Goal: Task Accomplishment & Management: Manage account settings

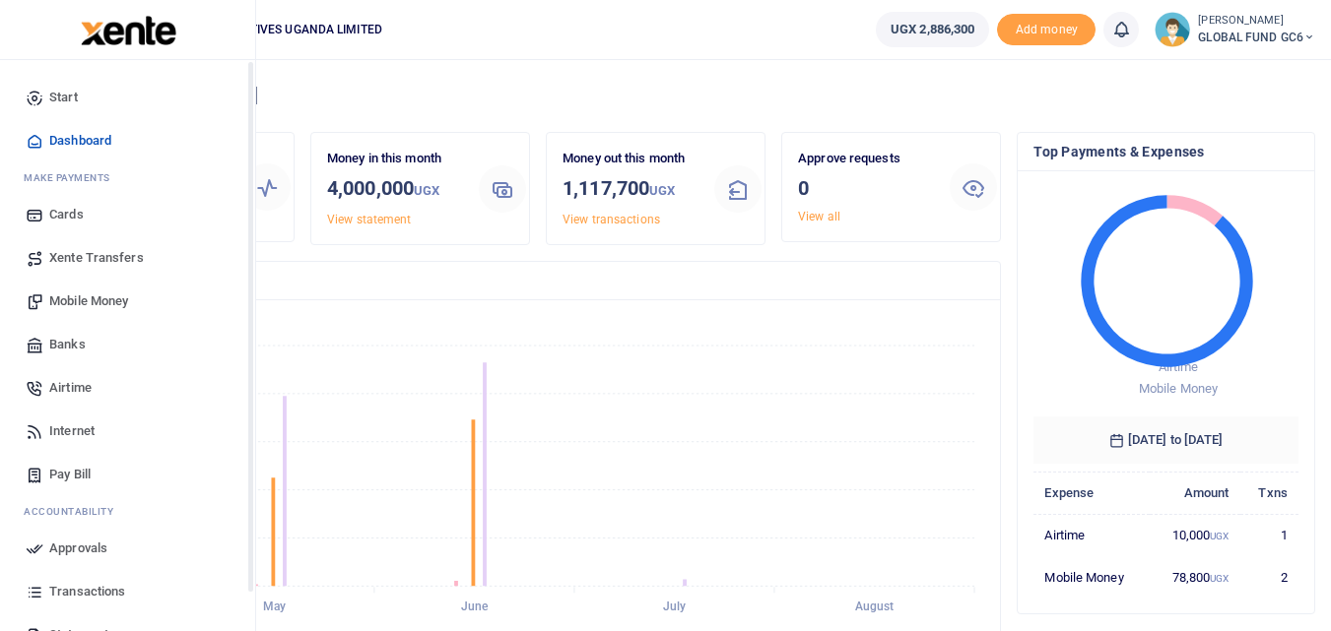
scroll to position [262, 250]
click at [73, 302] on span "Mobile Money" at bounding box center [88, 302] width 79 height 20
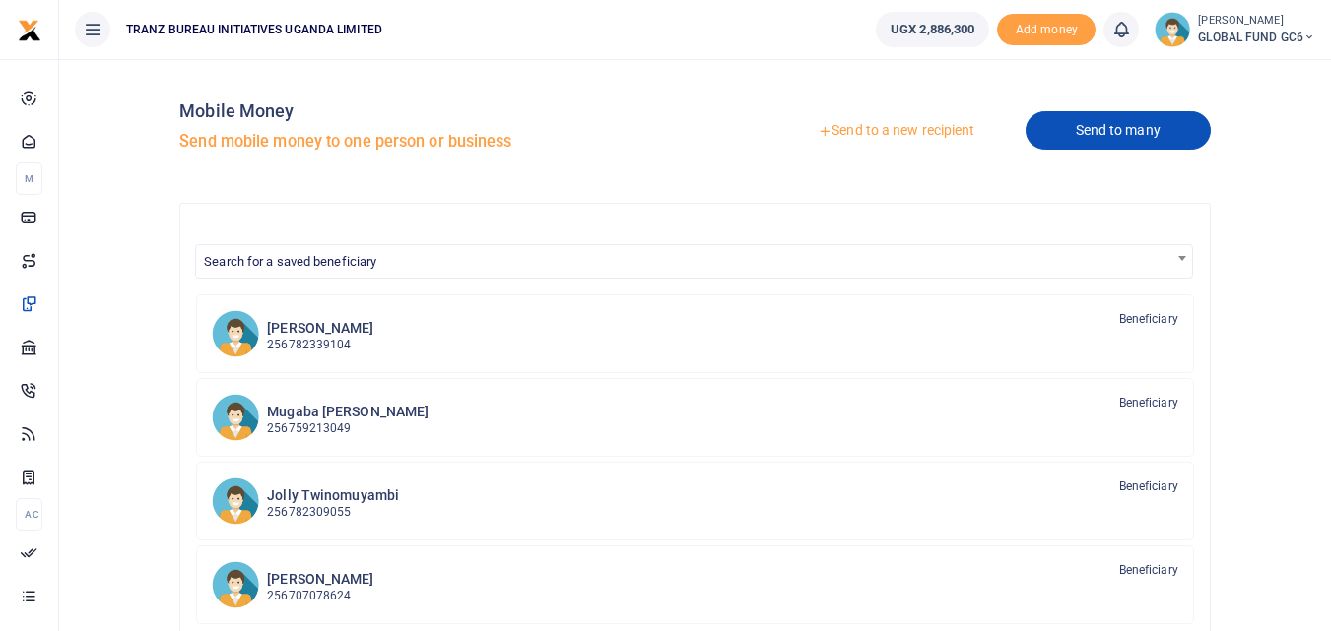
click at [1068, 138] on link "Send to many" at bounding box center [1117, 130] width 185 height 38
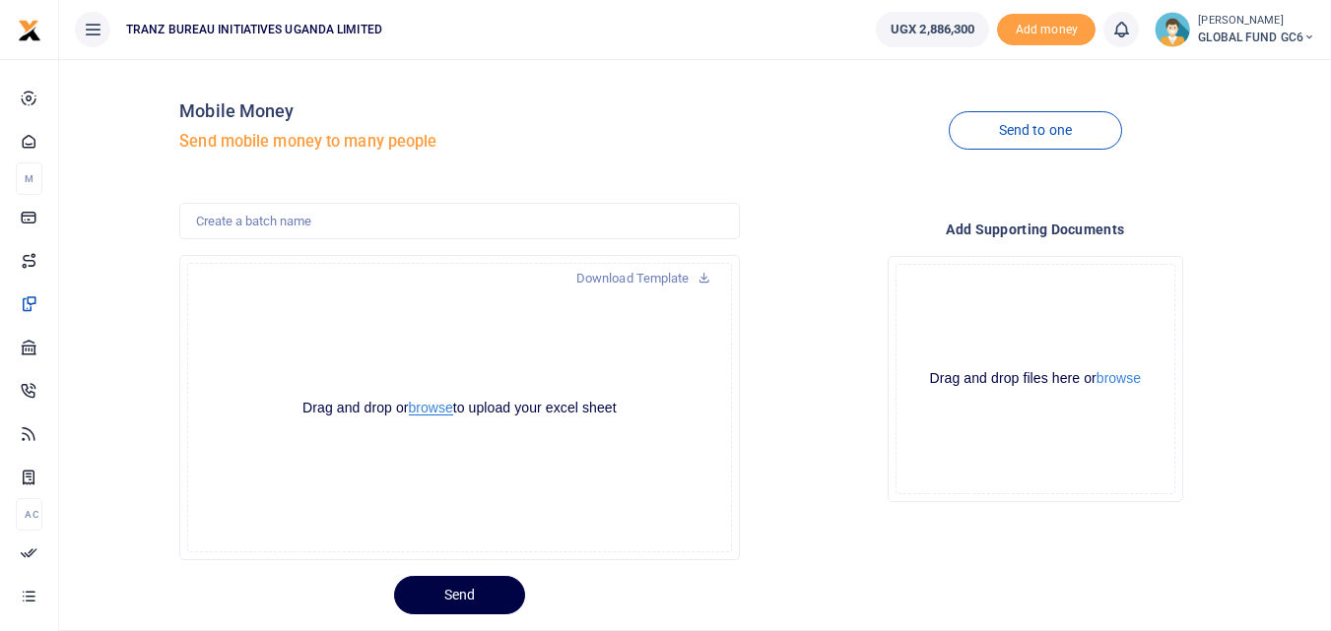
click at [422, 410] on button "browse" at bounding box center [431, 408] width 44 height 15
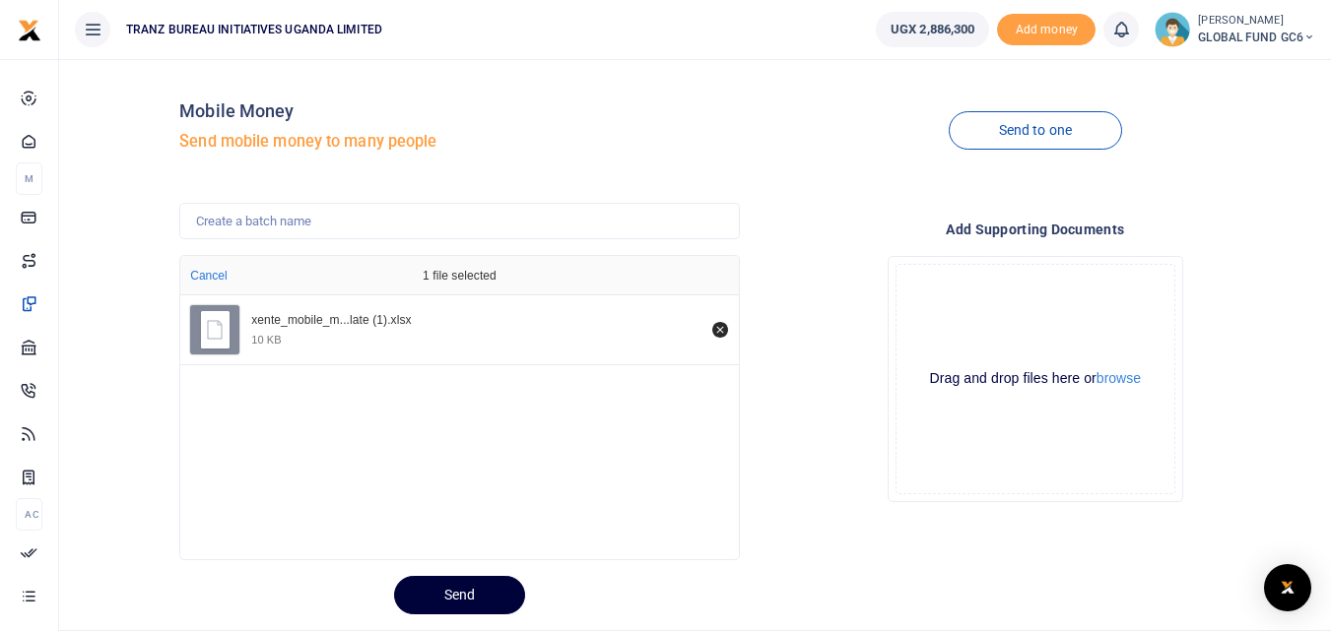
click at [446, 598] on button "Send" at bounding box center [459, 595] width 131 height 38
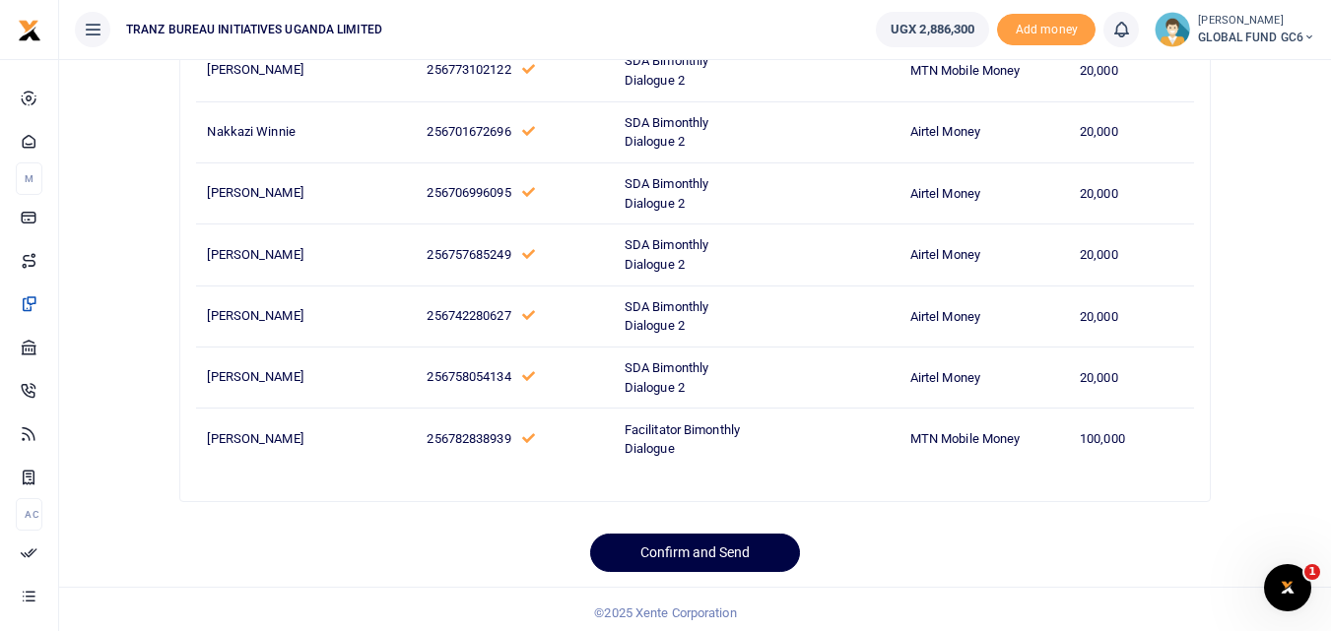
scroll to position [617, 0]
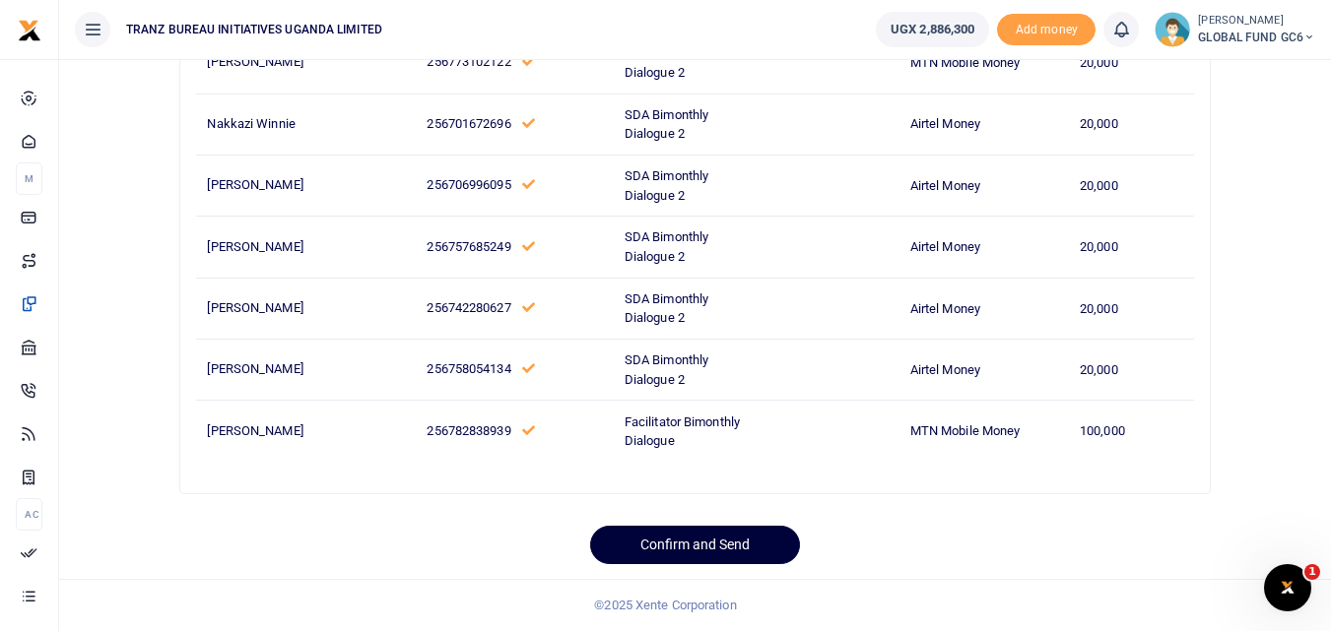
click at [656, 552] on button "Confirm and Send" at bounding box center [695, 545] width 210 height 38
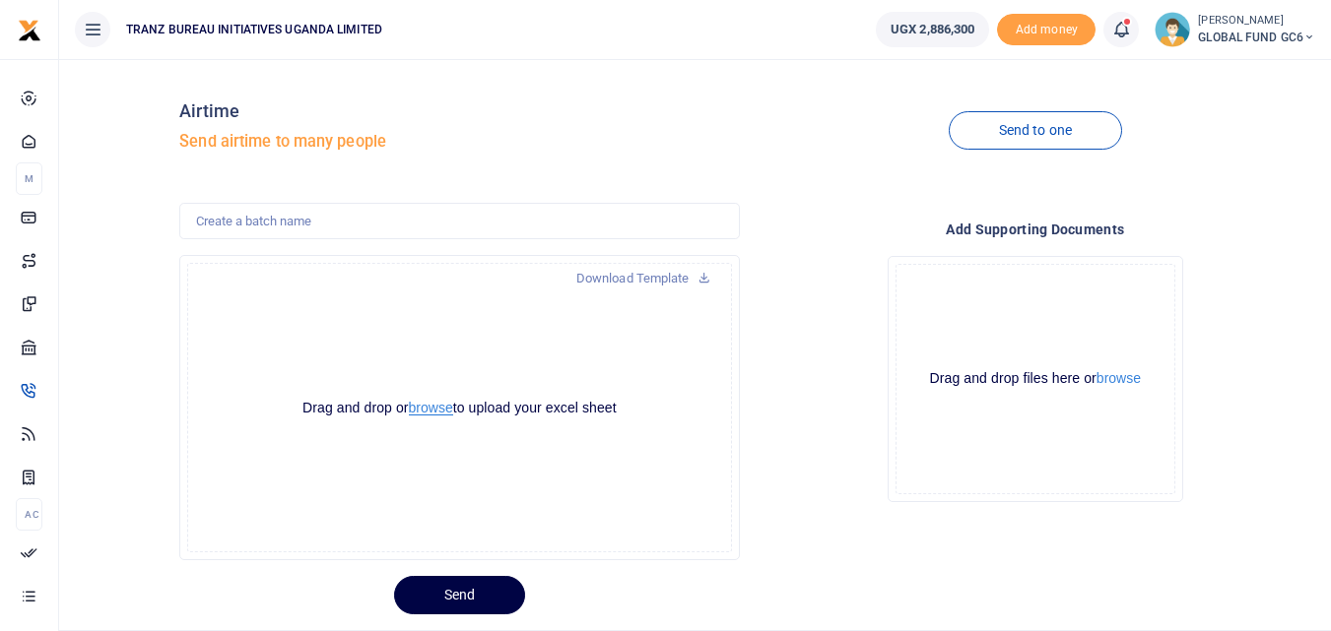
click at [420, 406] on button "browse" at bounding box center [431, 408] width 44 height 15
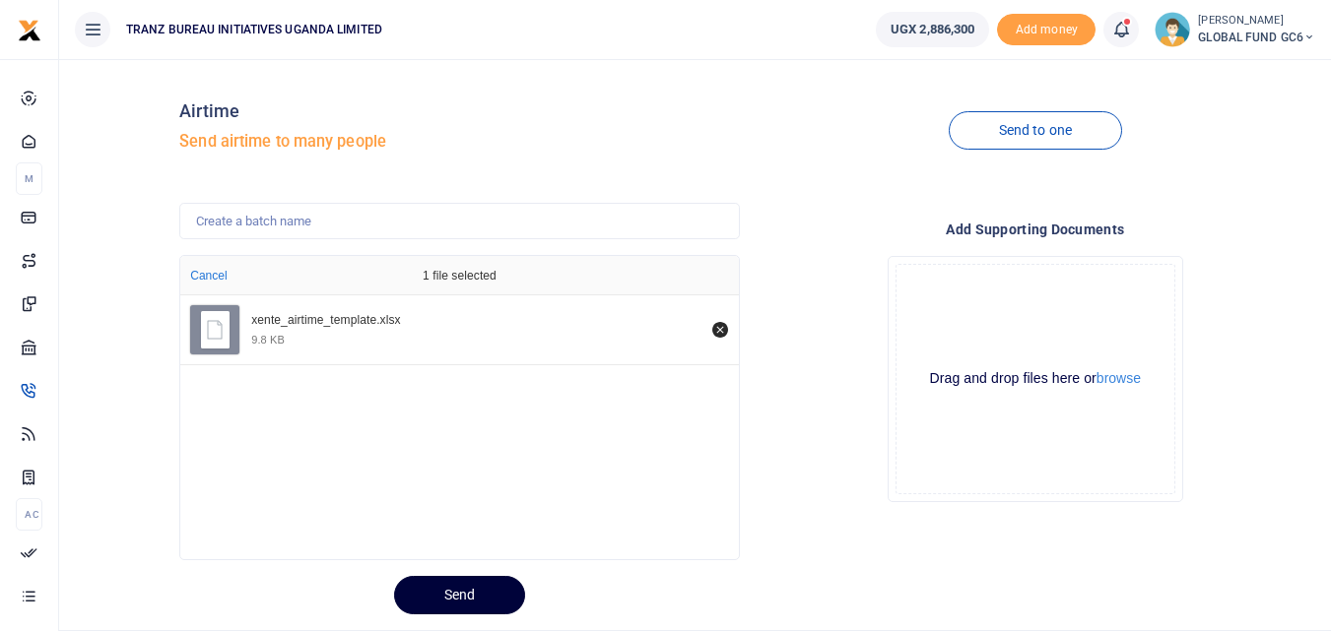
click at [445, 591] on button "Send" at bounding box center [459, 595] width 131 height 38
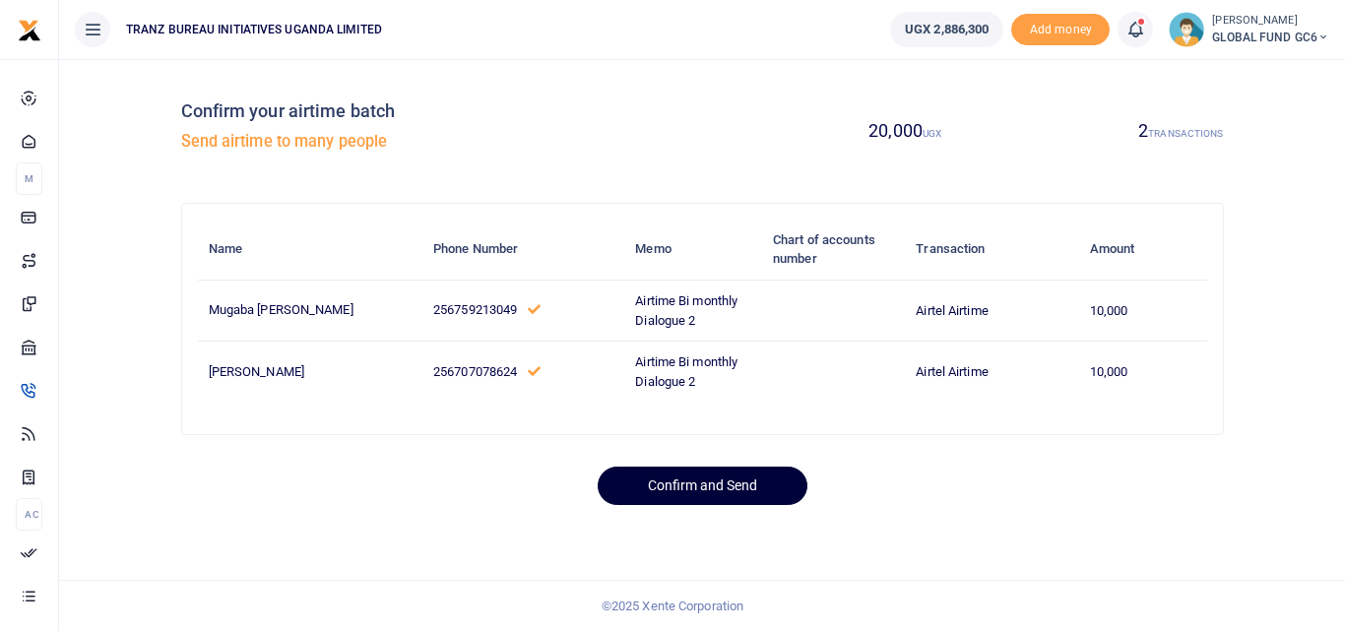
click at [636, 494] on button "Confirm and Send" at bounding box center [703, 486] width 210 height 38
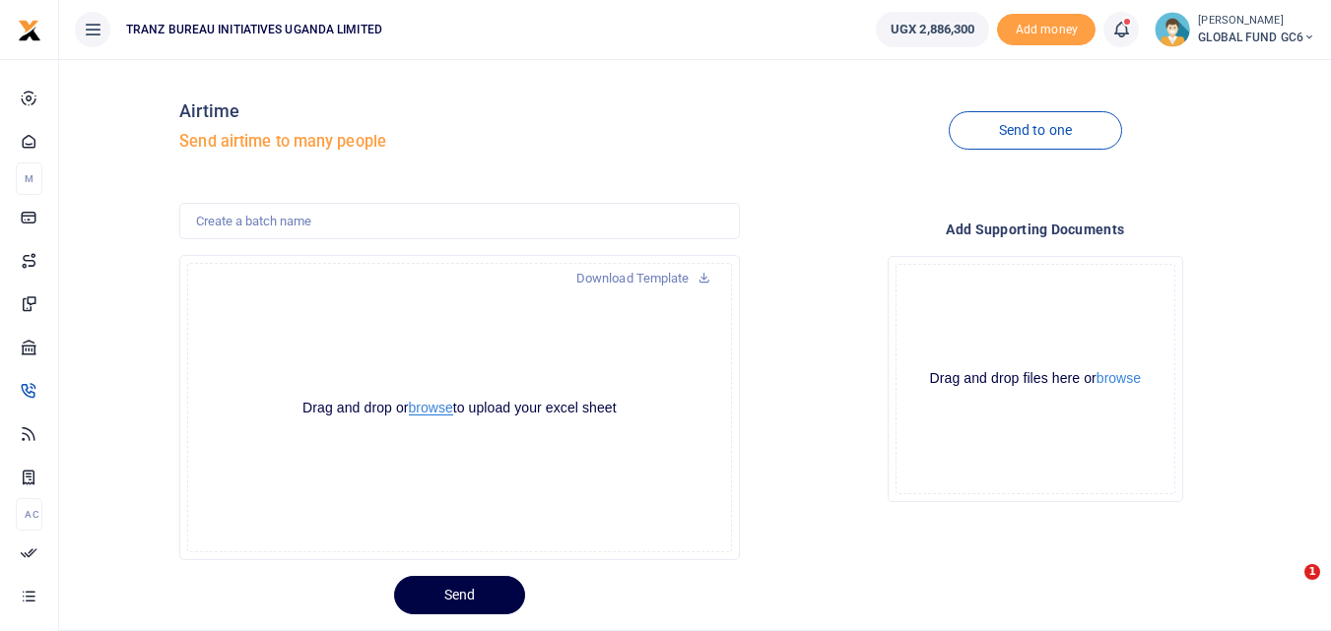
click at [435, 412] on button "browse" at bounding box center [431, 408] width 44 height 15
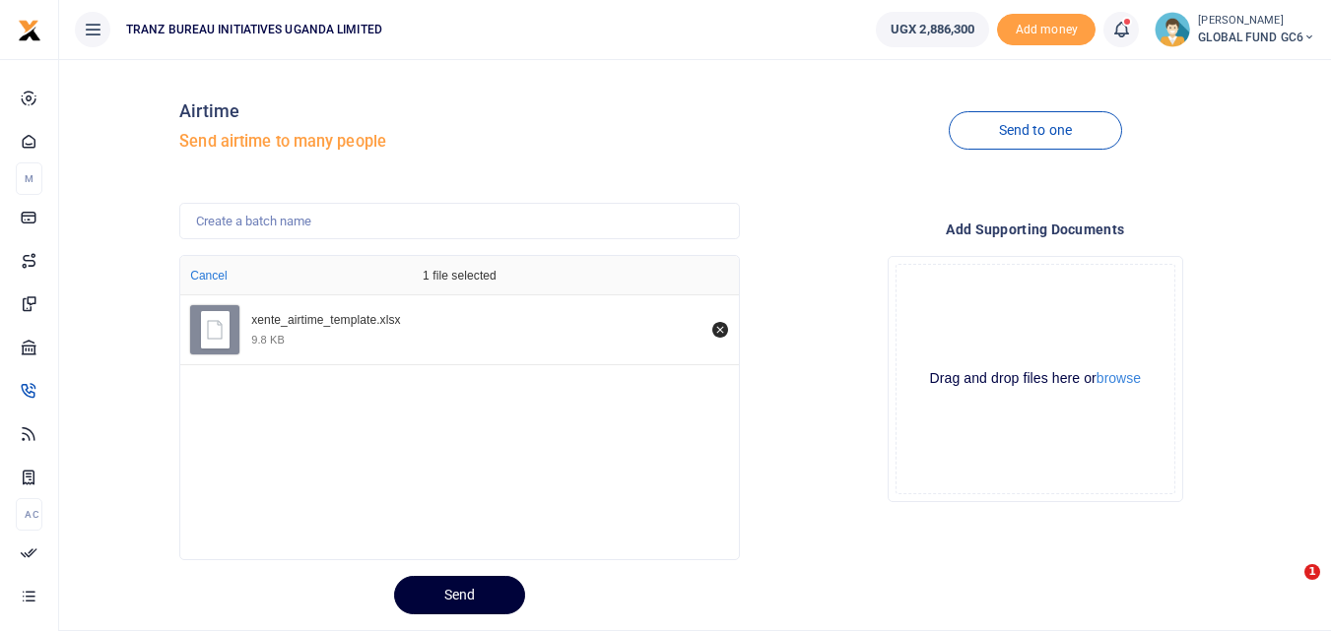
click at [447, 595] on button "Send" at bounding box center [459, 595] width 131 height 38
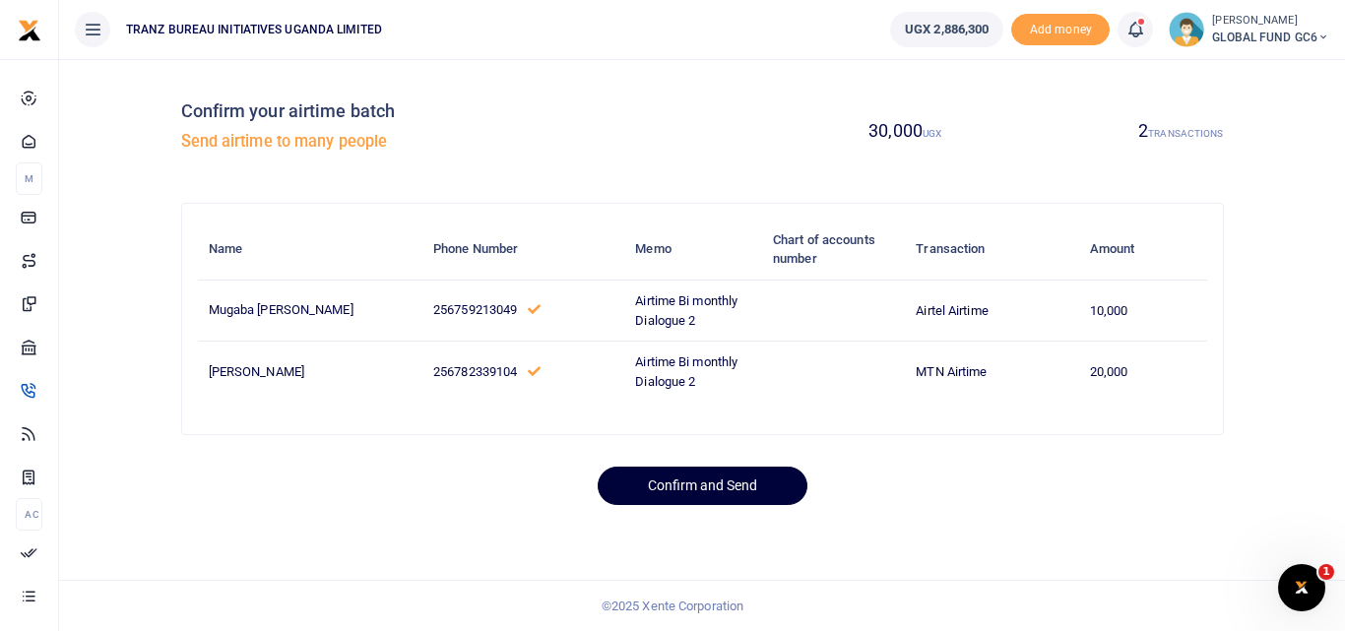
click at [641, 490] on button "Confirm and Send" at bounding box center [703, 486] width 210 height 38
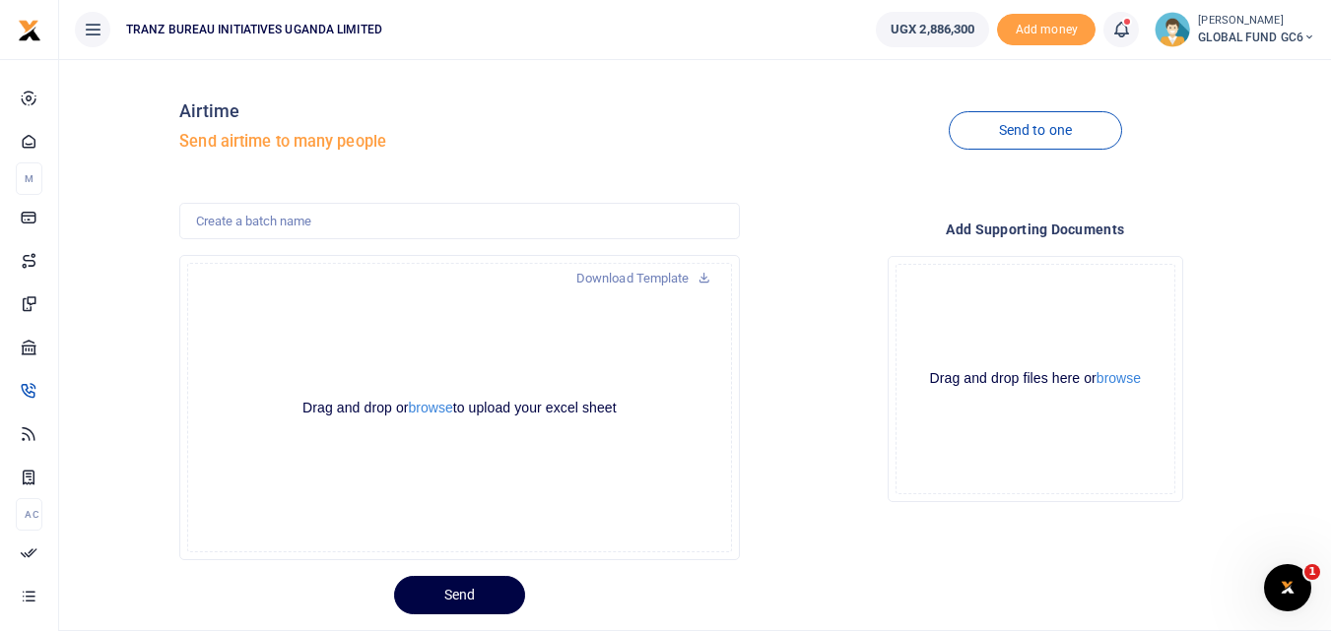
click at [1119, 21] on icon at bounding box center [1121, 30] width 20 height 22
click at [1117, 28] on icon at bounding box center [1121, 30] width 20 height 22
click at [1119, 32] on icon at bounding box center [1121, 30] width 20 height 22
click at [1033, 121] on div "Transactions to act upon You have 16 awaiting for your to act on" at bounding box center [981, 139] width 282 height 47
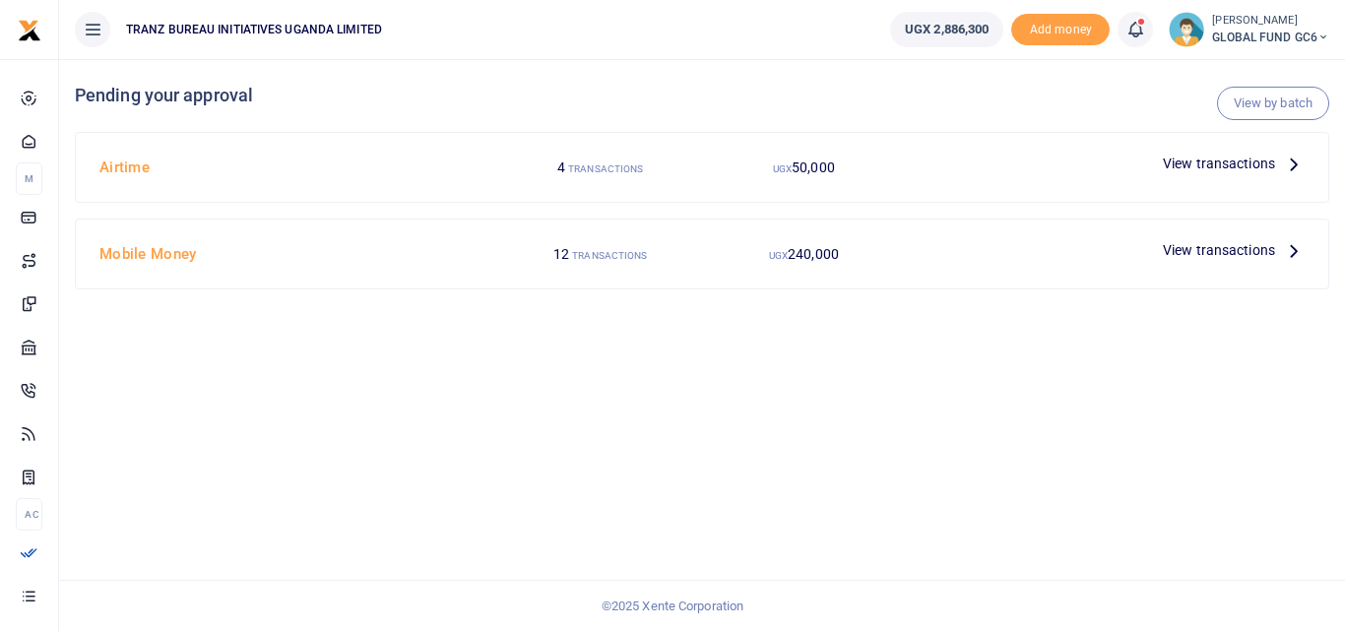
click at [938, 251] on div at bounding box center [1031, 250] width 250 height 30
click at [1247, 246] on span "View transactions" at bounding box center [1219, 250] width 112 height 22
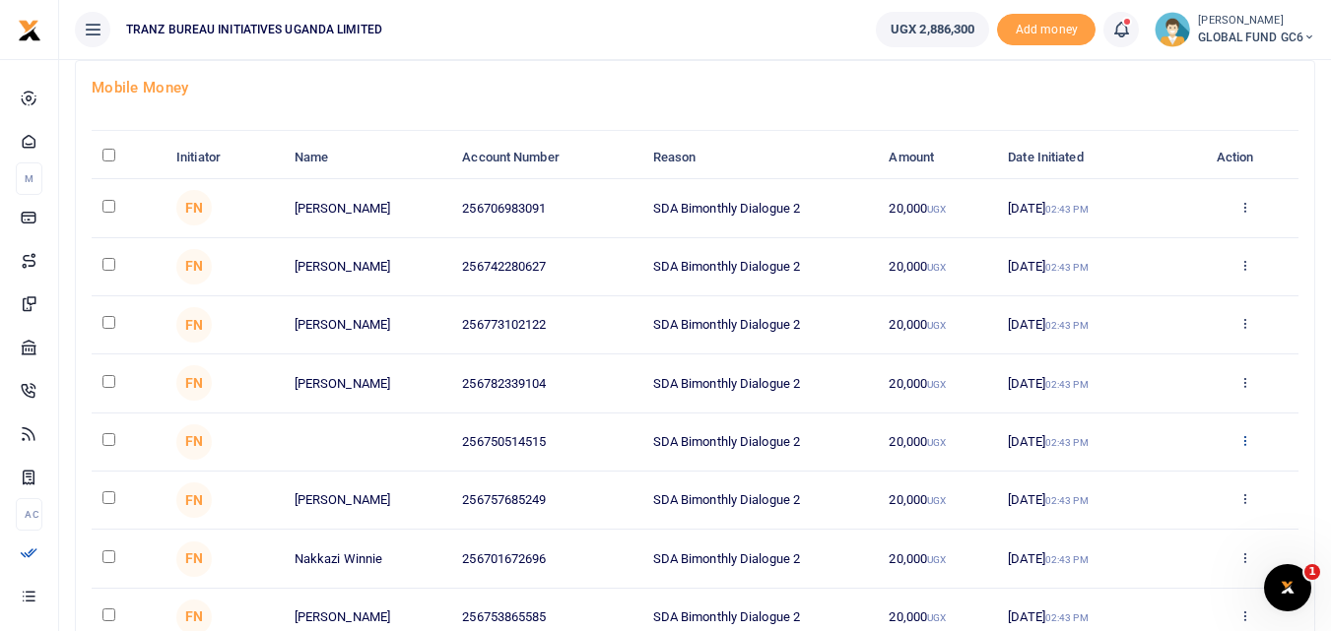
click at [1240, 439] on icon at bounding box center [1244, 440] width 13 height 14
click at [1175, 570] on link "Details" at bounding box center [1172, 562] width 156 height 28
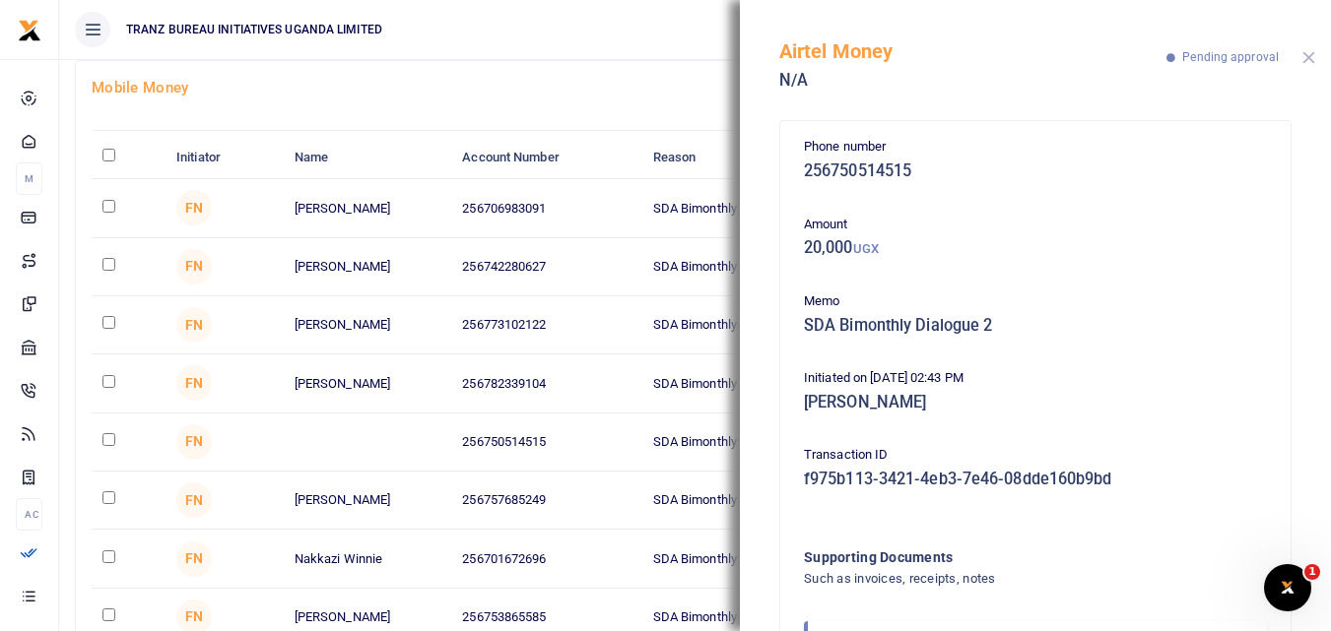
click at [1307, 59] on button "Close" at bounding box center [1308, 57] width 13 height 13
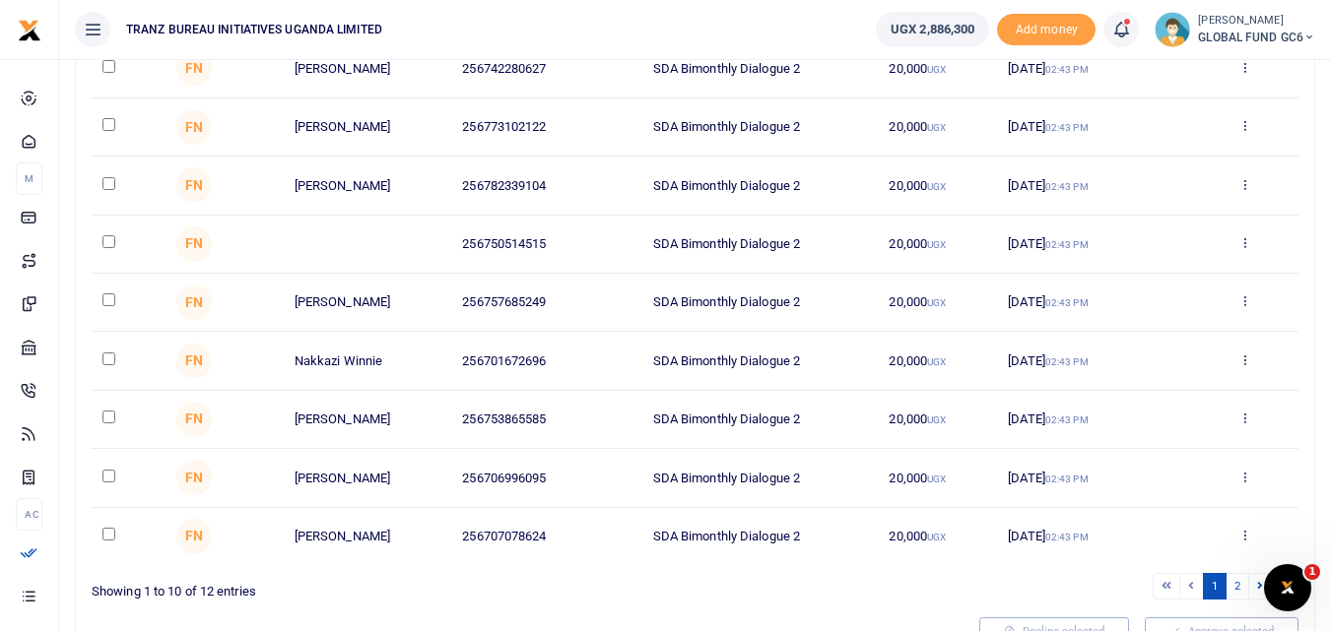
scroll to position [409, 0]
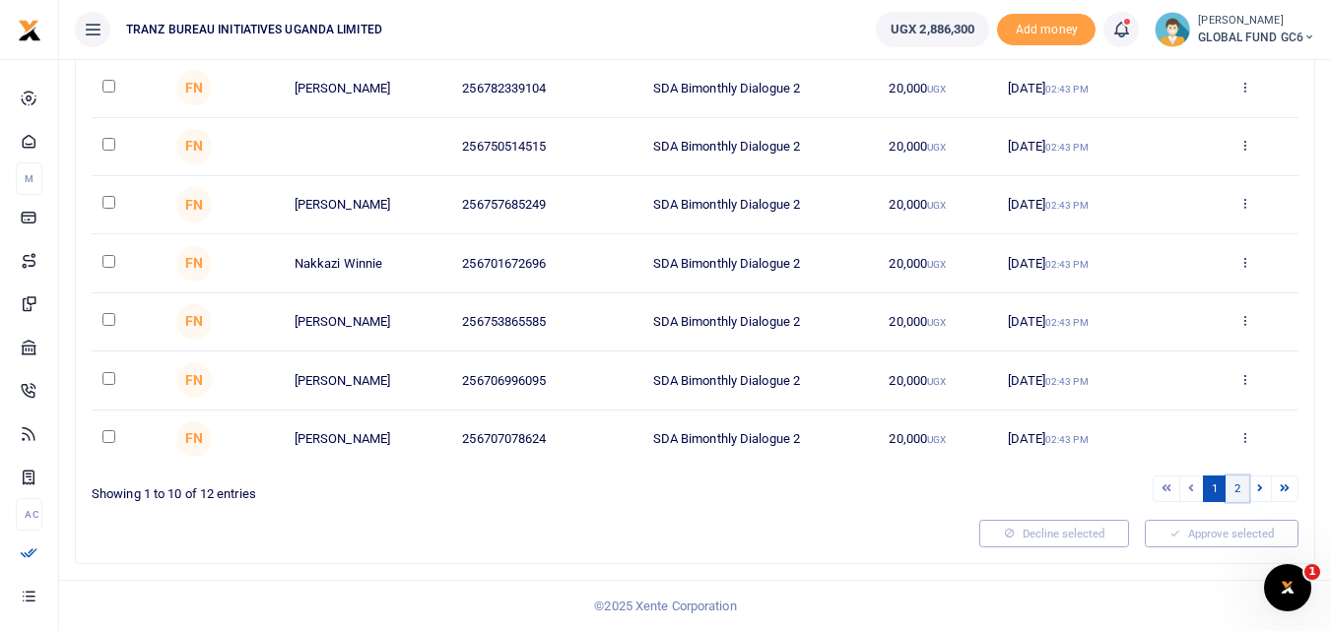
click at [1234, 489] on link "2" at bounding box center [1237, 489] width 24 height 27
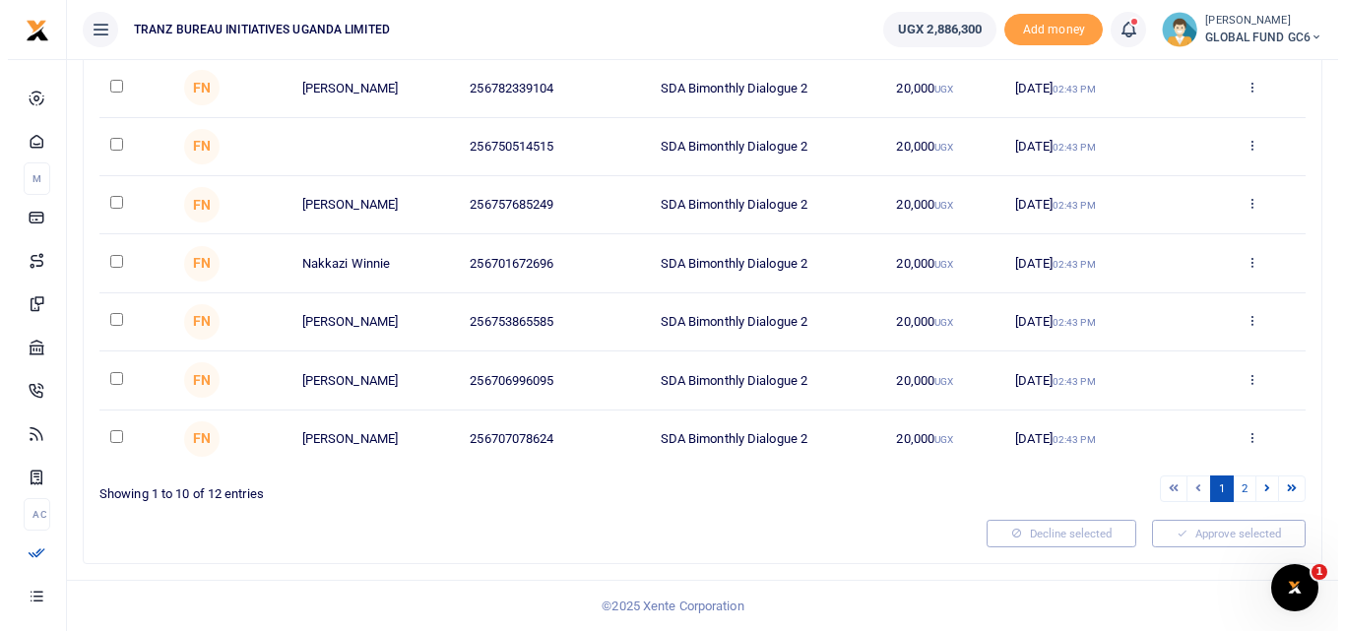
scroll to position [0, 0]
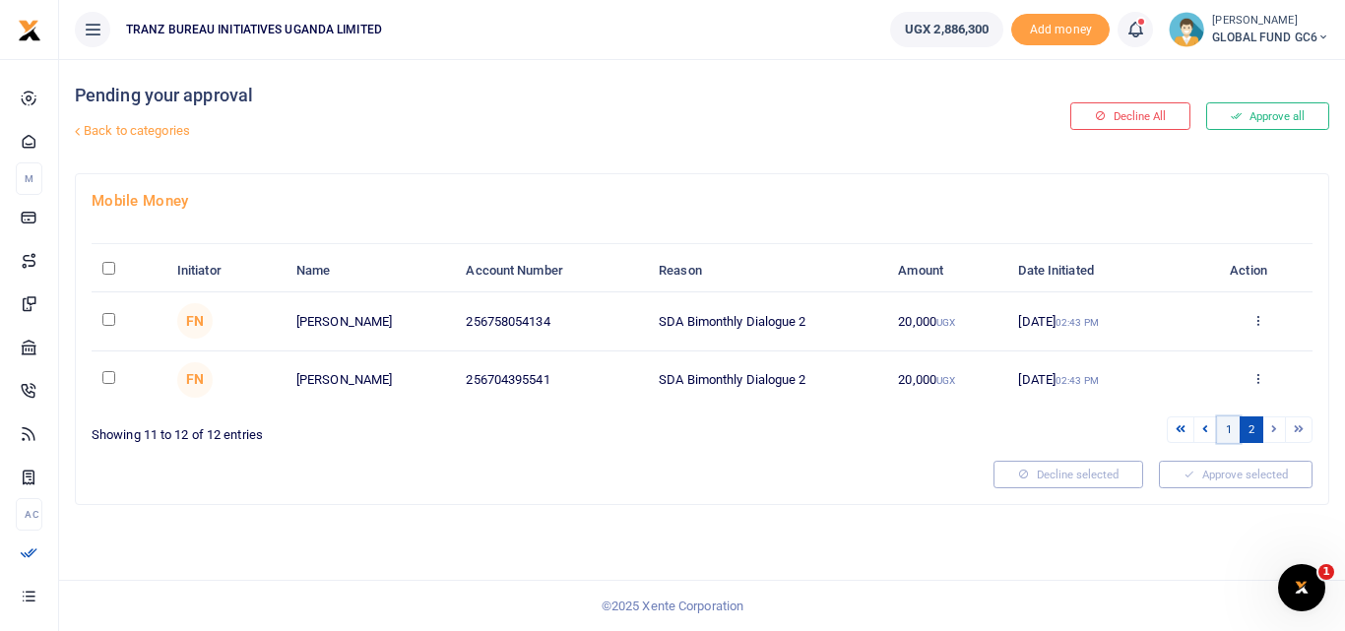
click at [1222, 434] on link "1" at bounding box center [1229, 430] width 24 height 27
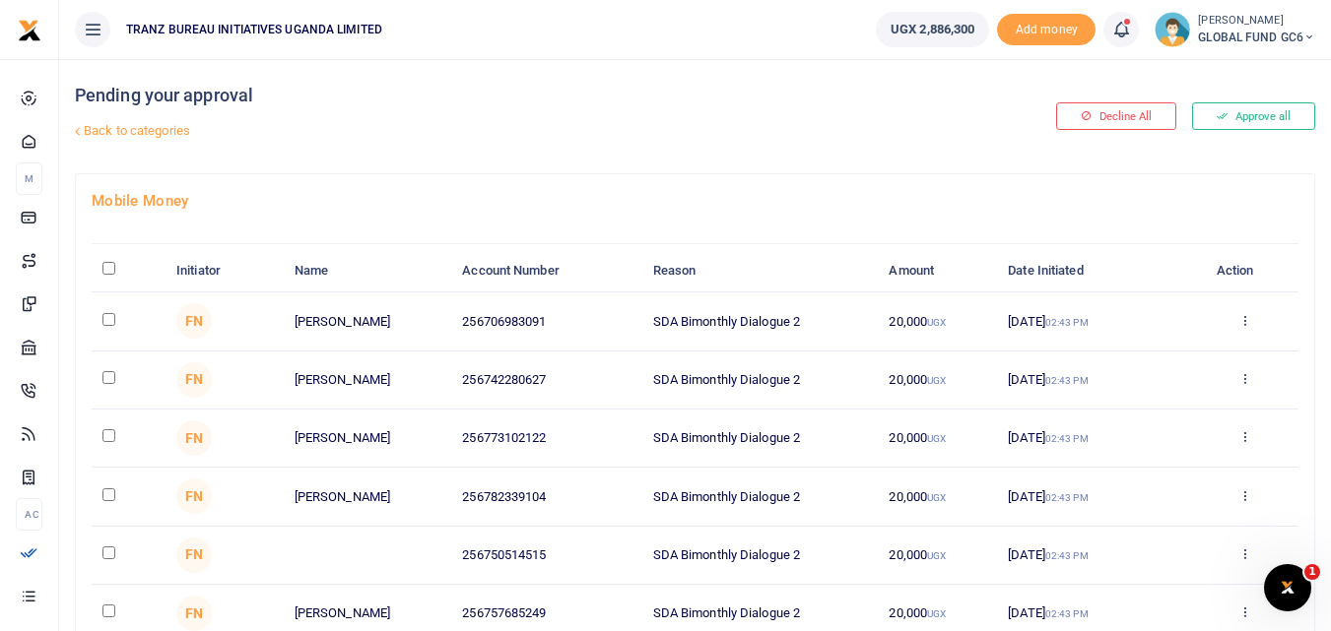
click at [83, 134] on icon at bounding box center [77, 131] width 13 height 13
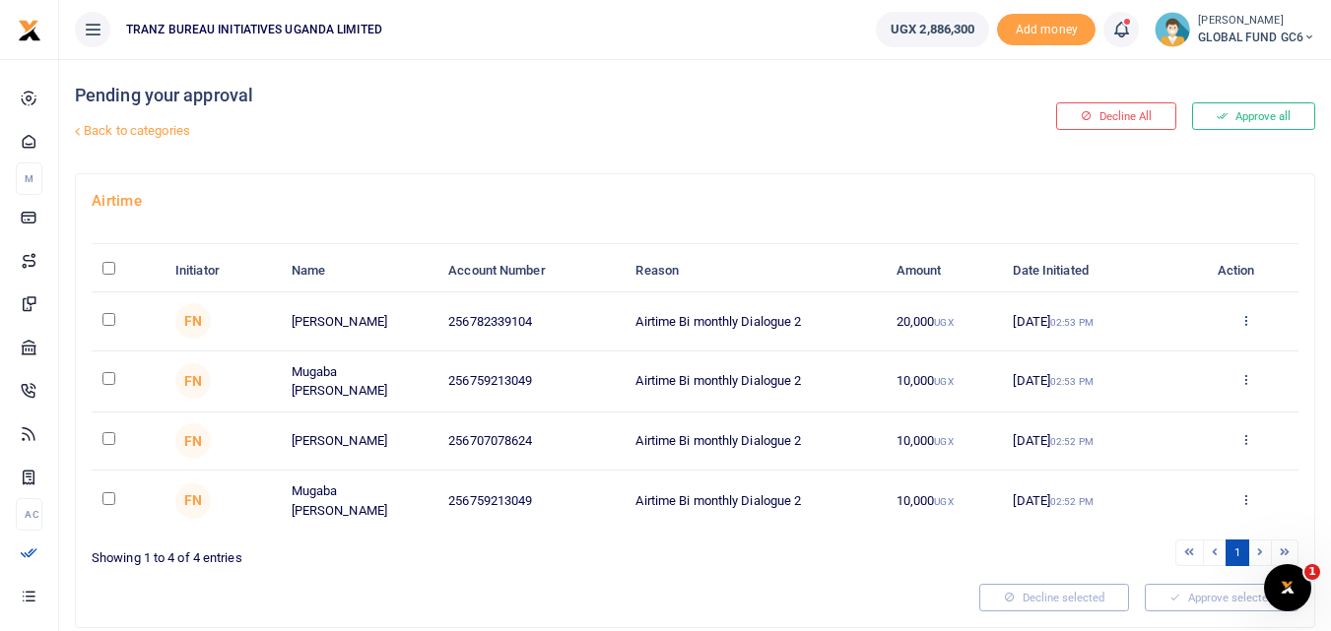
click at [1243, 321] on icon at bounding box center [1245, 320] width 13 height 14
click at [1156, 439] on link "Details" at bounding box center [1173, 440] width 156 height 28
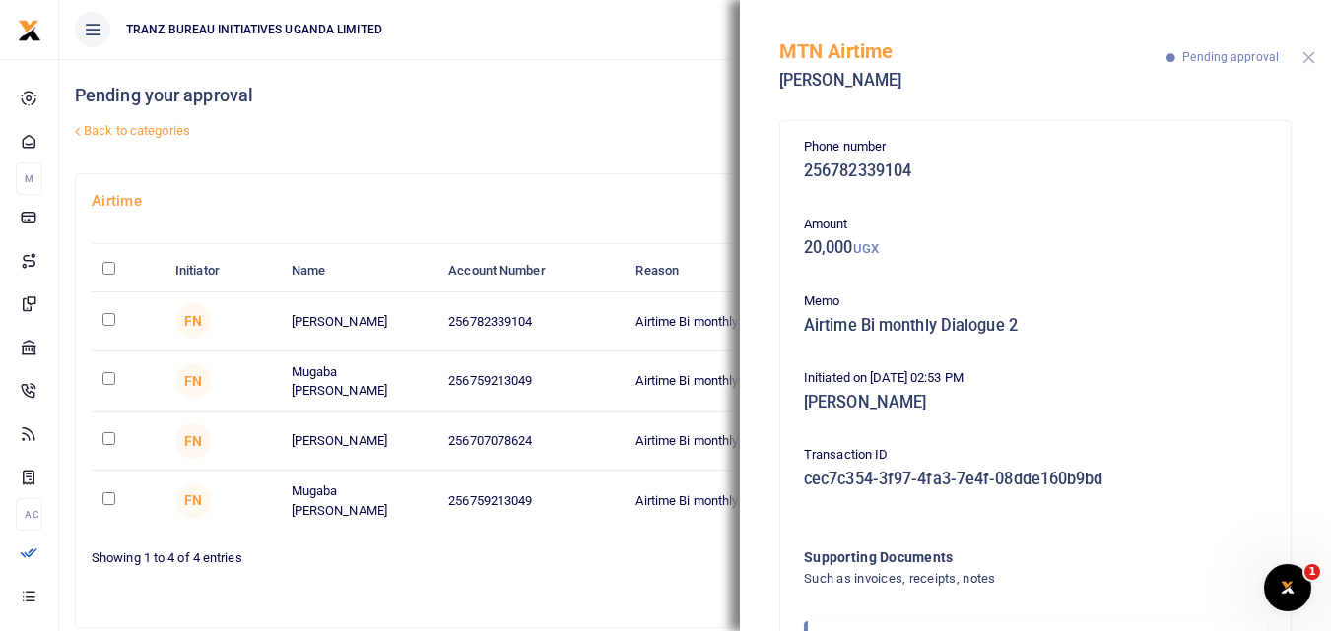
click at [1306, 59] on button "Close" at bounding box center [1308, 57] width 13 height 13
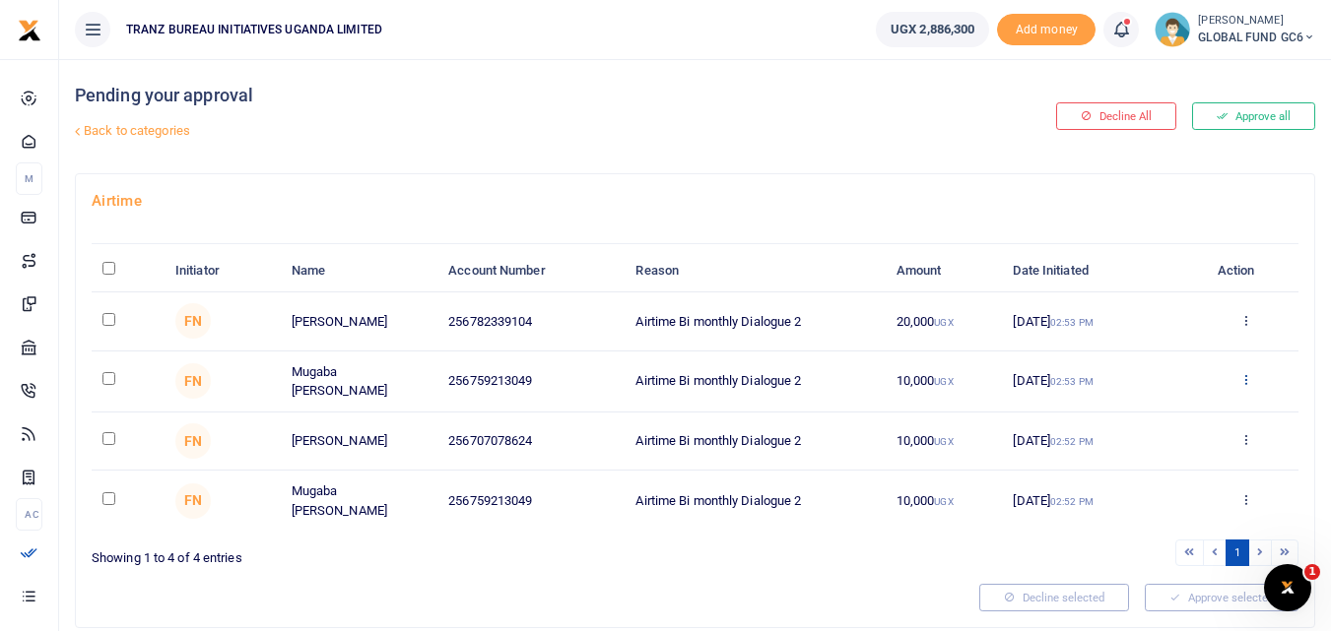
click at [1243, 382] on icon at bounding box center [1245, 379] width 13 height 14
click at [1140, 452] on link "Decline" at bounding box center [1173, 456] width 156 height 28
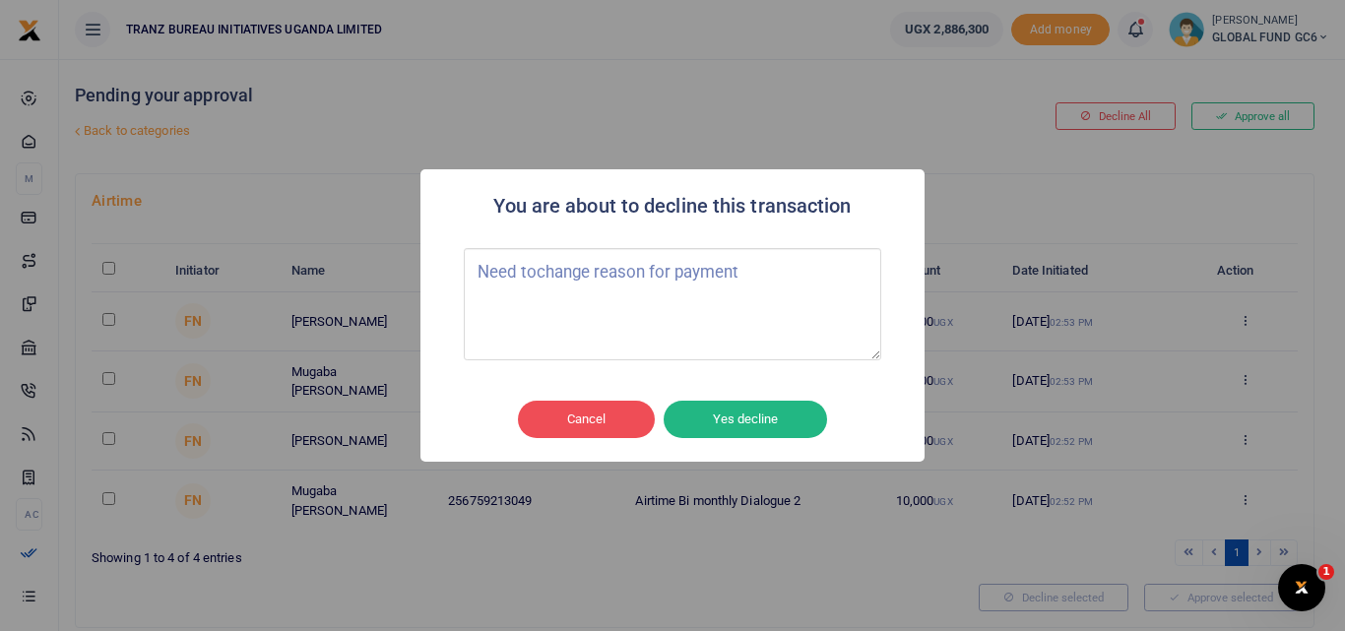
click at [538, 274] on textarea "Need tochange reason for payment" at bounding box center [673, 304] width 418 height 112
drag, startPoint x: 478, startPoint y: 271, endPoint x: 741, endPoint y: 272, distance: 263.0
click at [741, 272] on textarea "Need to change reason for payment" at bounding box center [673, 304] width 418 height 112
click at [687, 288] on textarea "Need to change reason for payment" at bounding box center [673, 304] width 418 height 112
click at [625, 276] on textarea "Need to change reason for payment" at bounding box center [673, 304] width 418 height 112
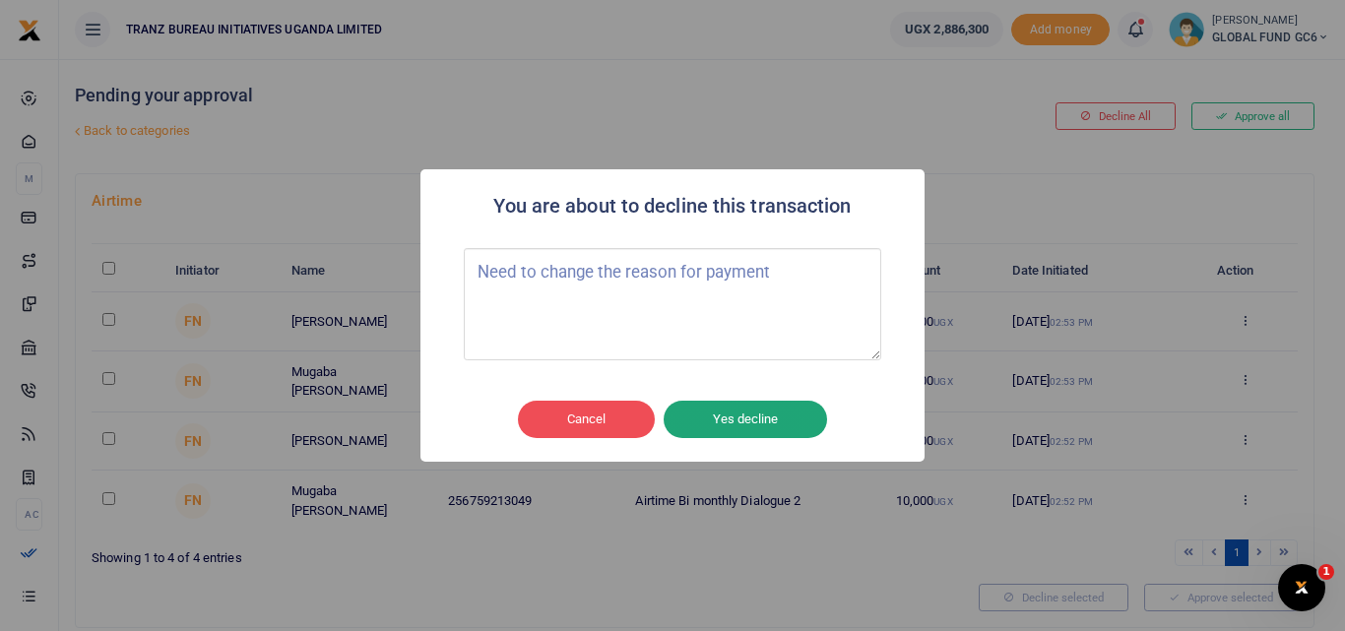
type textarea "Need to change the reason for payment"
click at [742, 411] on button "Yes decline" at bounding box center [745, 419] width 163 height 37
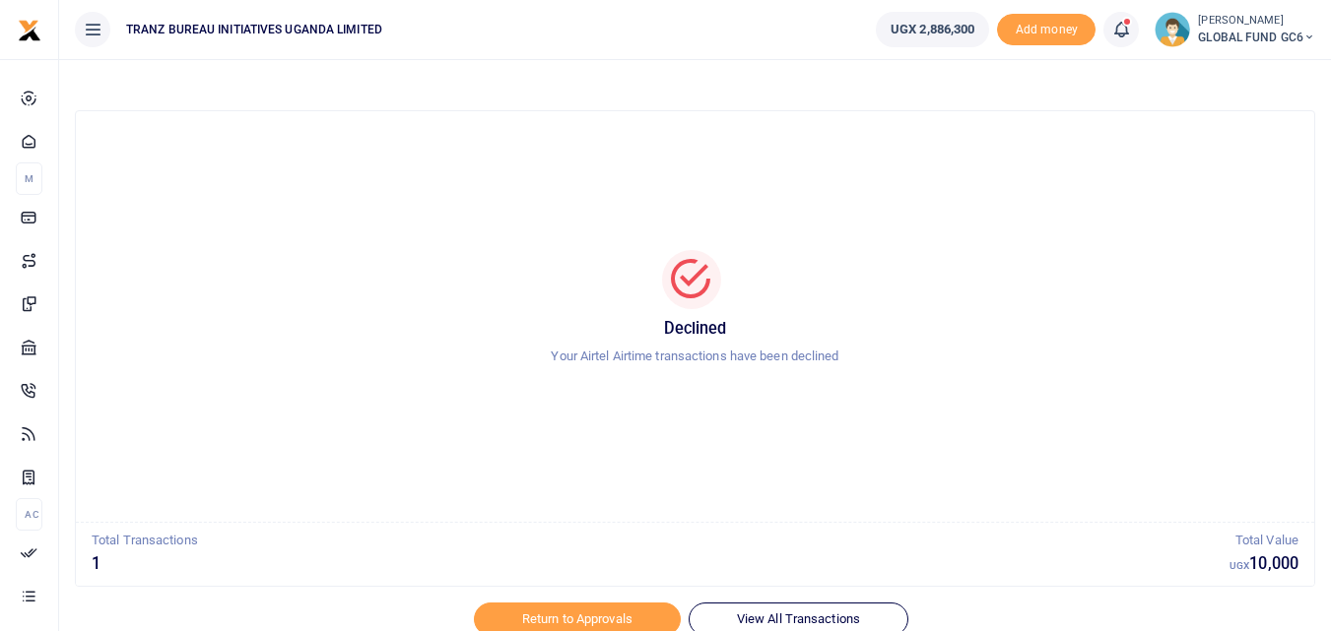
click at [632, 610] on div at bounding box center [665, 620] width 345 height 24
click at [551, 611] on div at bounding box center [665, 620] width 345 height 24
click at [543, 615] on div at bounding box center [665, 620] width 345 height 24
click at [814, 322] on h5 "Declined" at bounding box center [694, 329] width 1191 height 20
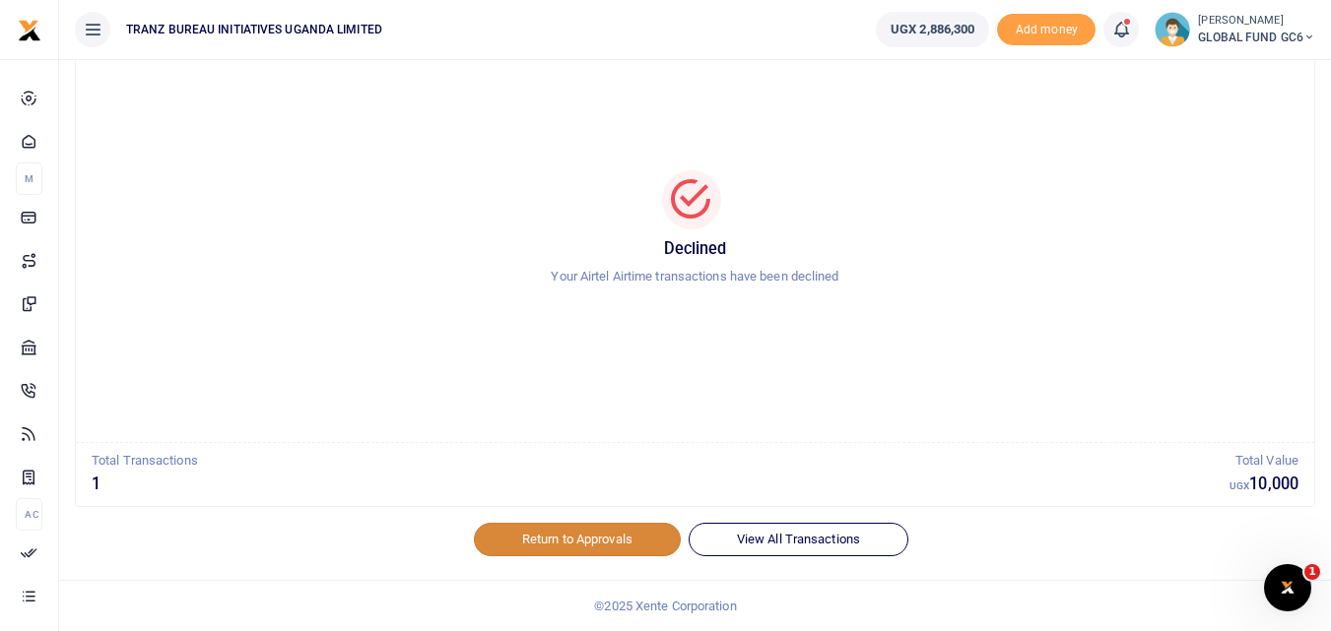
click at [552, 539] on link "Return to Approvals" at bounding box center [577, 539] width 207 height 33
click at [578, 531] on link "Return to Approvals" at bounding box center [577, 539] width 207 height 33
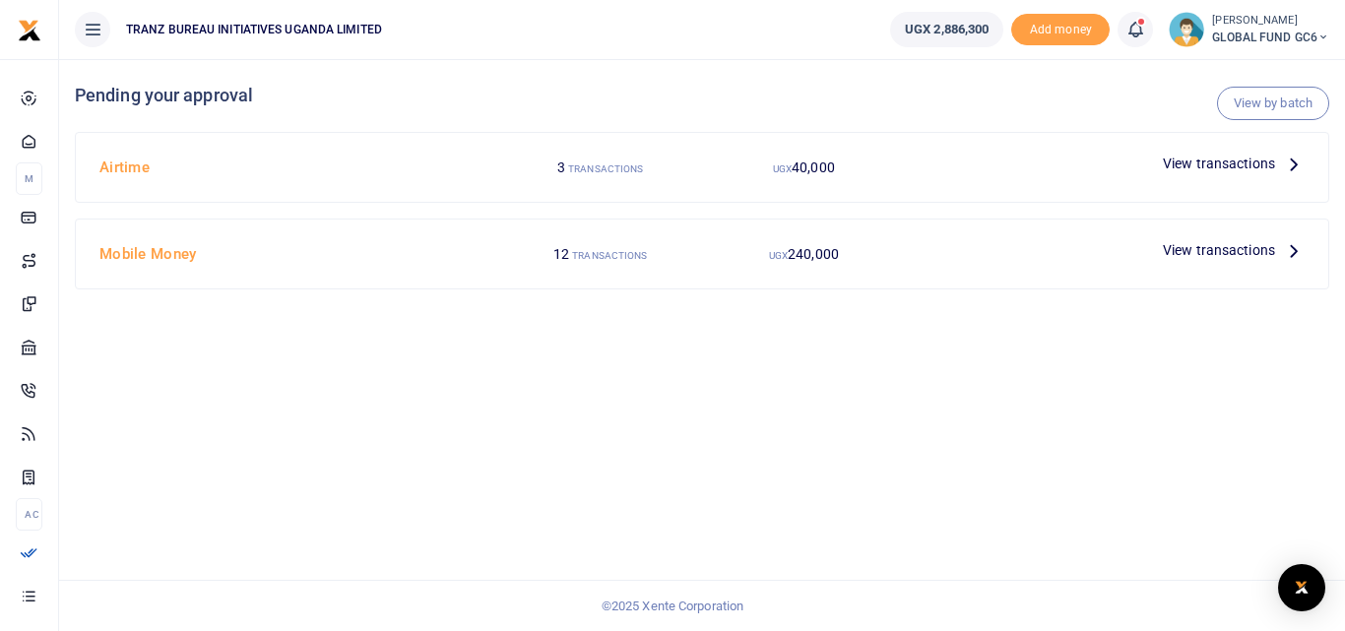
click at [1294, 165] on icon at bounding box center [1294, 164] width 22 height 22
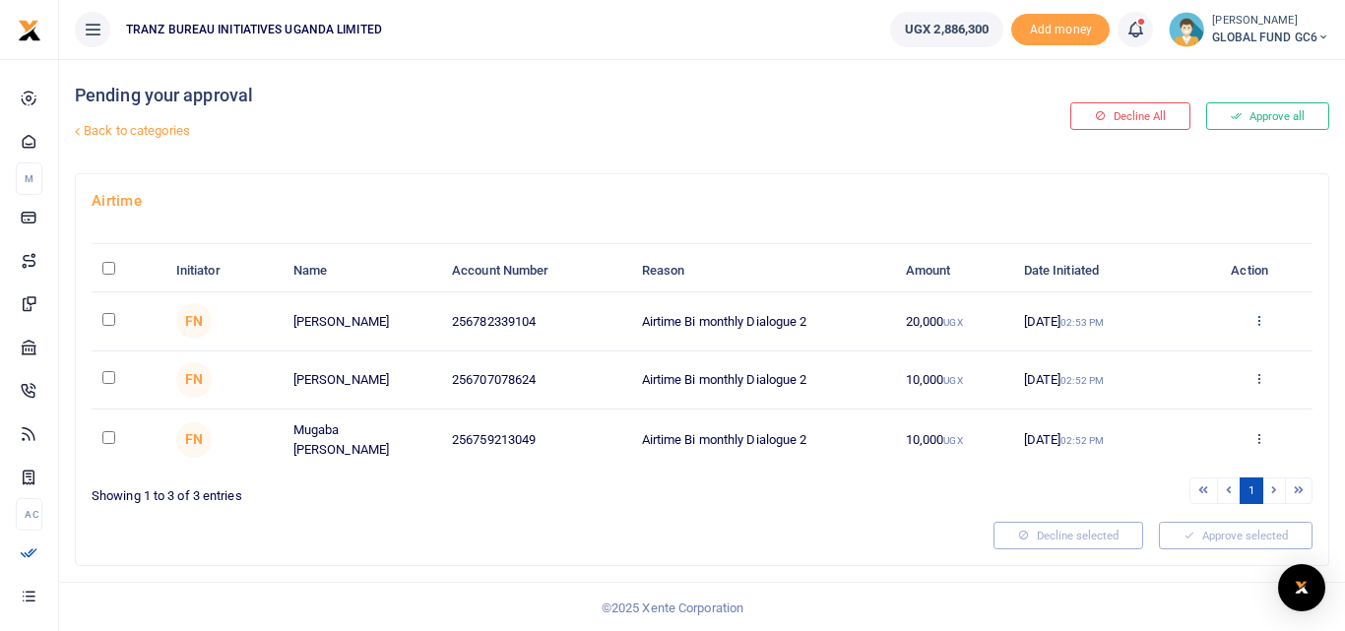
click at [1259, 326] on icon at bounding box center [1259, 320] width 13 height 14
click at [1180, 400] on link "Decline" at bounding box center [1187, 397] width 156 height 28
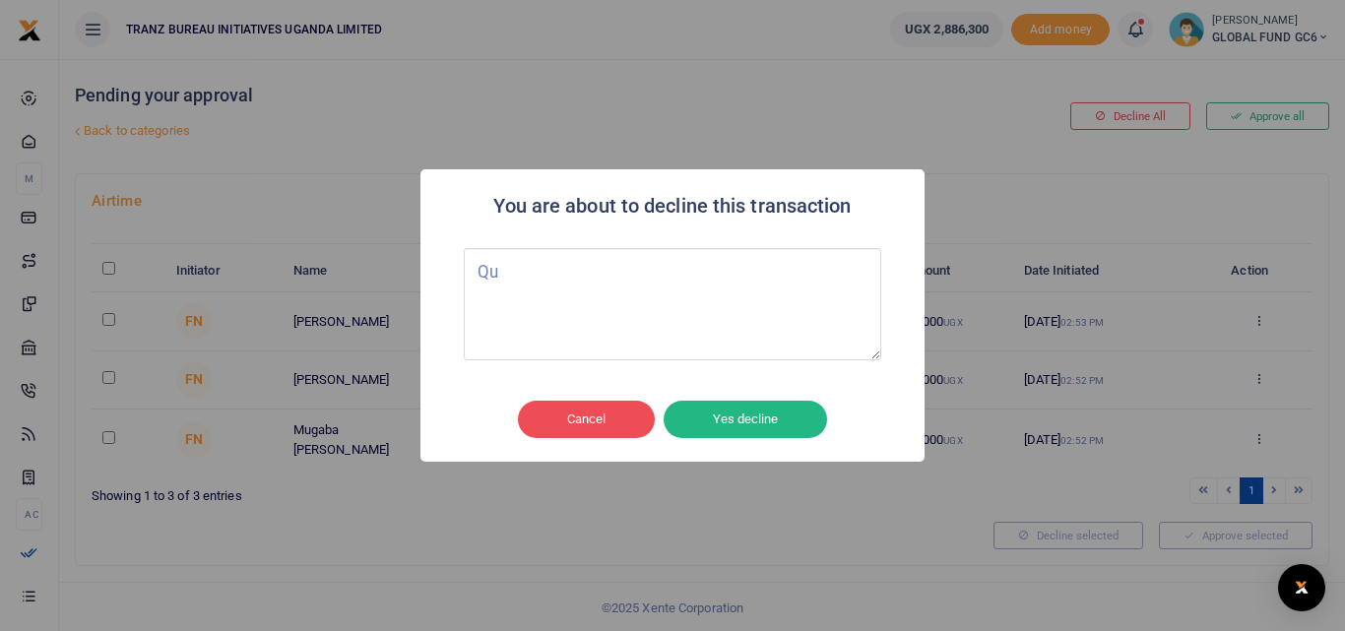
type textarea "Q"
type textarea "Need to change reason for payment"
click at [732, 417] on button "Yes decline" at bounding box center [745, 419] width 163 height 37
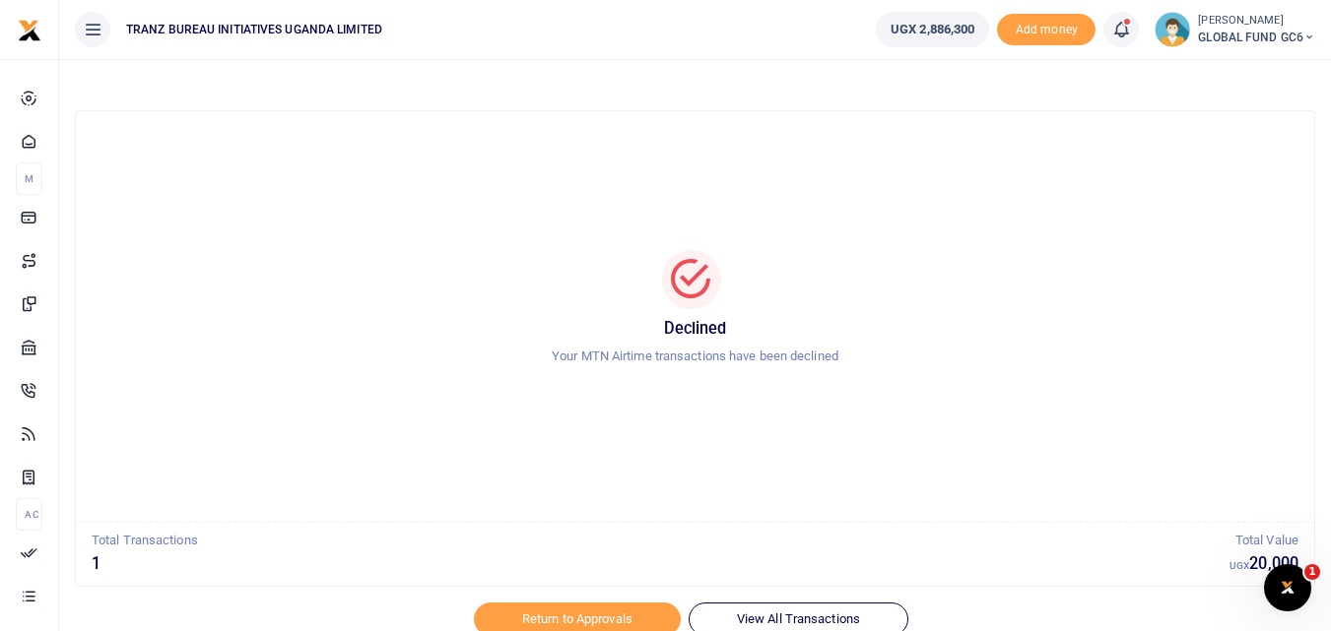
click at [536, 611] on div at bounding box center [665, 620] width 345 height 24
click at [570, 620] on div at bounding box center [665, 620] width 345 height 24
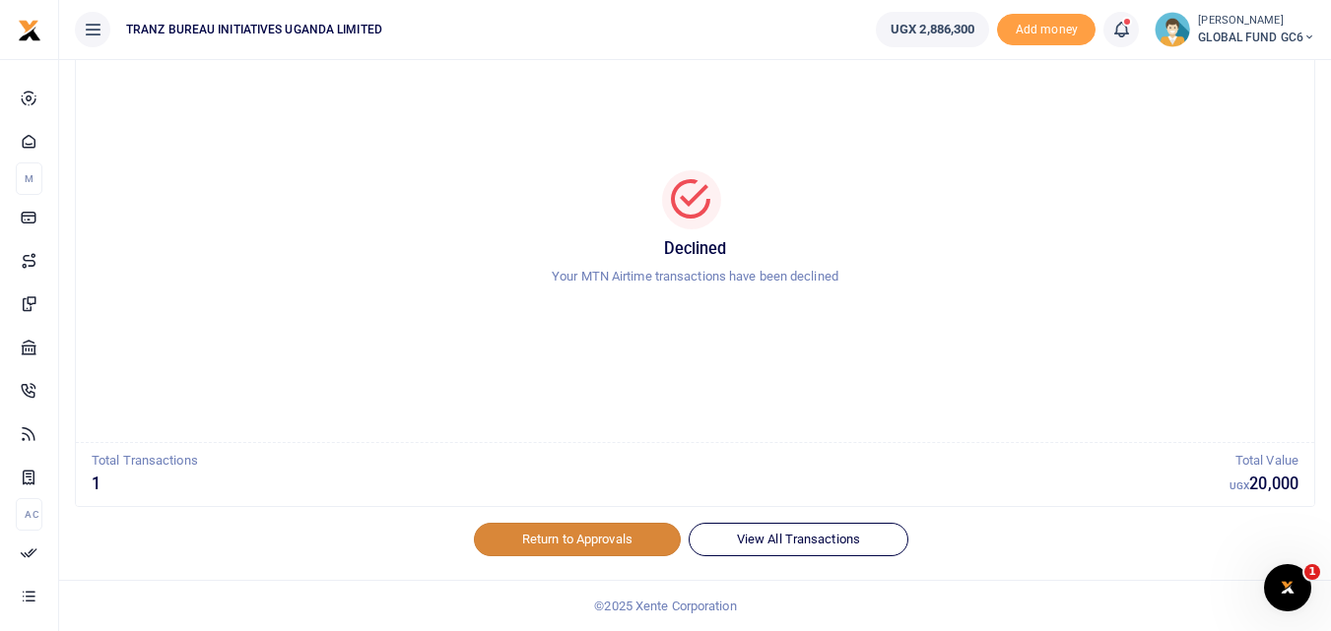
click at [572, 543] on link "Return to Approvals" at bounding box center [577, 539] width 207 height 33
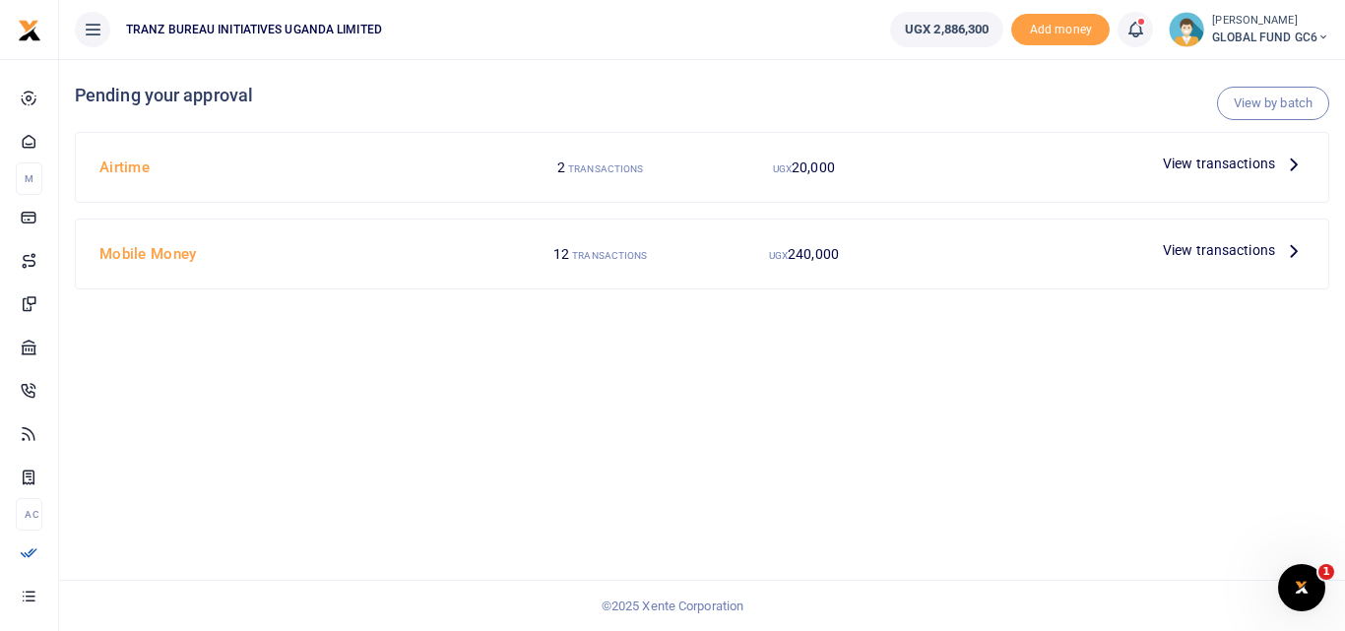
click at [1292, 167] on icon at bounding box center [1294, 164] width 22 height 22
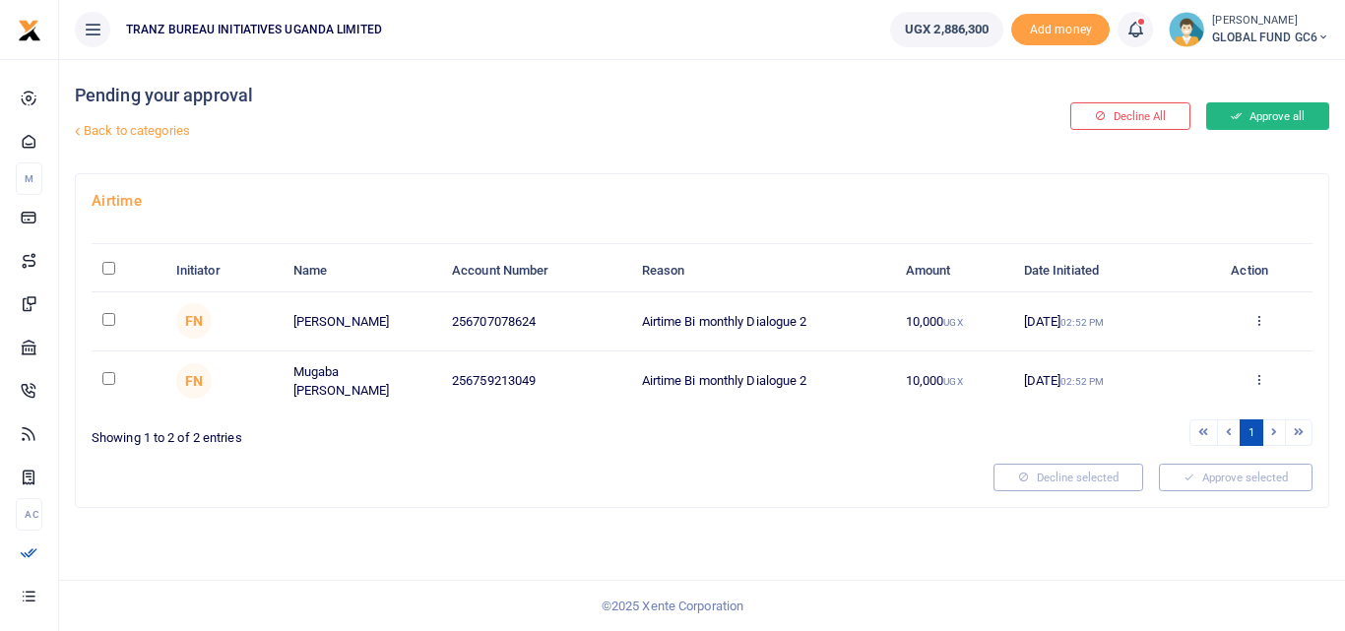
click at [1268, 123] on button "Approve all" at bounding box center [1268, 116] width 123 height 28
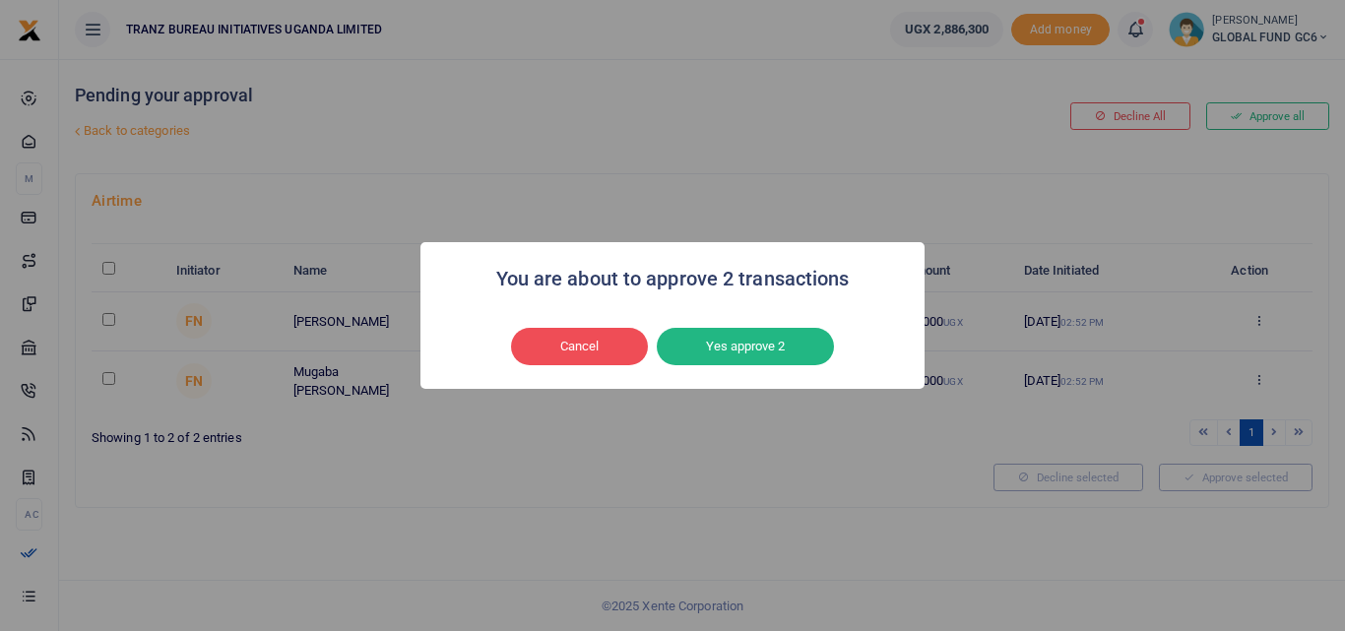
click at [813, 447] on div "You are about to approve 2 transactions × Cancel No Yes approve 2" at bounding box center [672, 315] width 1345 height 631
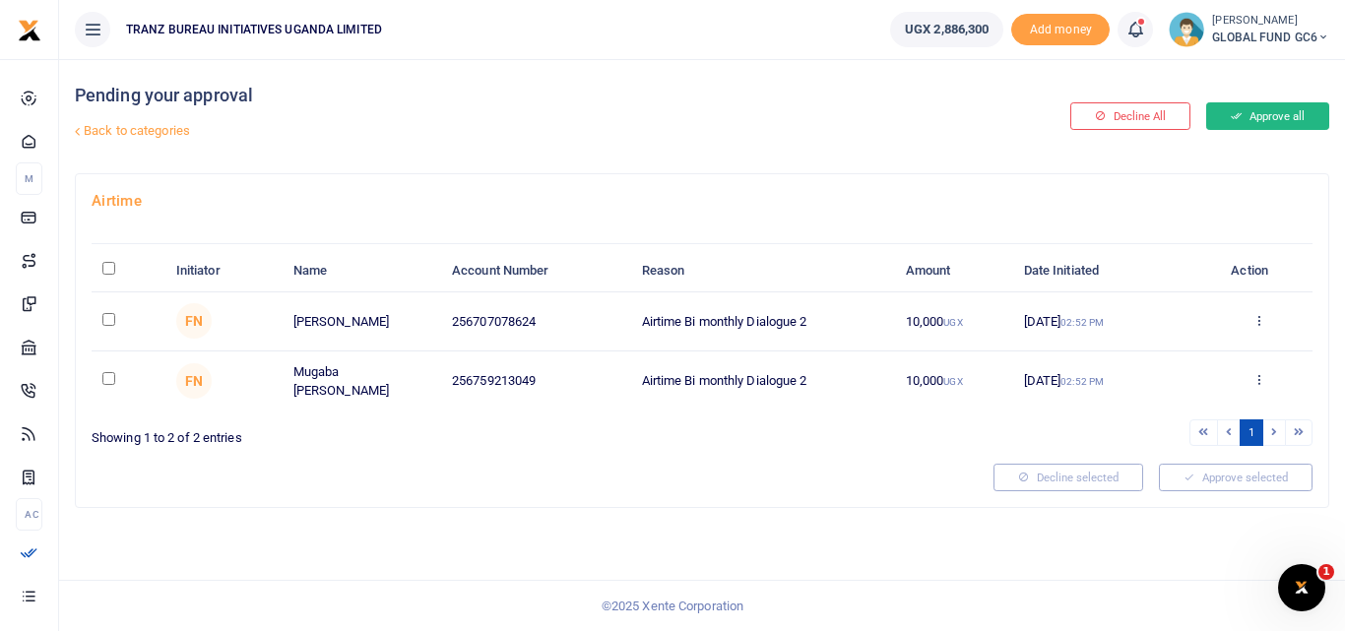
click at [1272, 118] on button "Approve all" at bounding box center [1268, 116] width 123 height 28
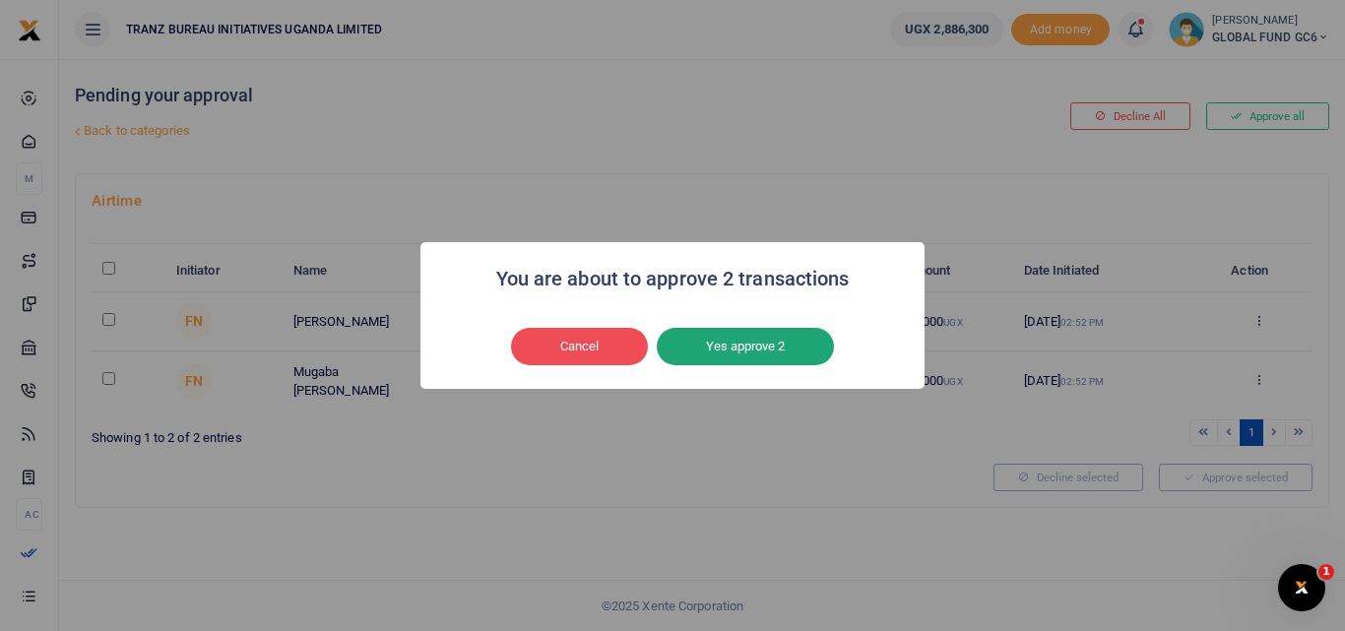
click at [774, 347] on button "Yes approve 2" at bounding box center [745, 346] width 177 height 37
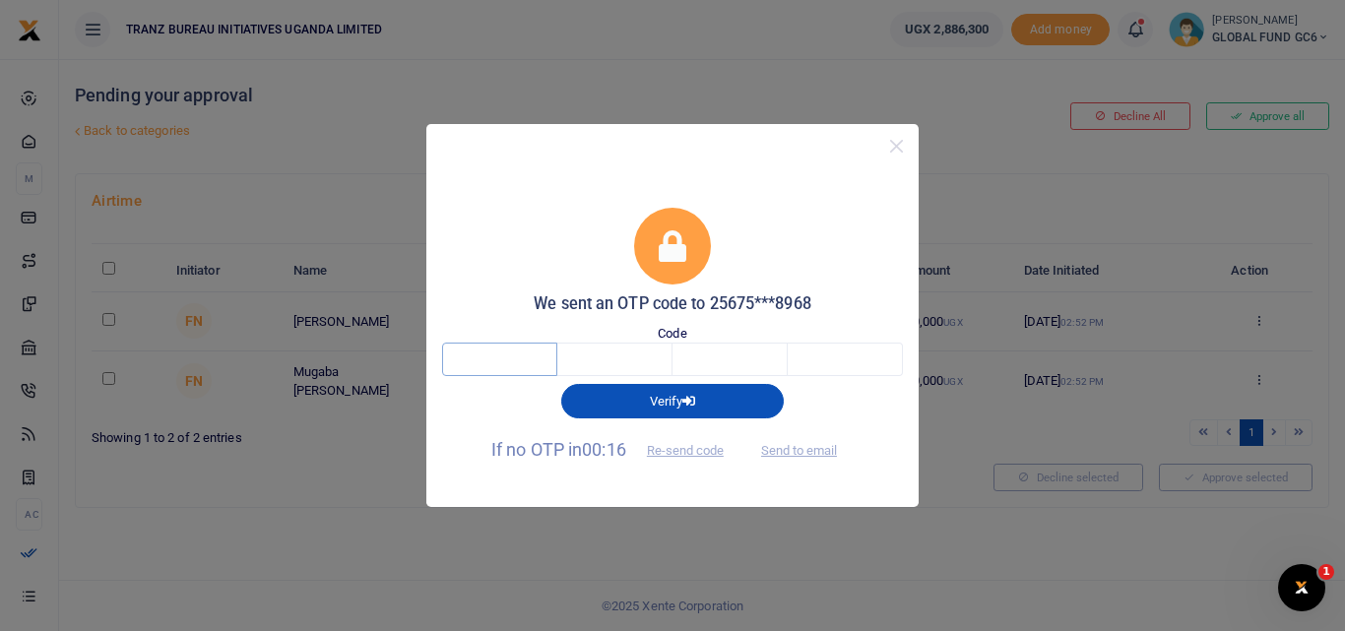
click at [477, 356] on input "text" at bounding box center [499, 359] width 115 height 33
type input "6"
type input "1"
type input "3"
type input "2"
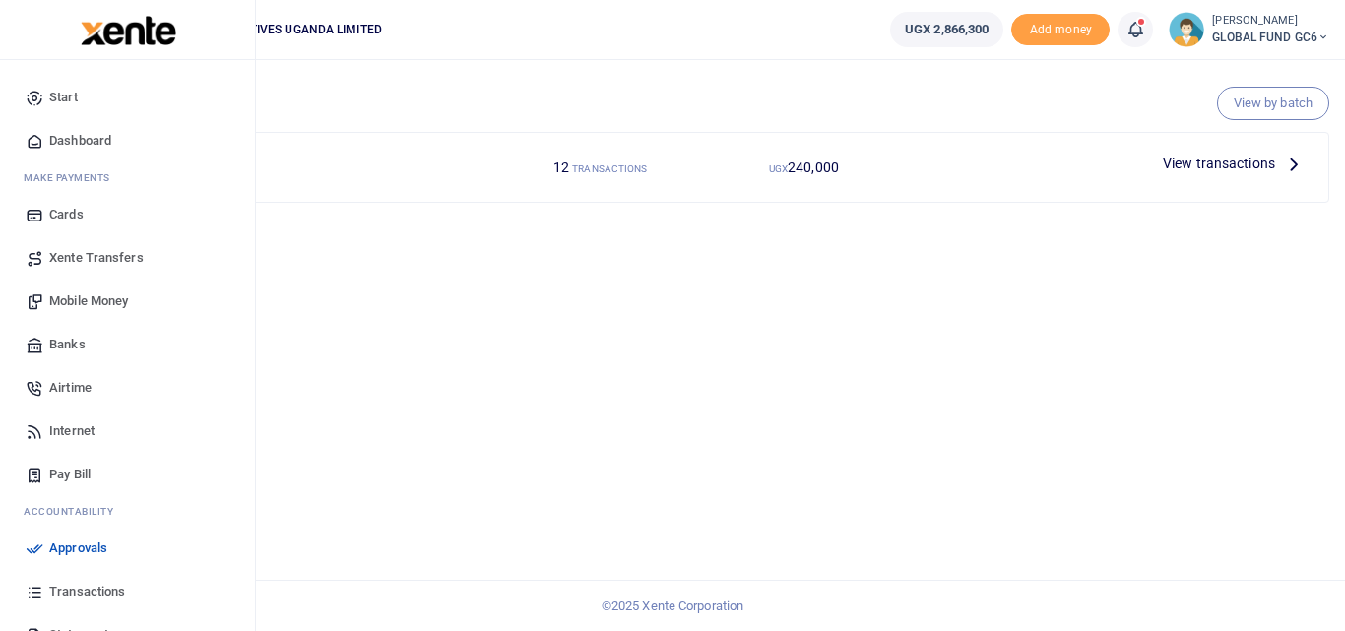
click at [82, 299] on span "Mobile Money" at bounding box center [88, 302] width 79 height 20
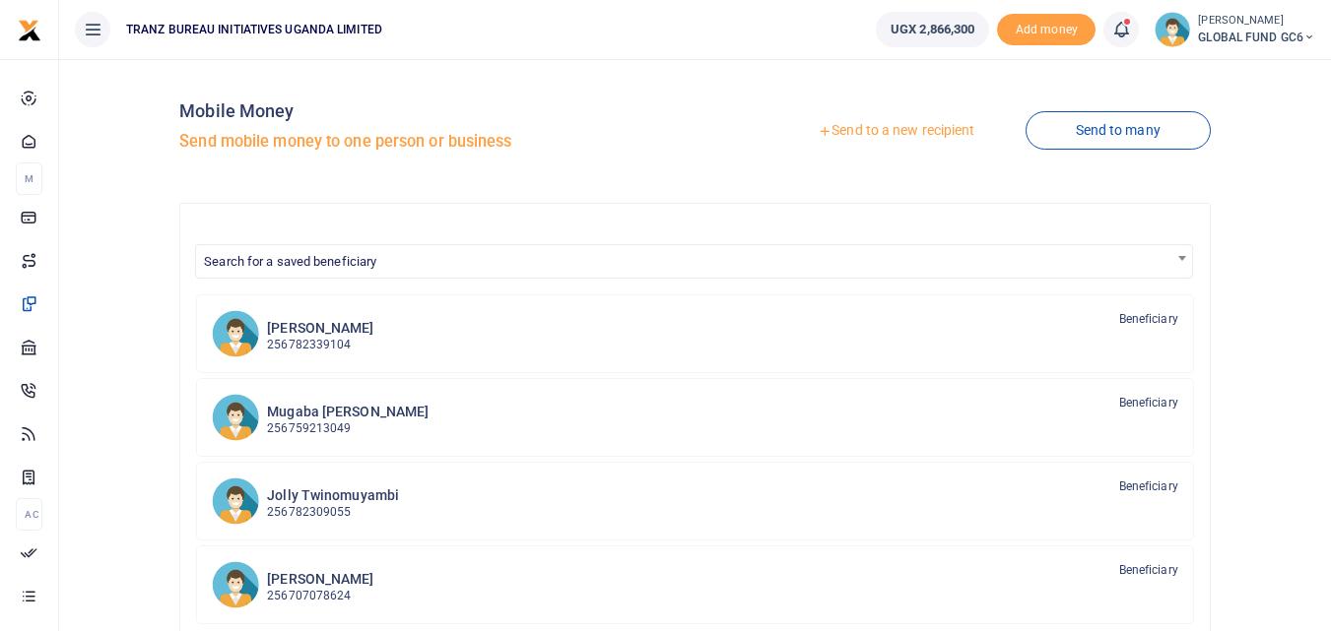
click at [839, 131] on link "Send to a new recipient" at bounding box center [895, 130] width 257 height 35
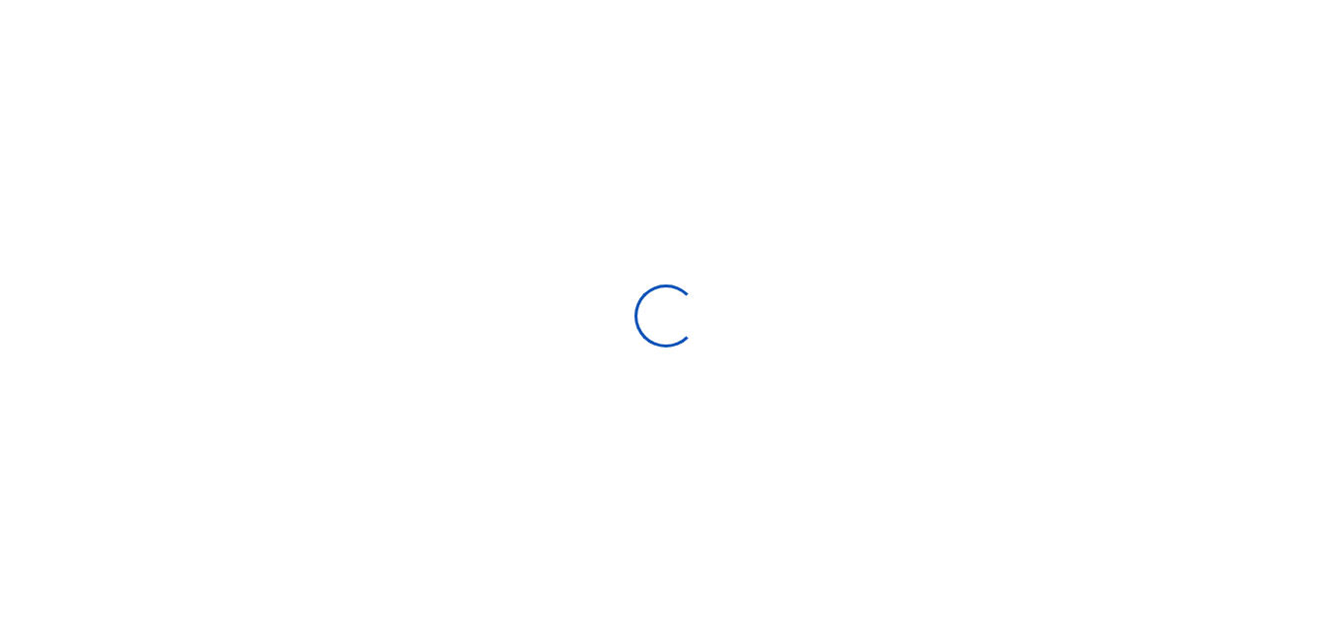
select select "Loading bundles"
select select
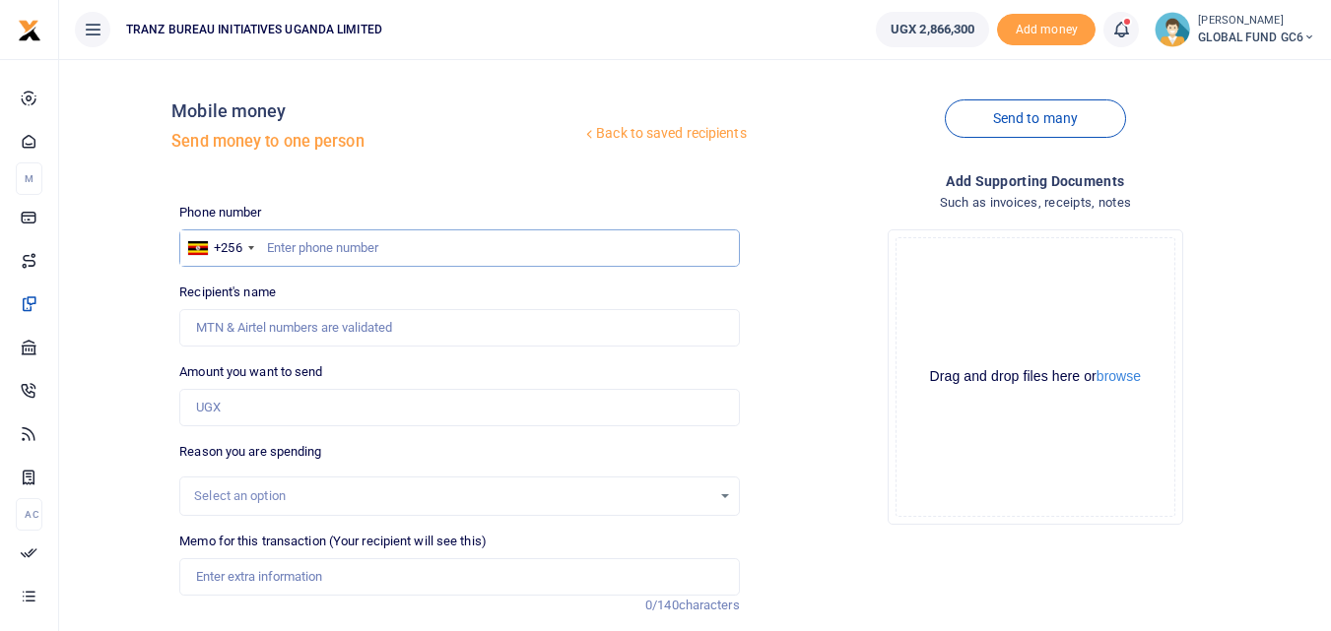
click at [327, 243] on input "text" at bounding box center [458, 247] width 559 height 37
paste input "0782838939"
click at [275, 246] on input "0782838939" at bounding box center [458, 247] width 559 height 37
type input "782838939"
click at [841, 338] on div "Drop your files here Drag and drop files here or browse Powered by Uppy" at bounding box center [1034, 377] width 559 height 327
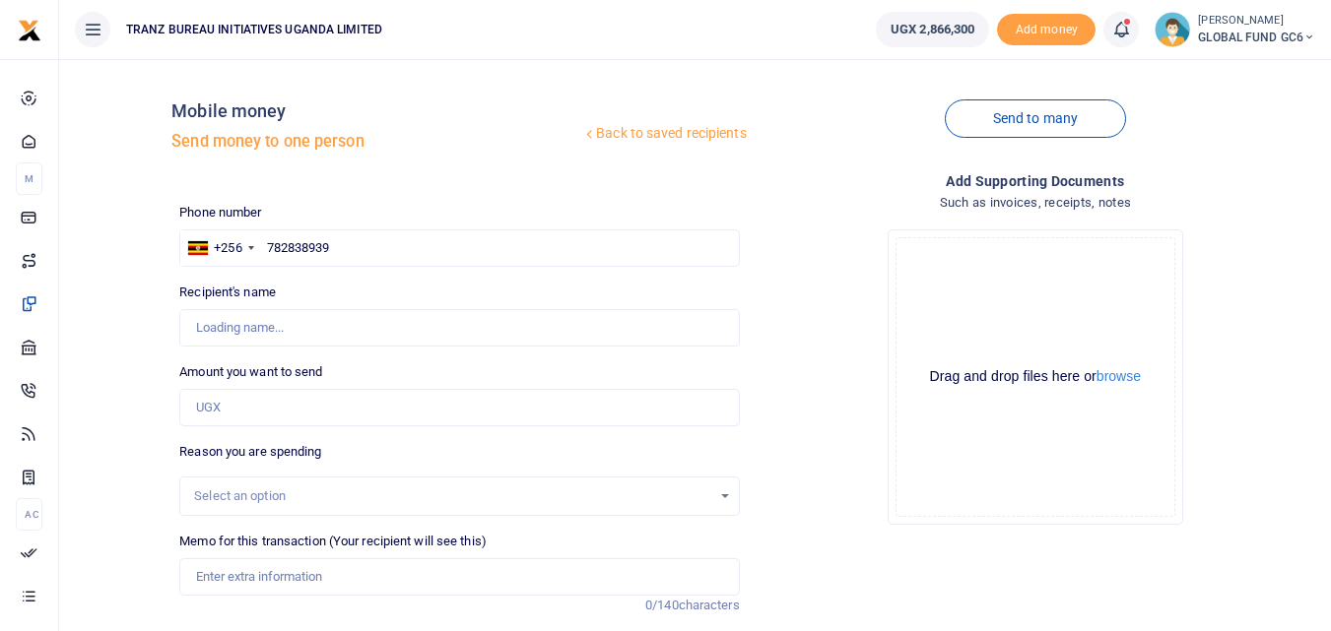
type input "[PERSON_NAME]"
click at [238, 416] on input "Amount you want to send" at bounding box center [458, 407] width 559 height 37
type input "100,000"
click at [881, 459] on div "Drop your files here Drag and drop files here or browse Powered by Uppy" at bounding box center [1034, 377] width 559 height 327
click at [257, 493] on div "Select an option" at bounding box center [452, 497] width 516 height 20
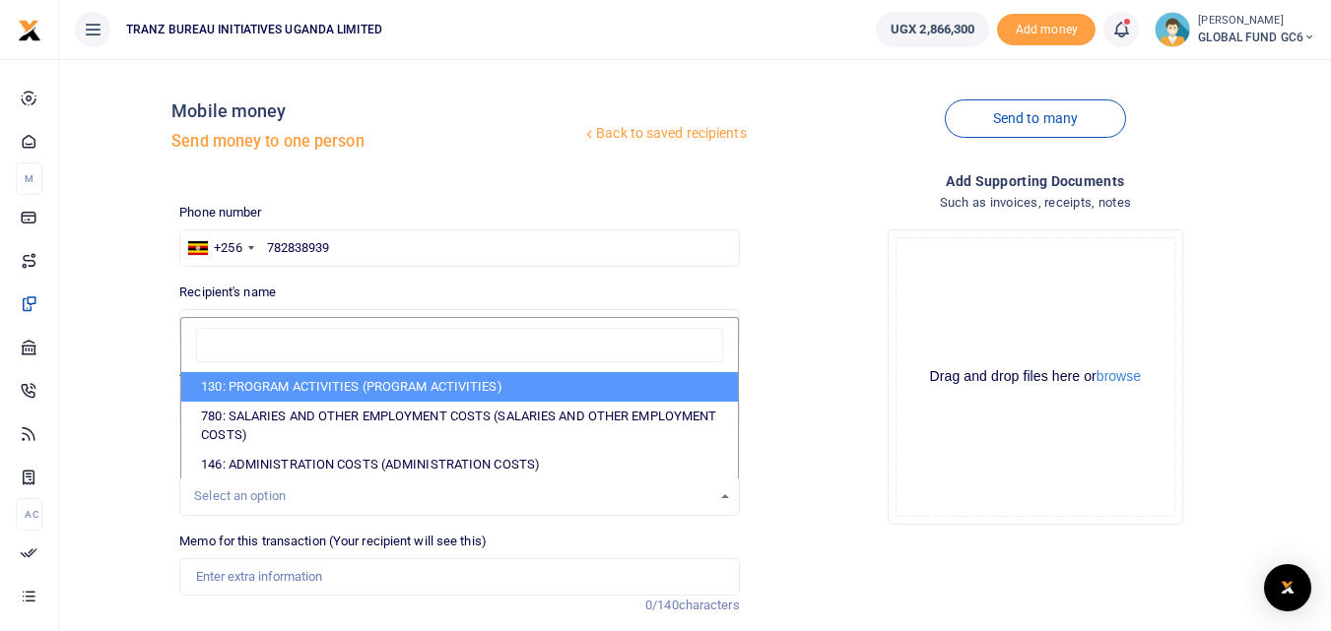
click at [283, 384] on li "130: PROGRAM ACTIVITIES (PROGRAM ACTIVITIES)" at bounding box center [458, 387] width 555 height 30
select select "5376"
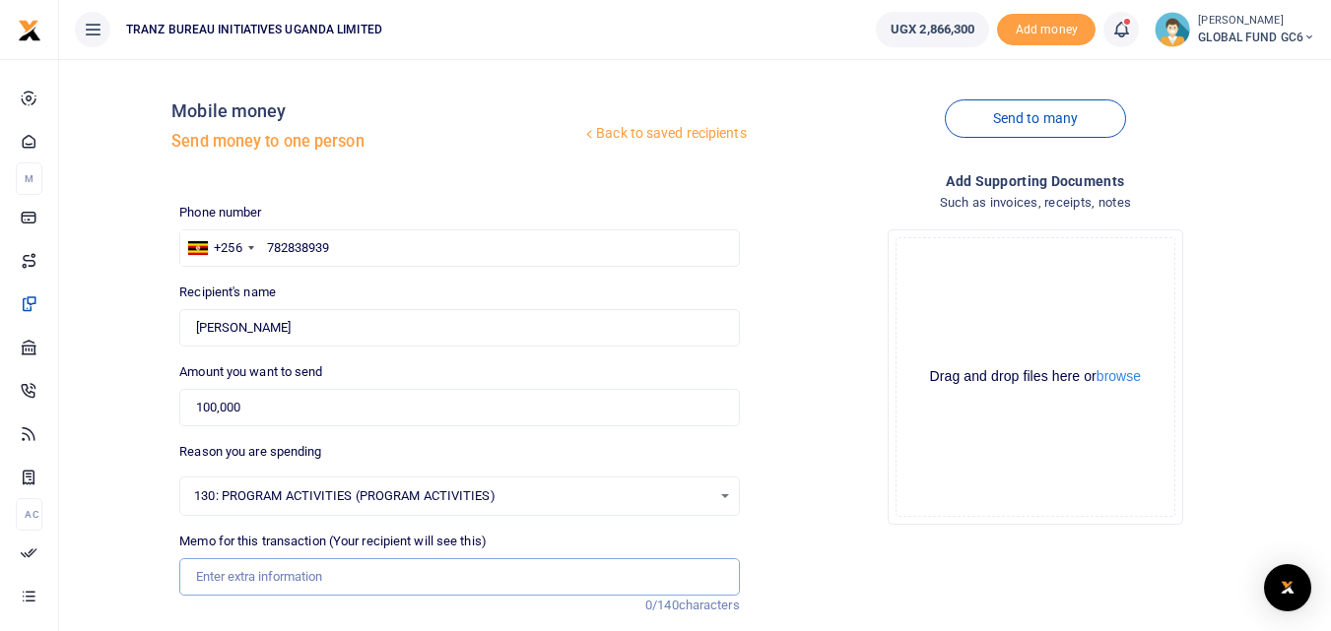
click at [229, 575] on input "Memo for this transaction (Your recipient will see this)" at bounding box center [458, 576] width 559 height 37
paste input "Facilitator fees"
type input "Facilitator fees Bi monthly Dialogue 2"
click at [790, 551] on div "Add supporting Documents Such as invoices, receipts, notes Drop your files here…" at bounding box center [1035, 478] width 575 height 617
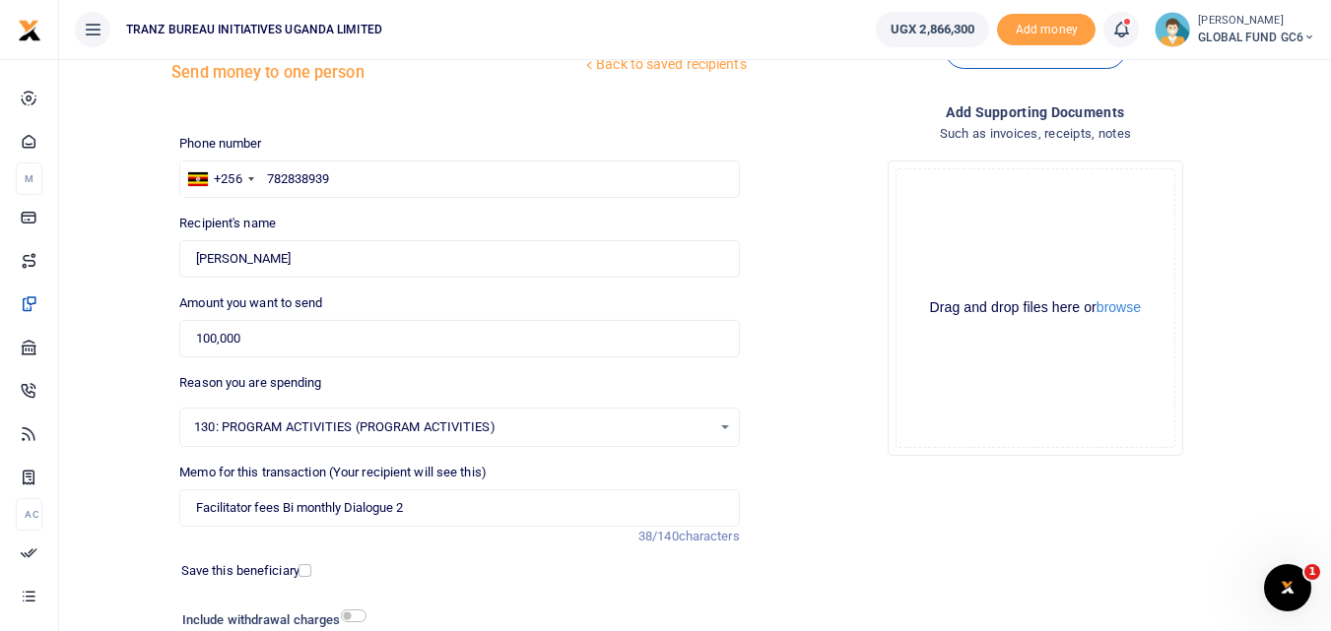
scroll to position [98, 0]
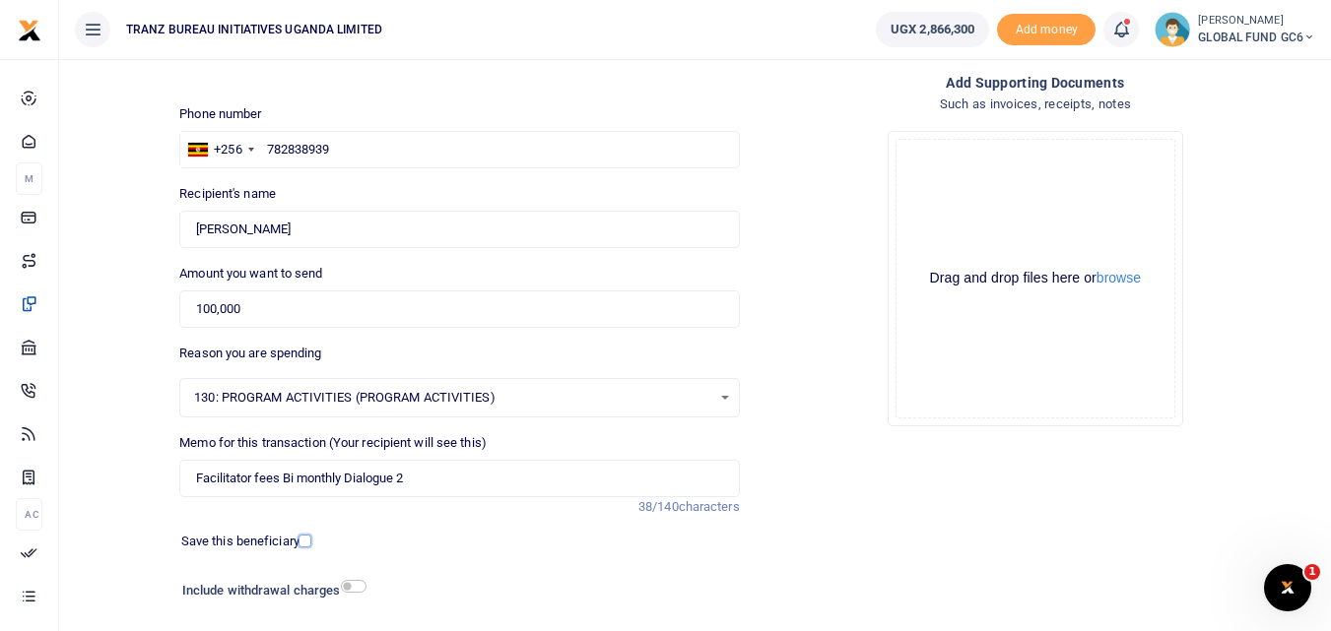
click at [298, 537] on input "checkbox" at bounding box center [304, 541] width 13 height 13
checkbox input "true"
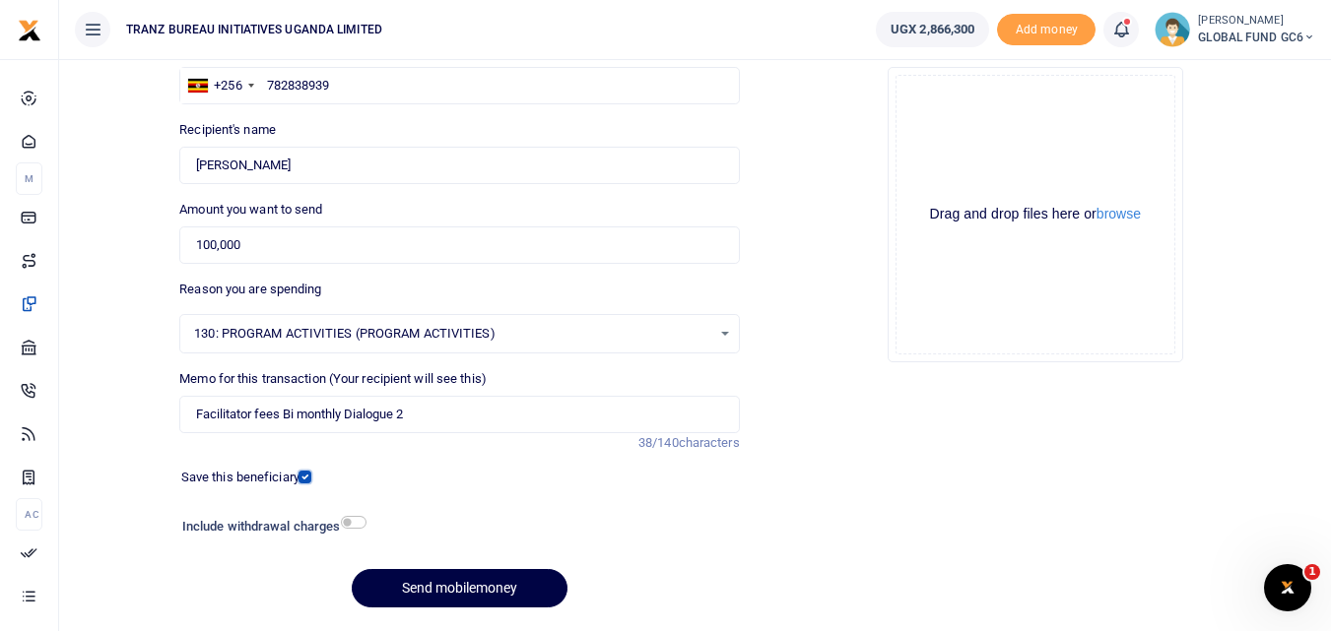
scroll to position [197, 0]
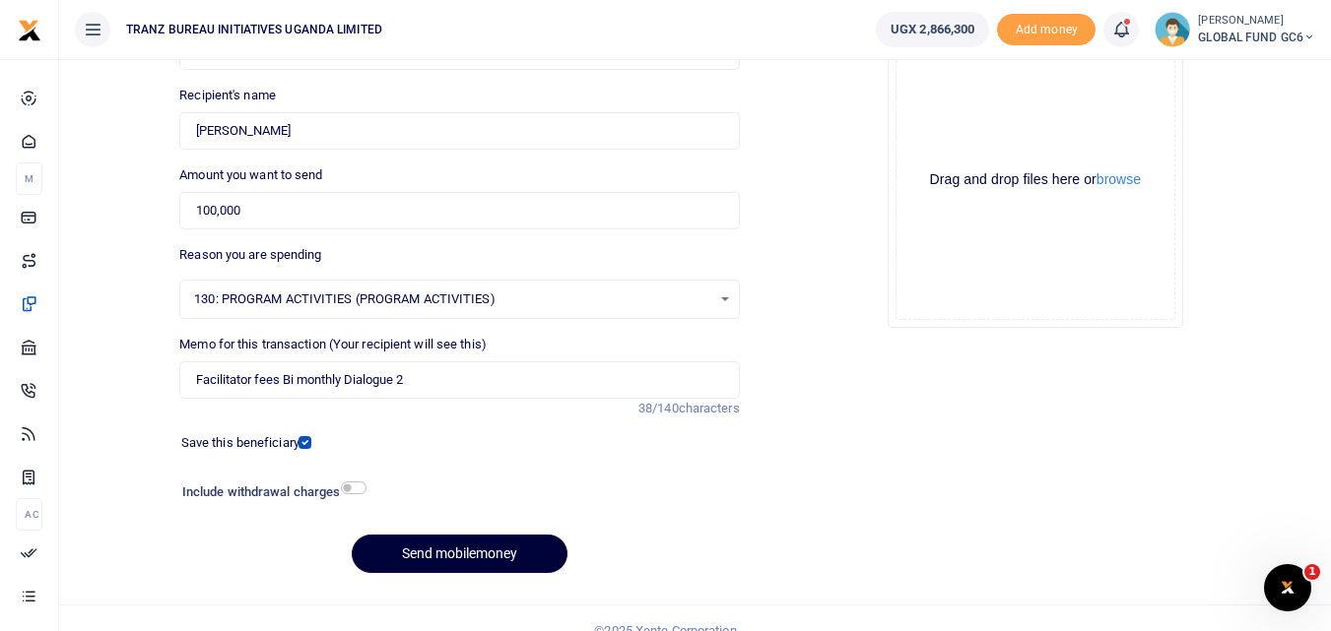
click at [464, 549] on button "Send mobilemoney" at bounding box center [460, 554] width 216 height 38
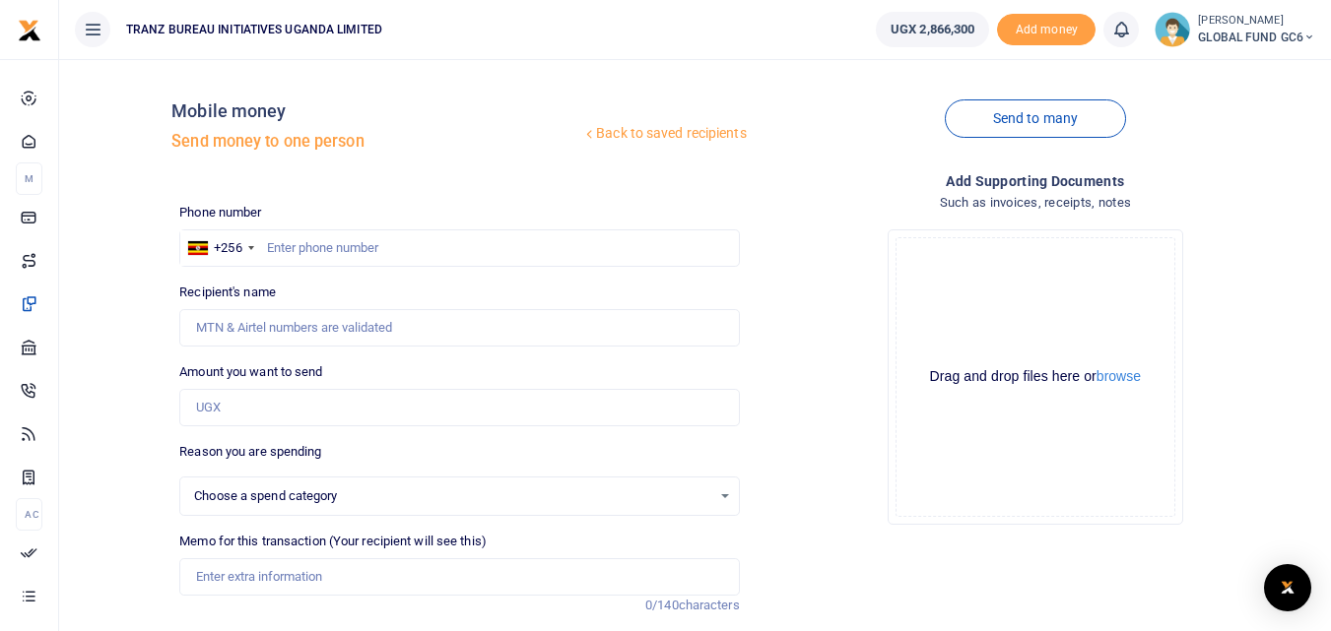
select select
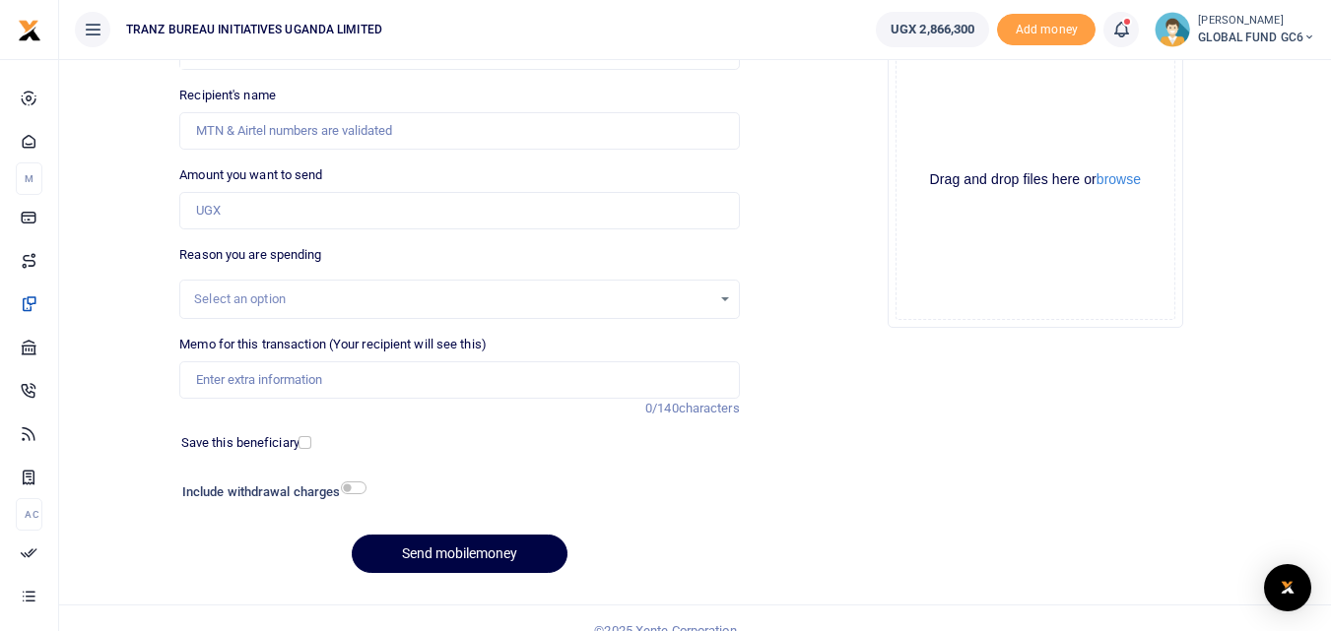
scroll to position [98, 0]
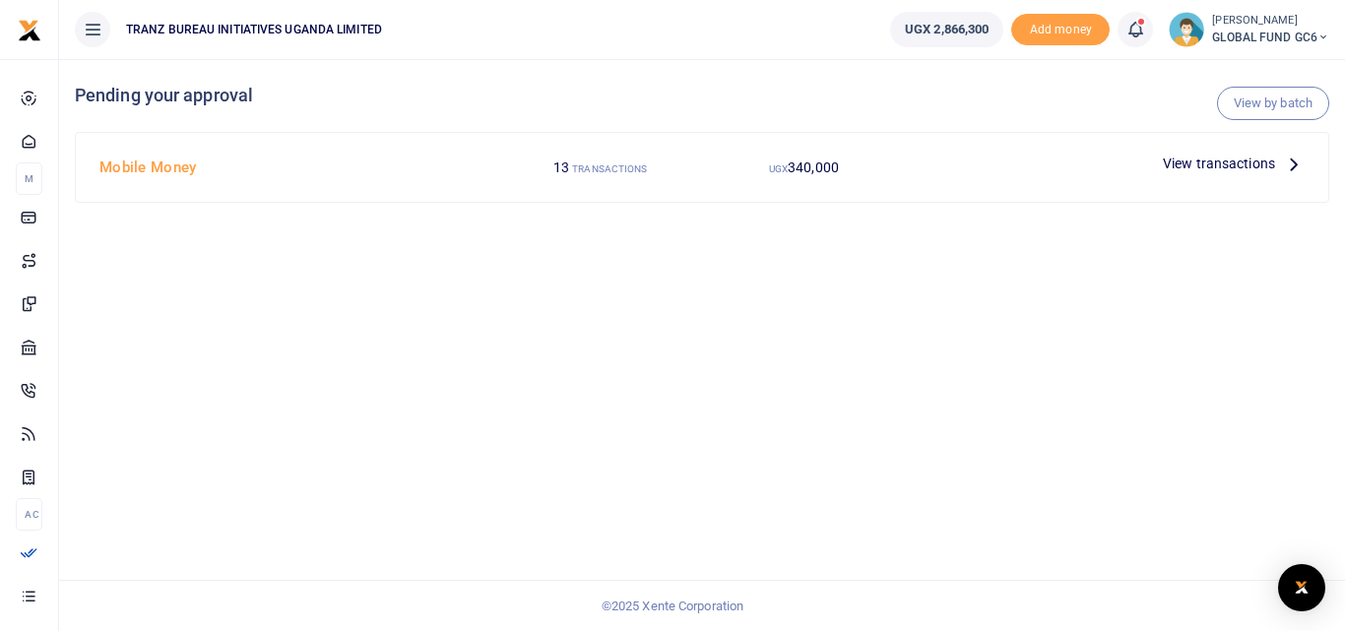
click at [1234, 165] on span "View transactions" at bounding box center [1219, 164] width 112 height 22
click at [1283, 163] on icon at bounding box center [1294, 164] width 22 height 22
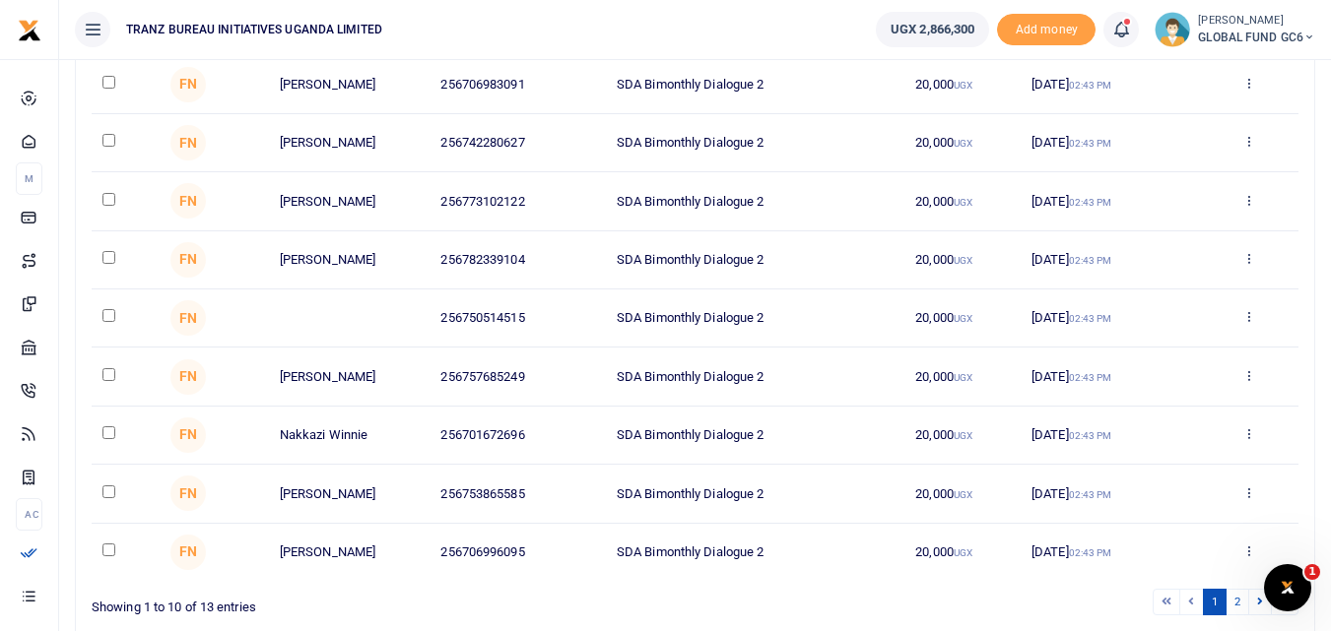
scroll to position [409, 0]
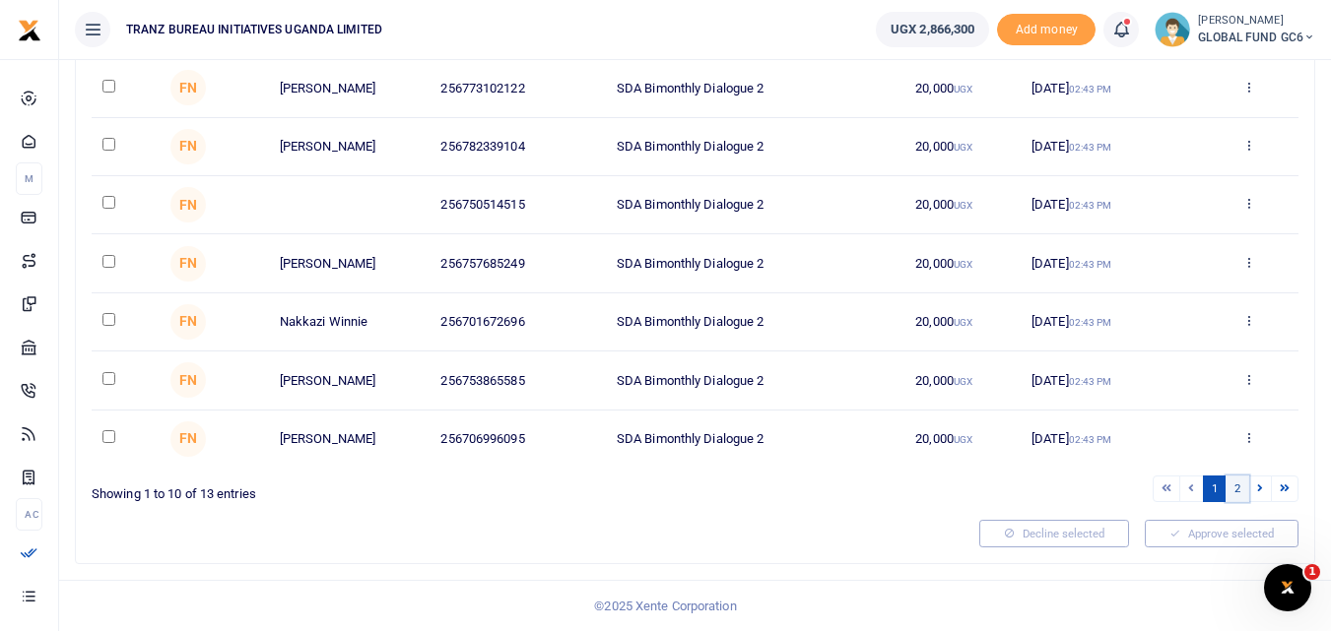
click at [1239, 482] on link "2" at bounding box center [1237, 489] width 24 height 27
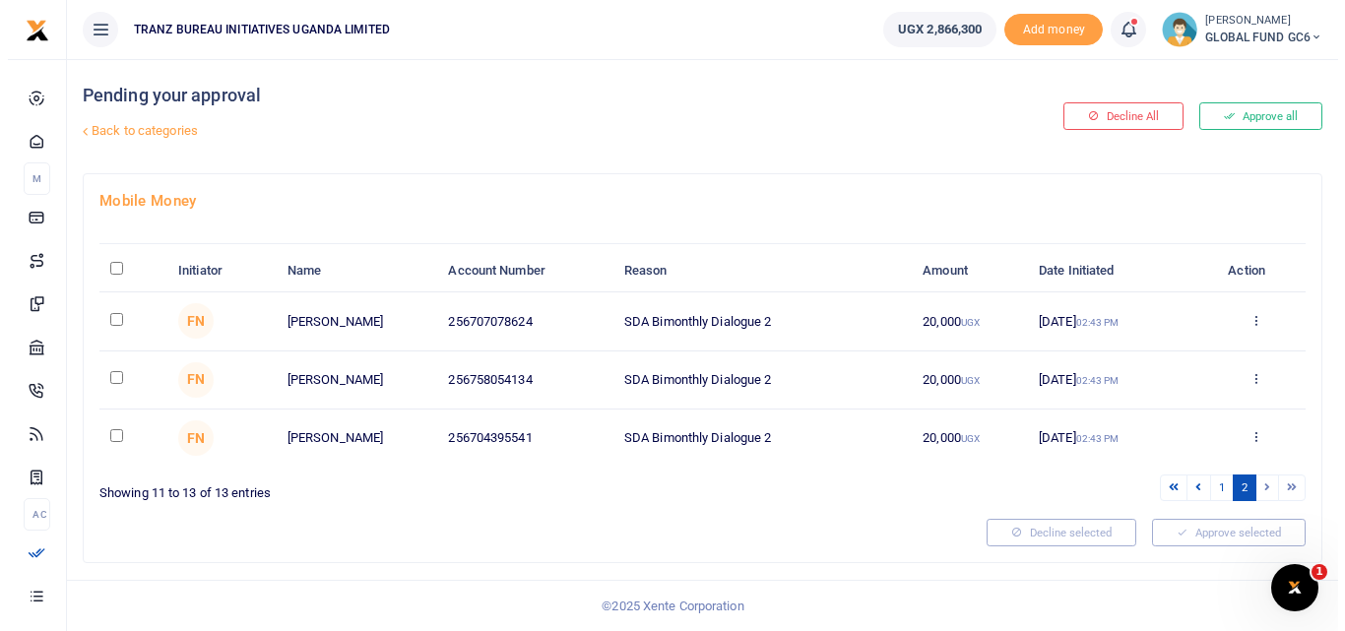
scroll to position [0, 0]
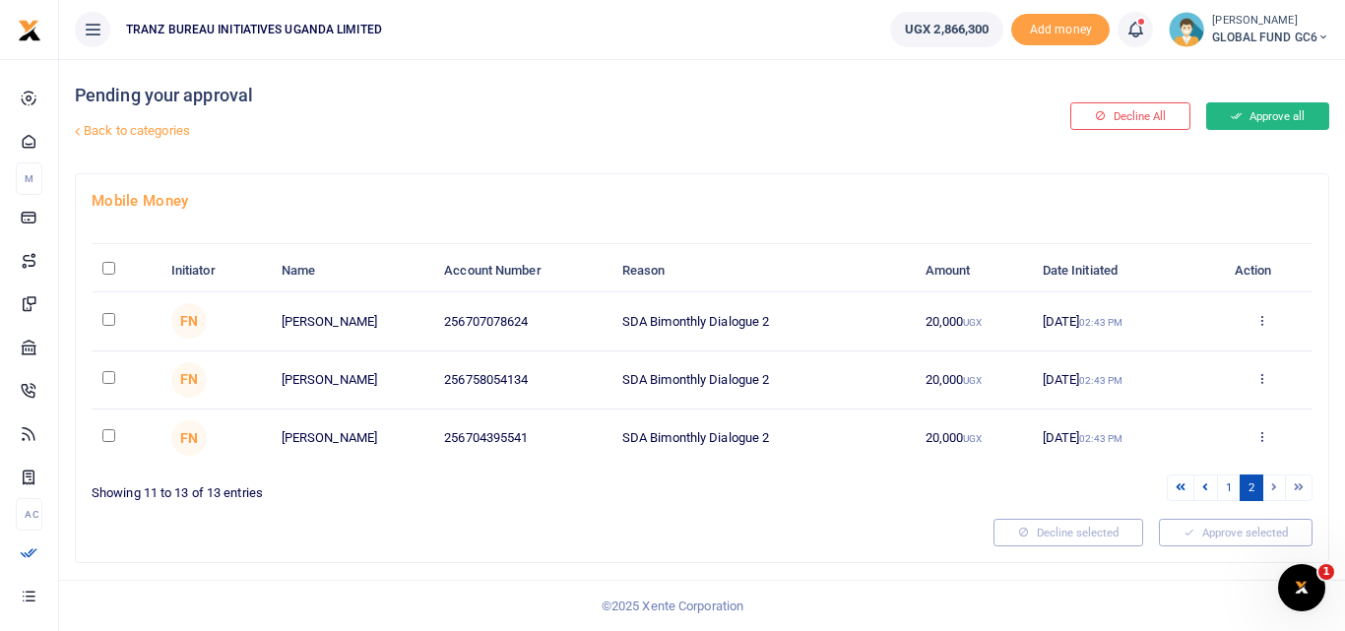
click at [1243, 109] on button "Approve all" at bounding box center [1268, 116] width 123 height 28
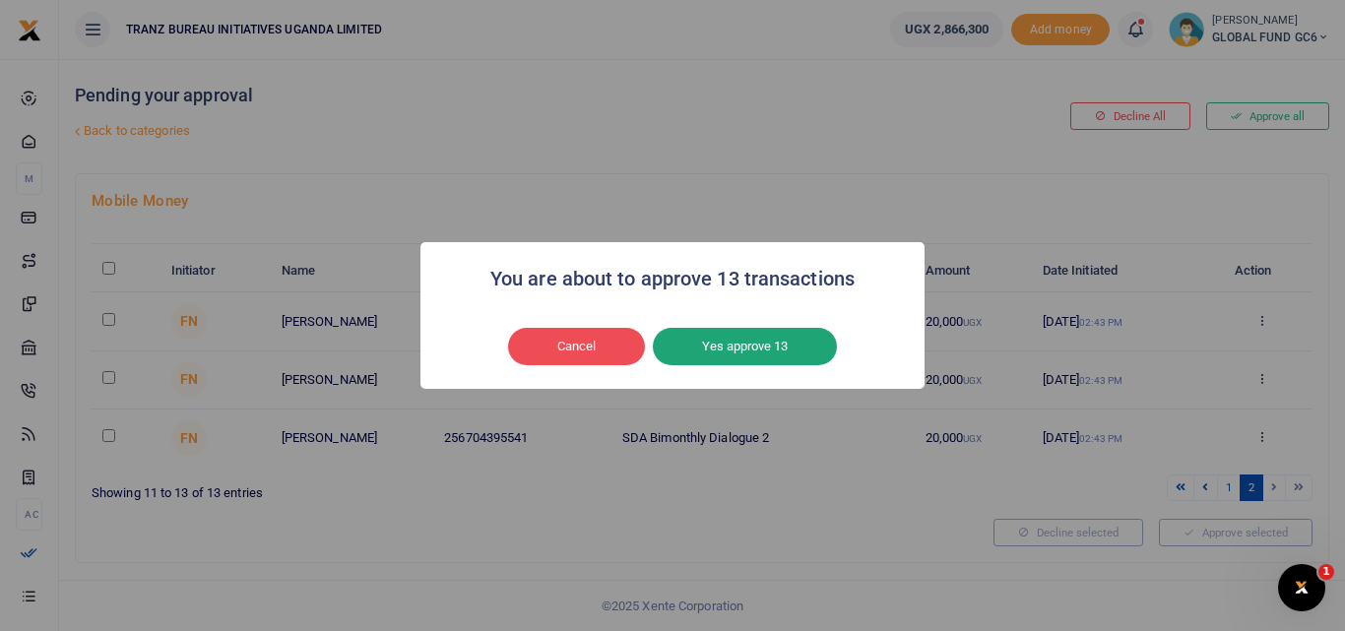
click at [735, 357] on button "Yes approve 13" at bounding box center [745, 346] width 184 height 37
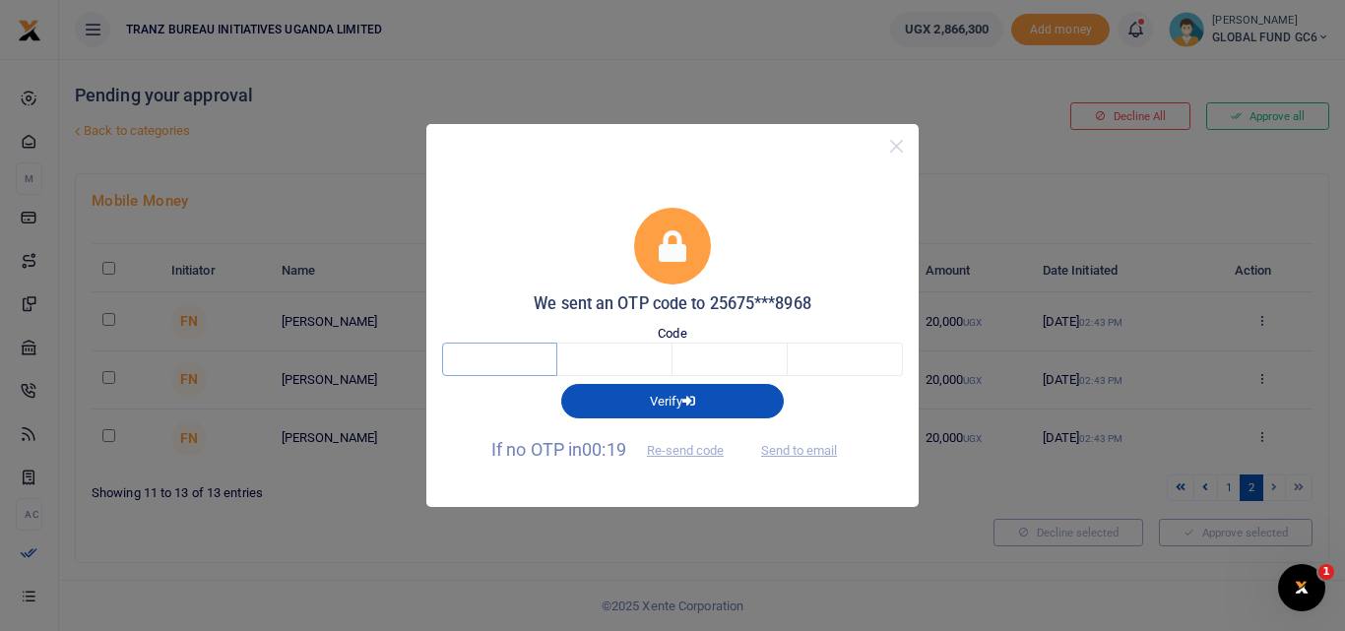
click at [526, 359] on input "text" at bounding box center [499, 359] width 115 height 33
type input "4"
type input "0"
type input "5"
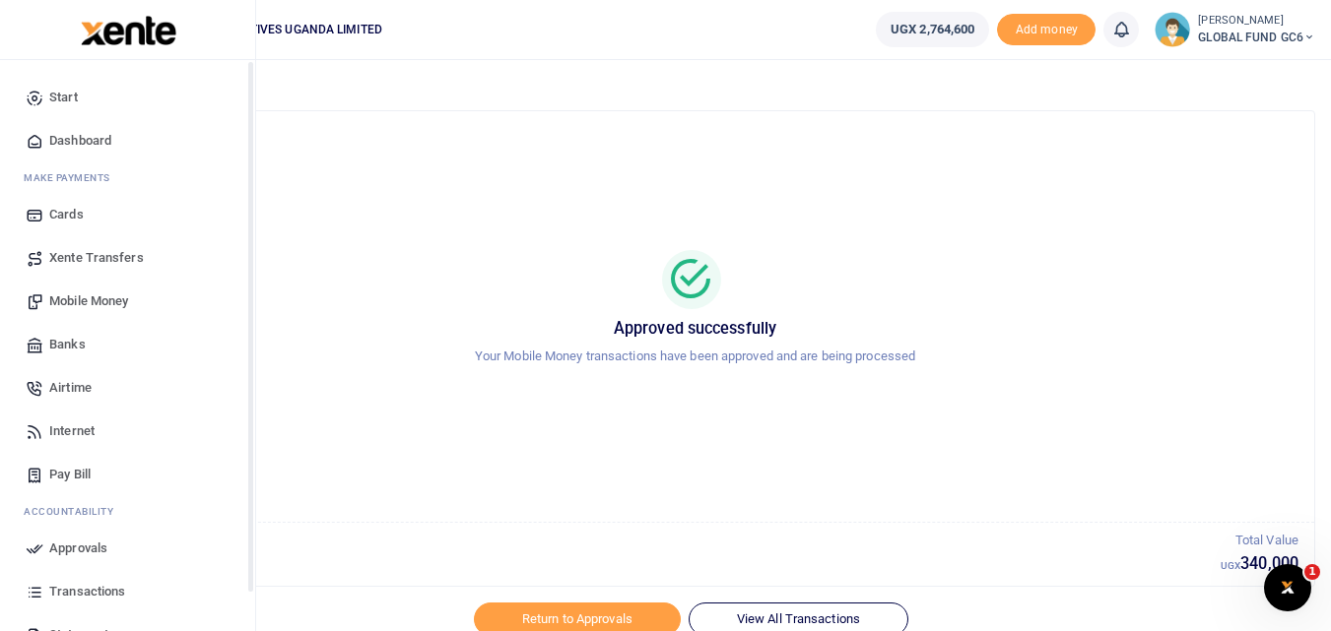
click at [62, 136] on span "Dashboard" at bounding box center [80, 141] width 62 height 20
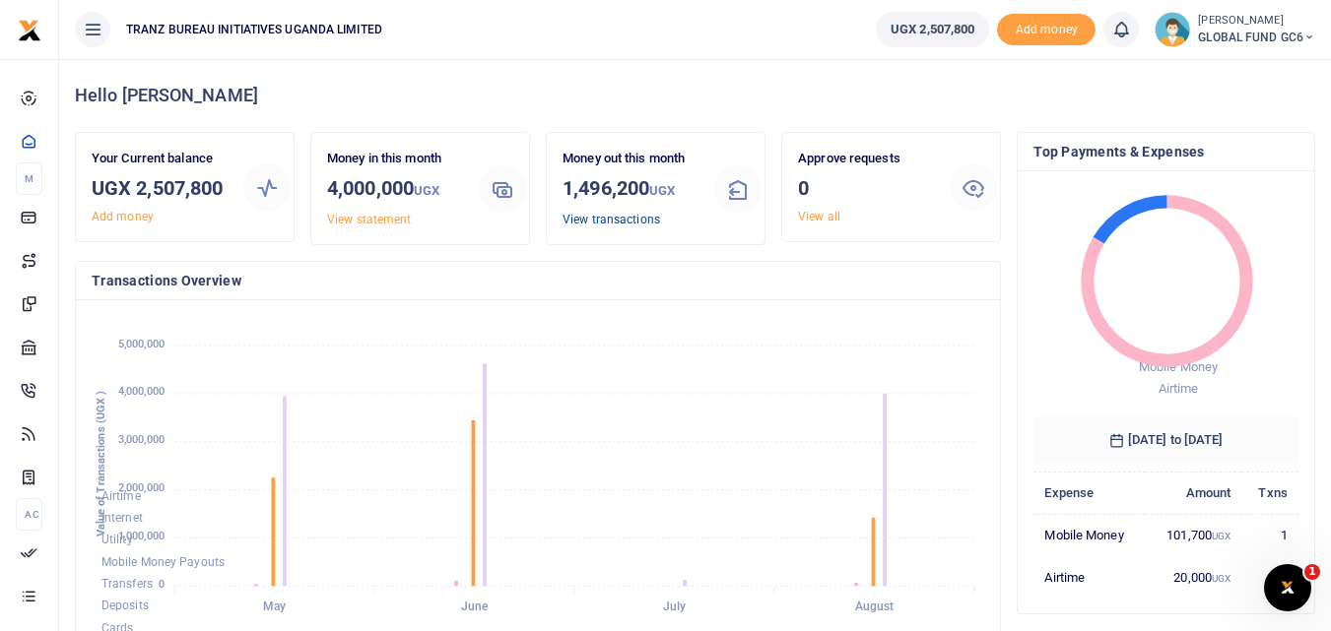
click at [601, 225] on link "View transactions" at bounding box center [611, 220] width 98 height 14
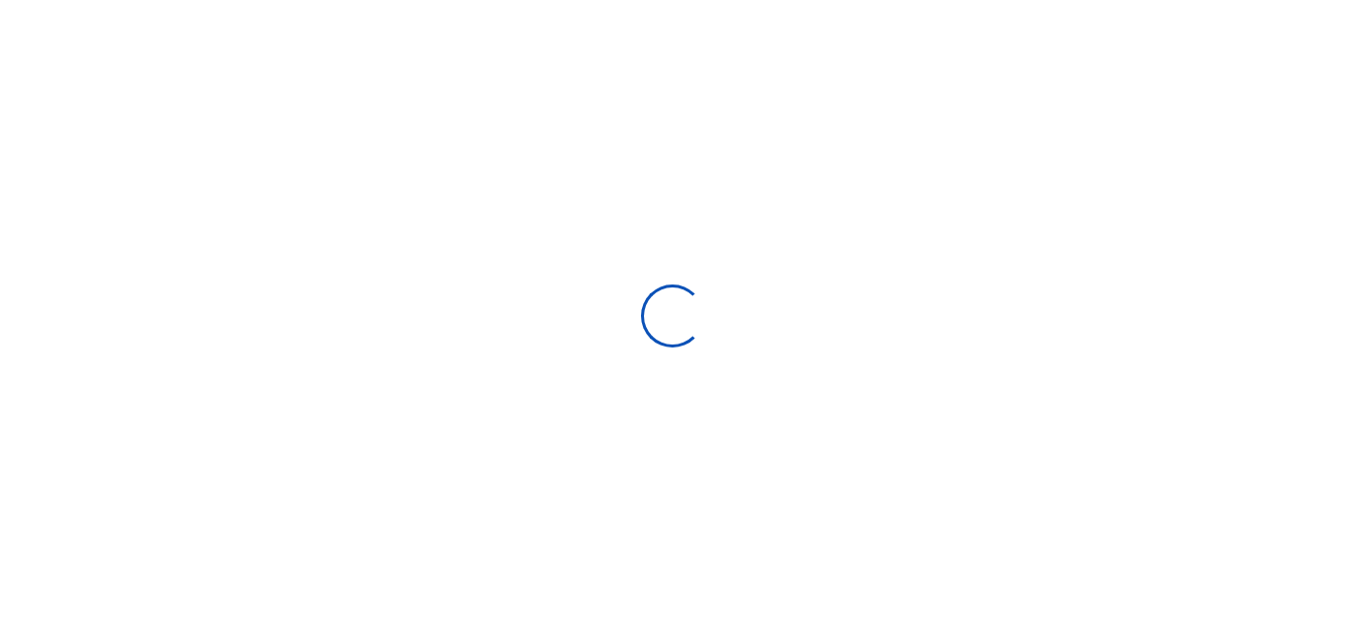
select select
type input "[DATE] - [DATE]"
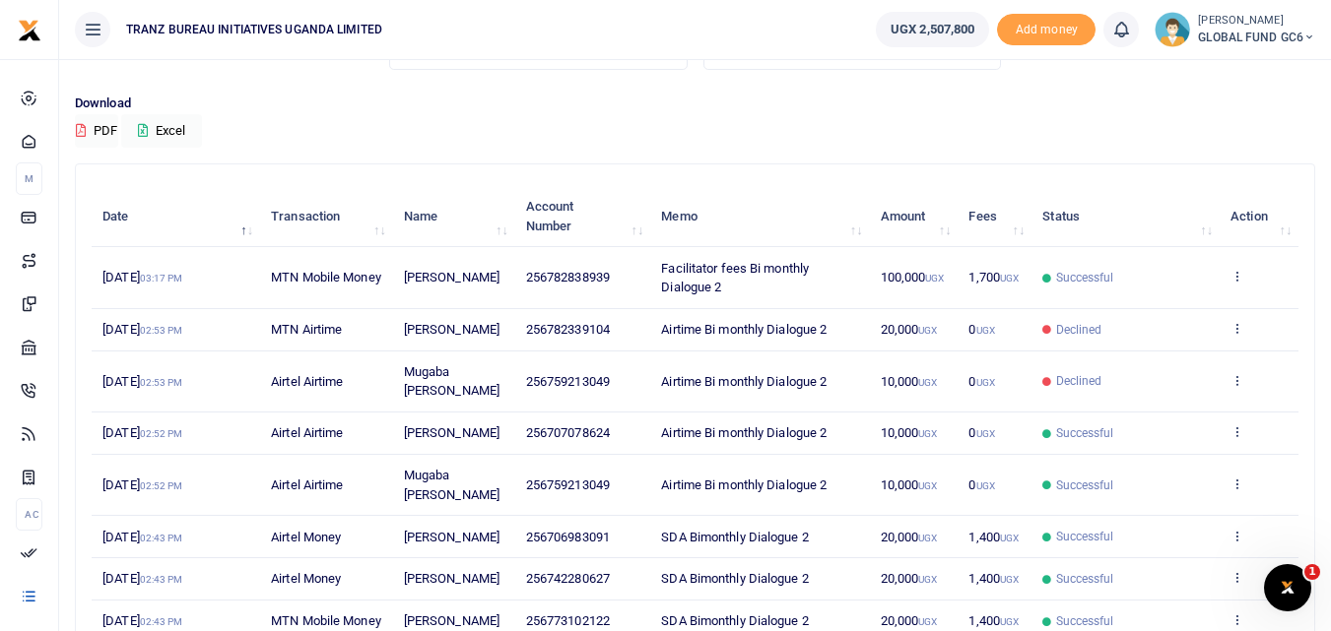
scroll to position [197, 0]
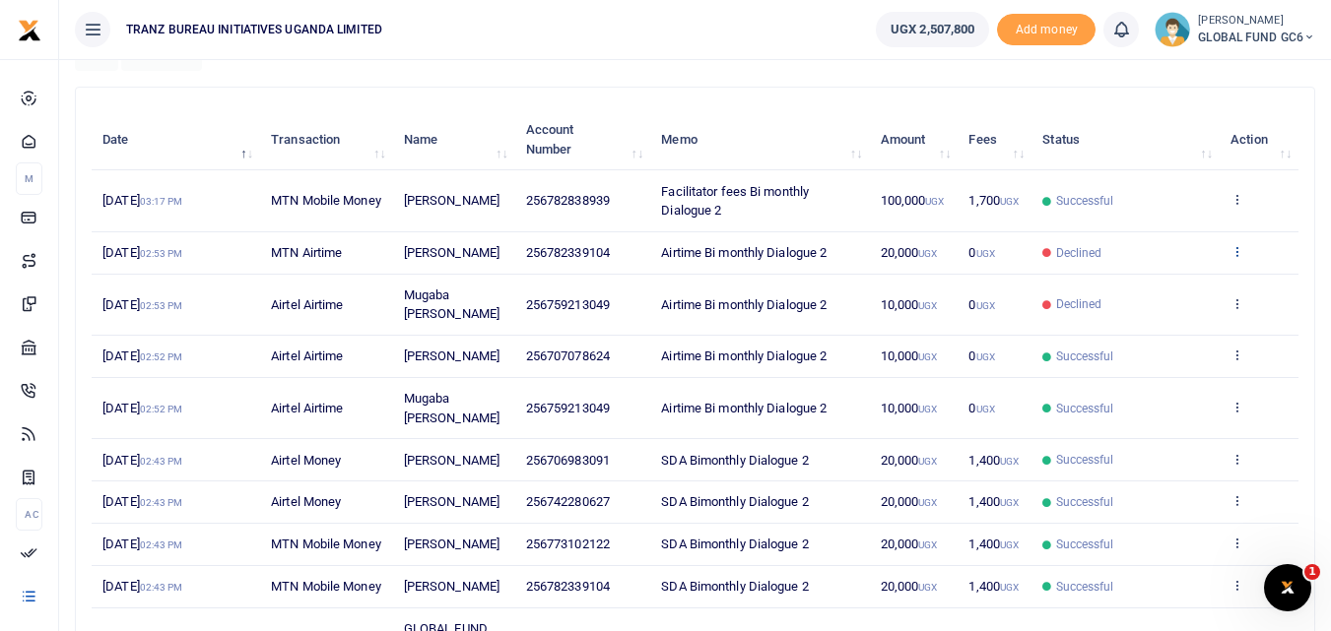
click at [1236, 247] on icon at bounding box center [1236, 251] width 13 height 14
click at [1150, 293] on link "View details" at bounding box center [1164, 285] width 156 height 28
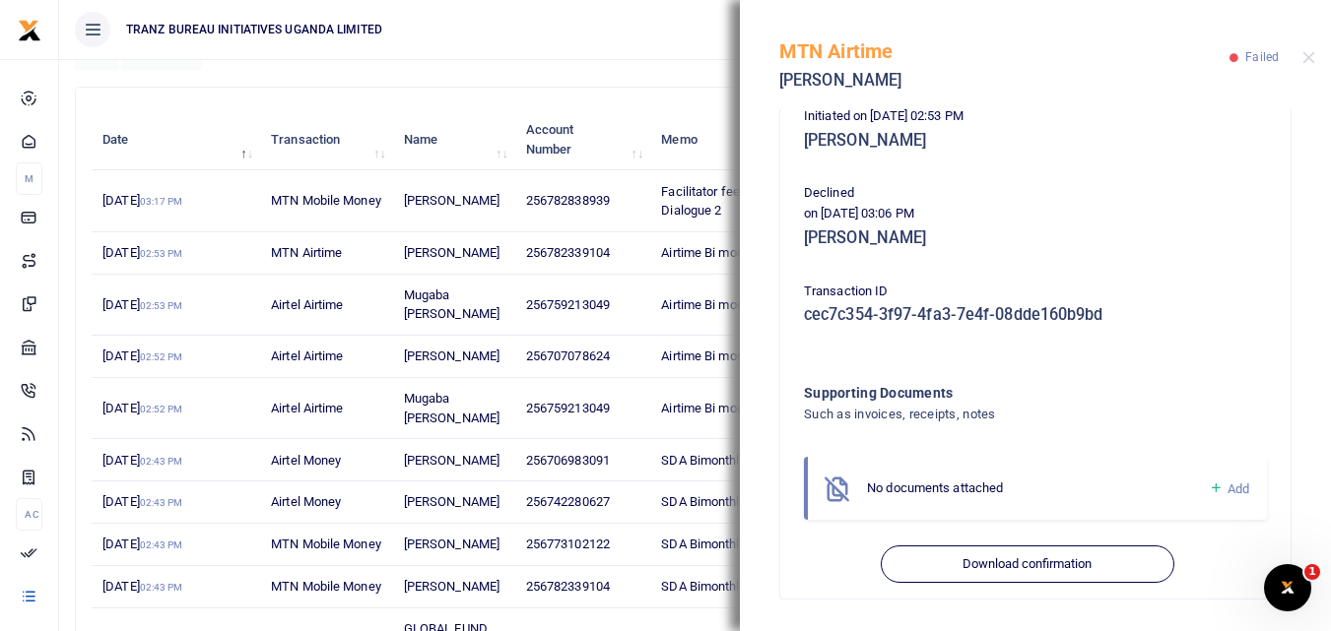
scroll to position [65, 0]
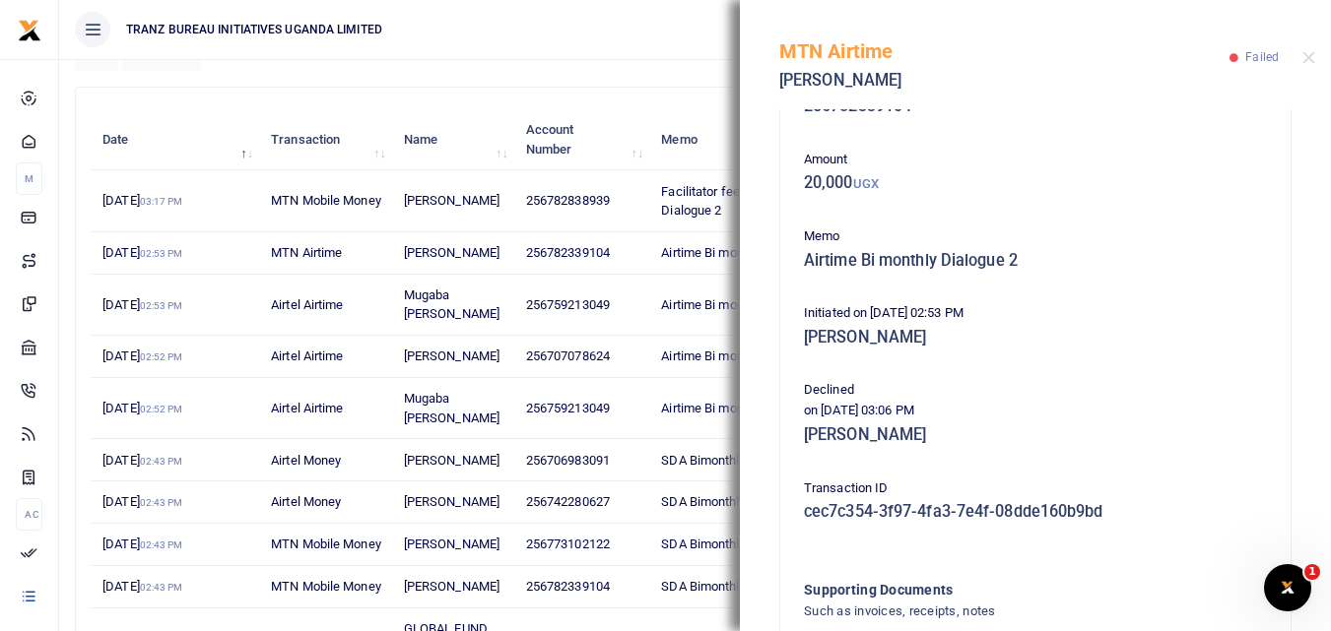
click at [1314, 49] on div "MTN Airtime Mary Taani Failed" at bounding box center [1035, 54] width 591 height 109
click at [1305, 60] on button "Close" at bounding box center [1308, 57] width 13 height 13
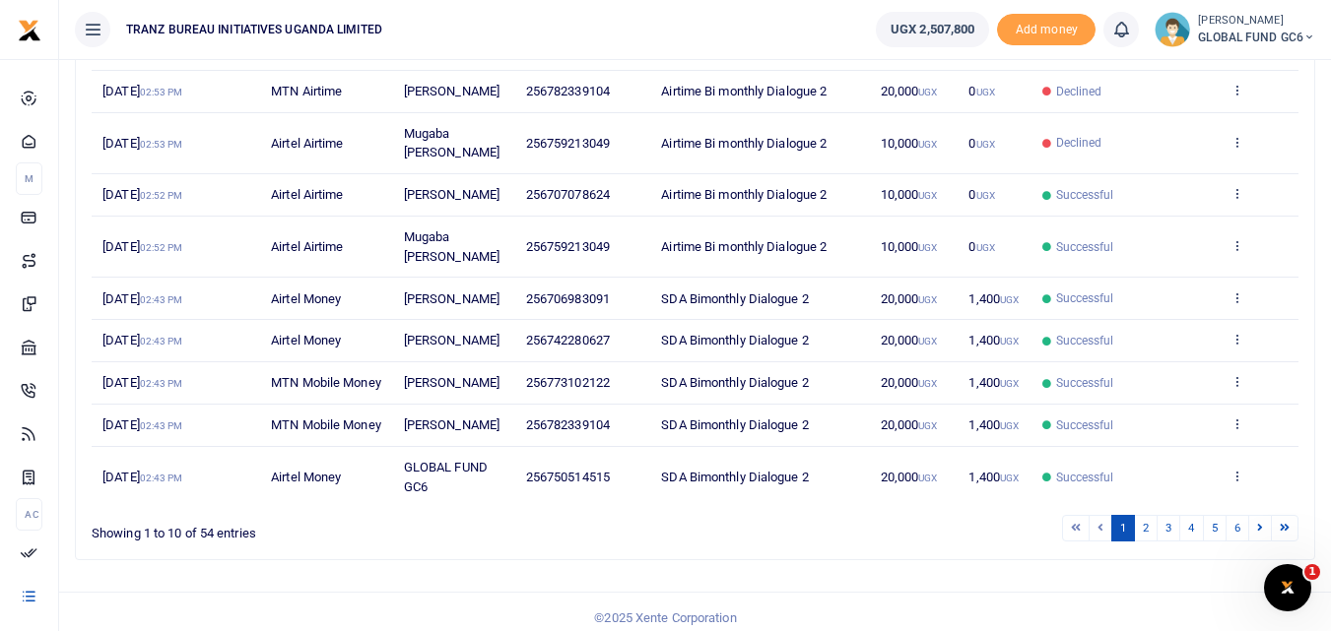
scroll to position [390, 0]
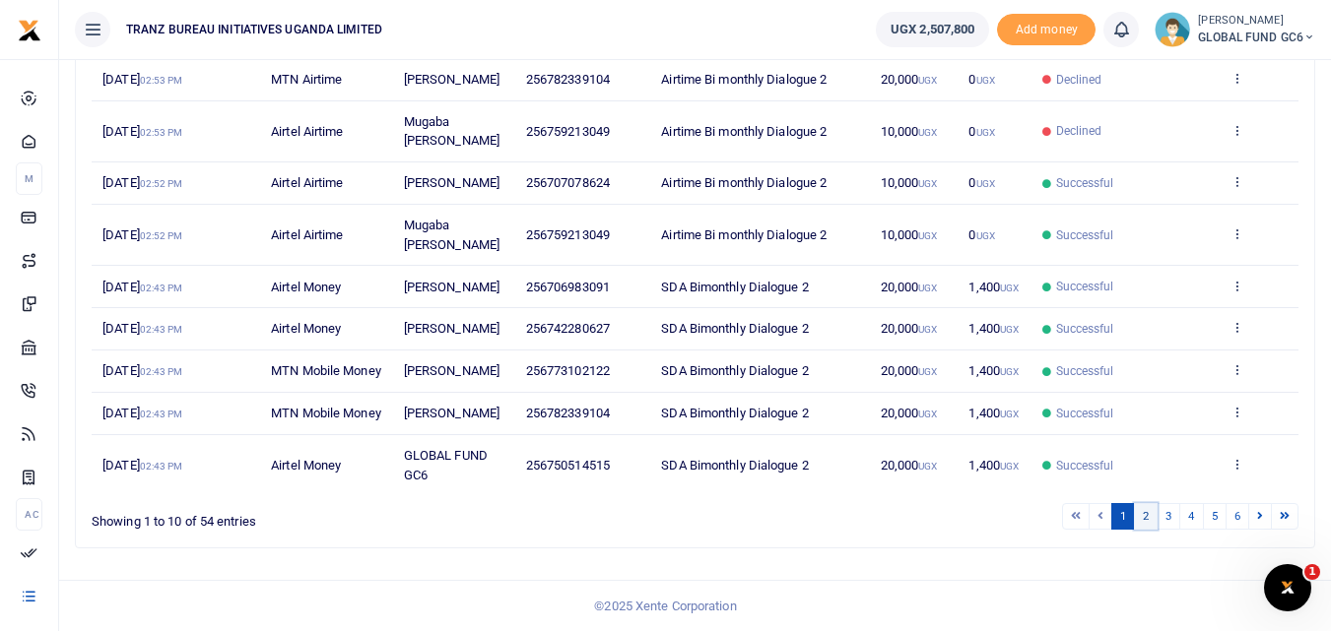
click at [1142, 517] on link "2" at bounding box center [1146, 516] width 24 height 27
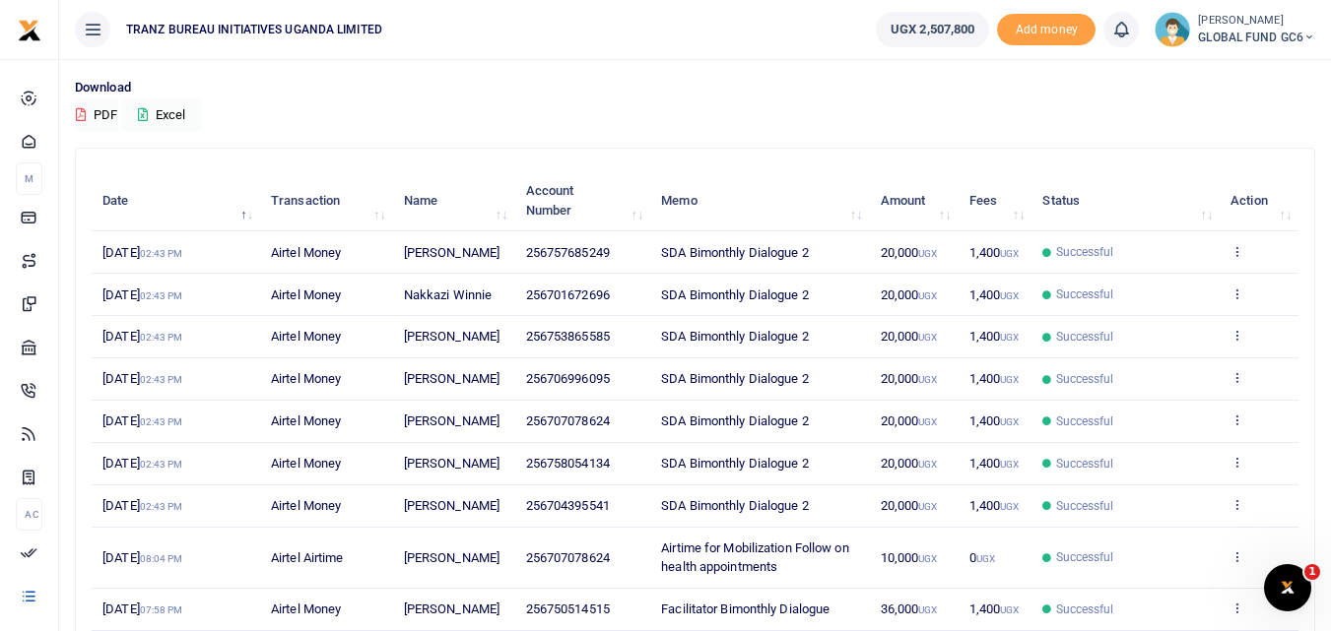
scroll to position [0, 0]
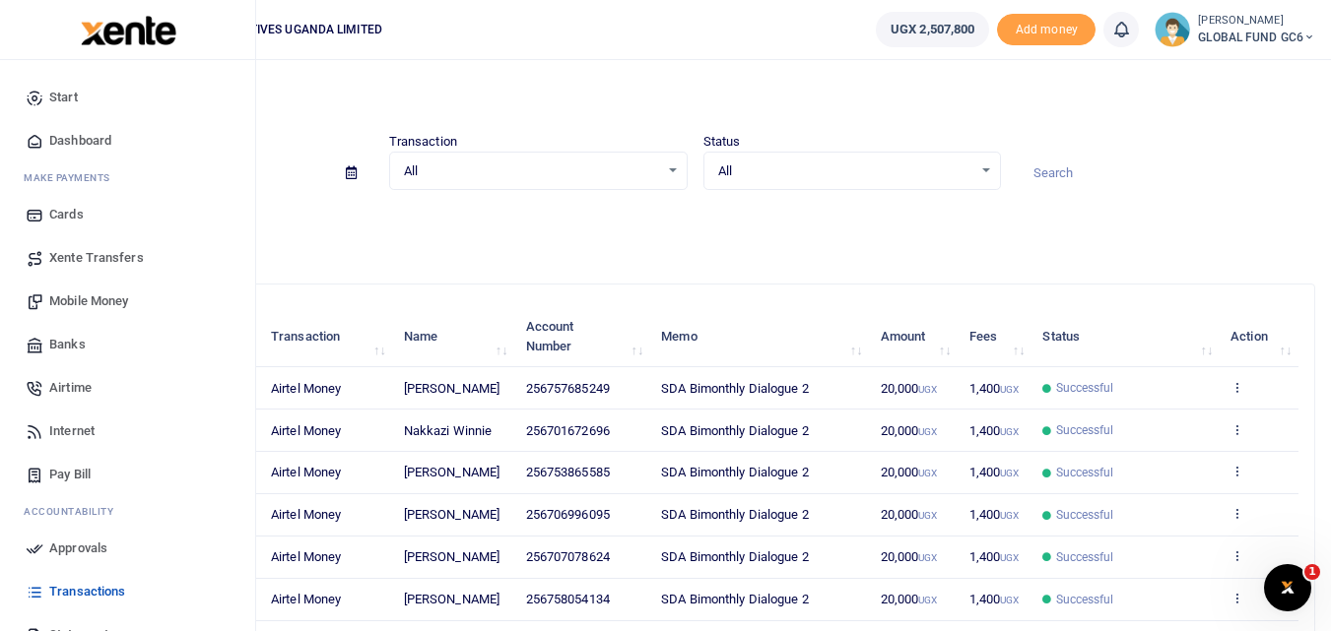
click at [66, 388] on span "Airtime" at bounding box center [70, 388] width 42 height 20
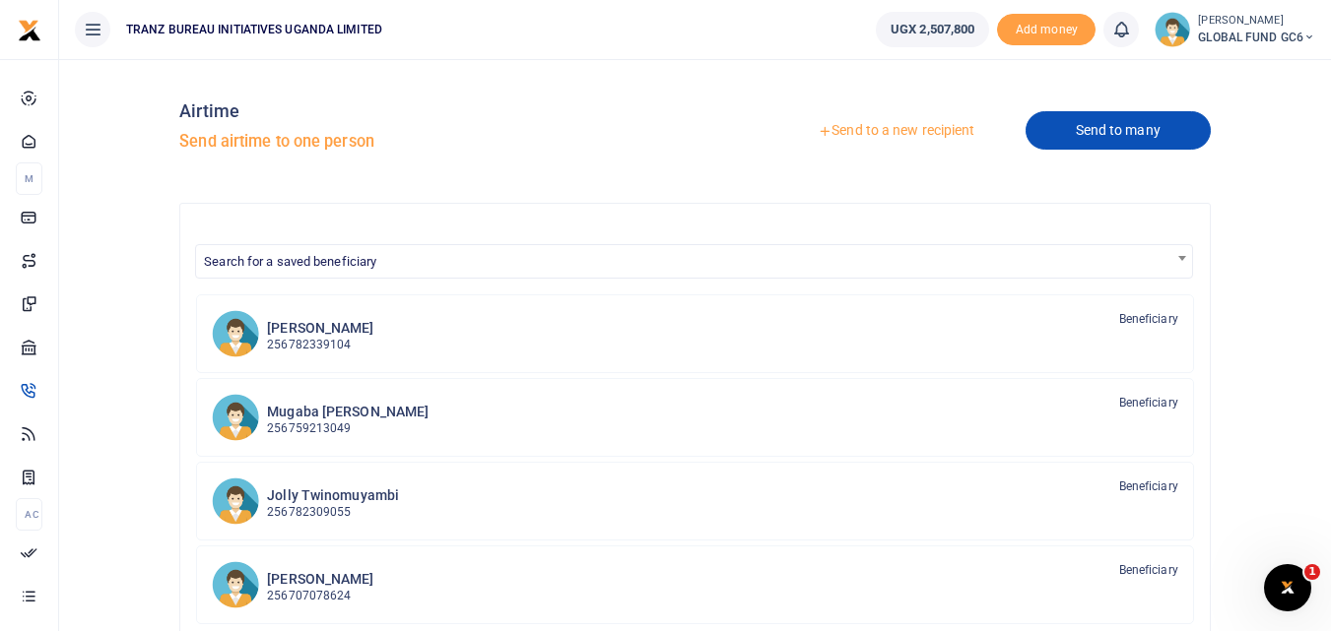
click at [1060, 138] on link "Send to many" at bounding box center [1117, 130] width 185 height 38
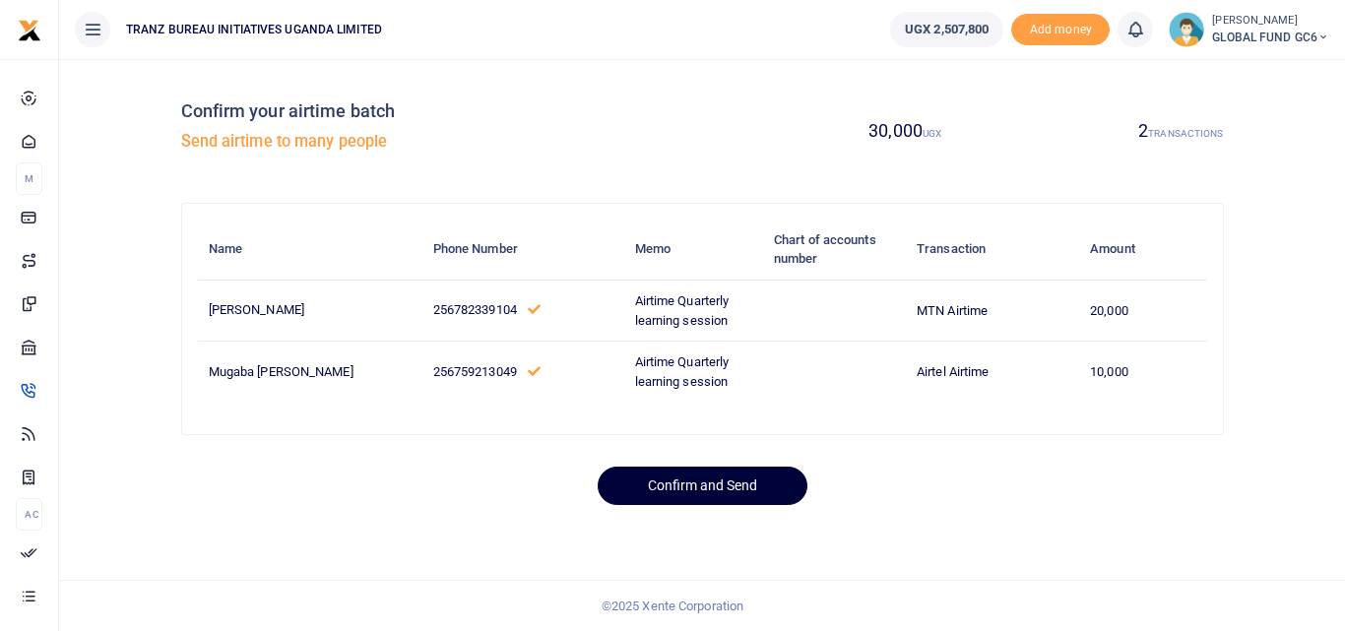
click at [631, 480] on button "Confirm and Send" at bounding box center [703, 486] width 210 height 38
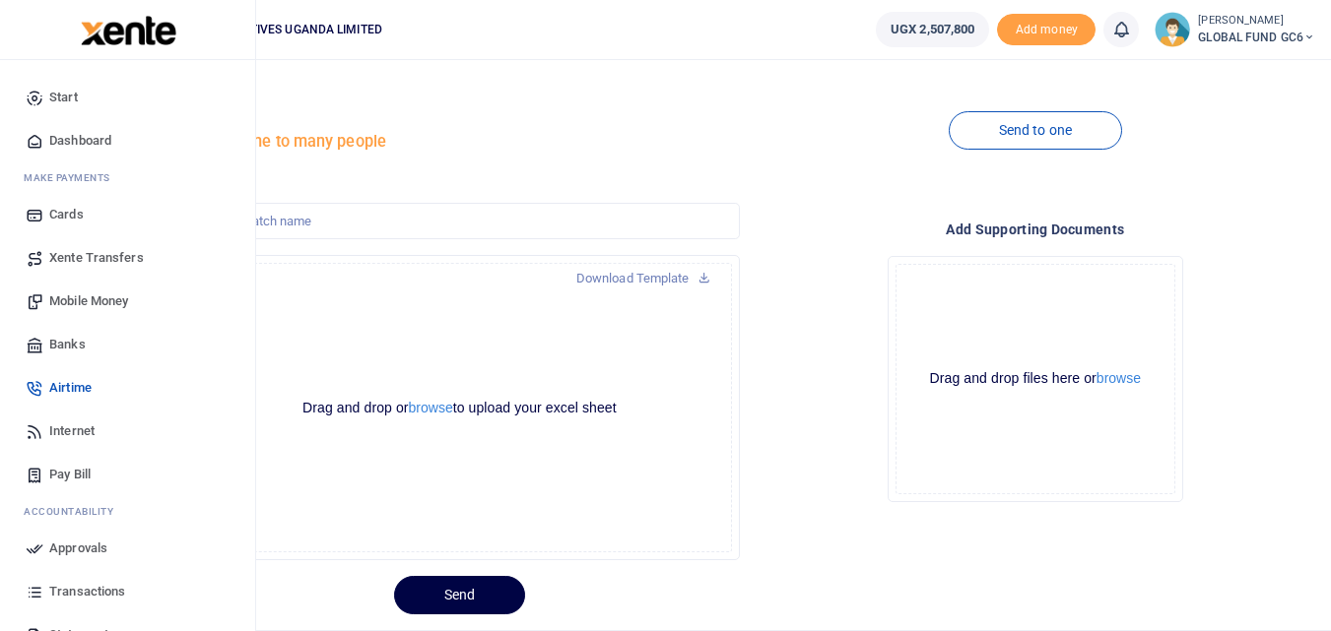
click at [87, 301] on span "Mobile Money" at bounding box center [88, 302] width 79 height 20
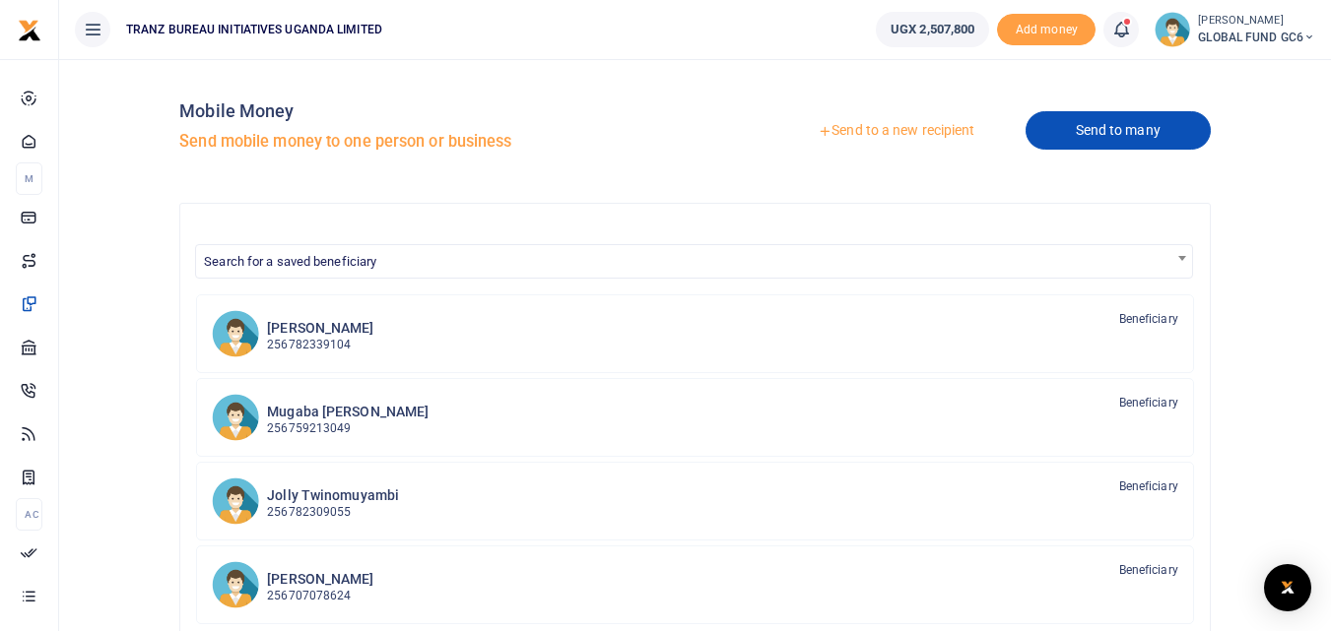
click at [1106, 136] on link "Send to many" at bounding box center [1117, 130] width 185 height 38
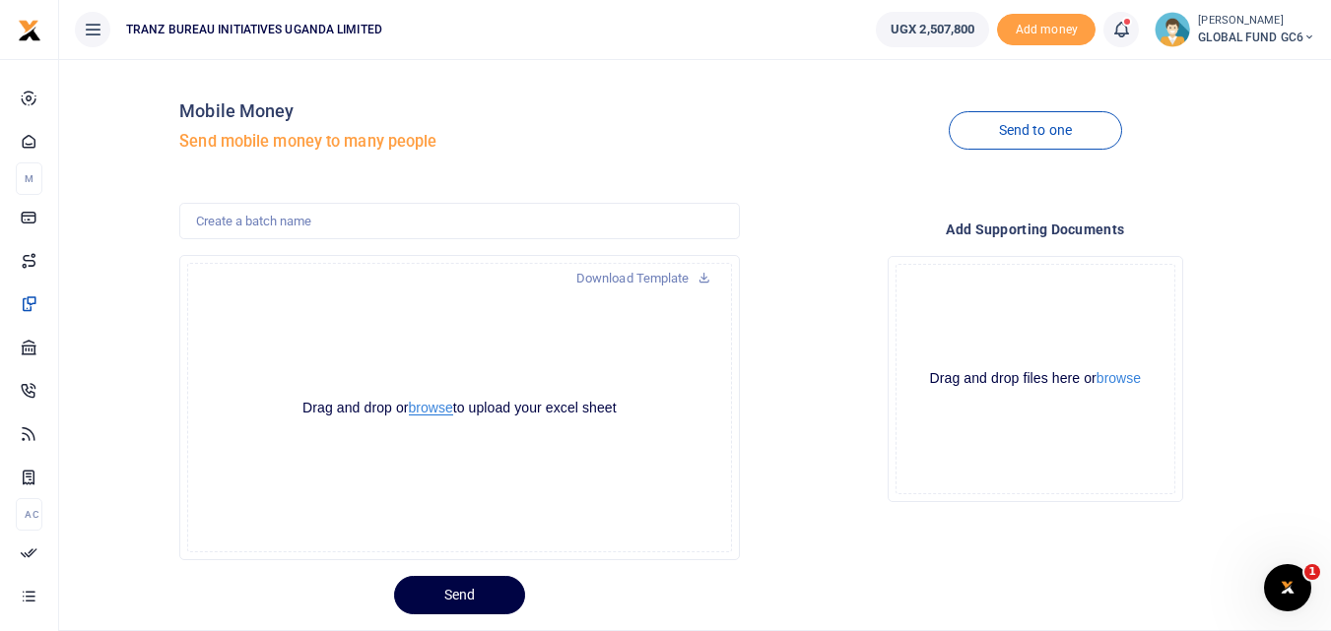
click at [428, 409] on button "browse" at bounding box center [431, 408] width 44 height 15
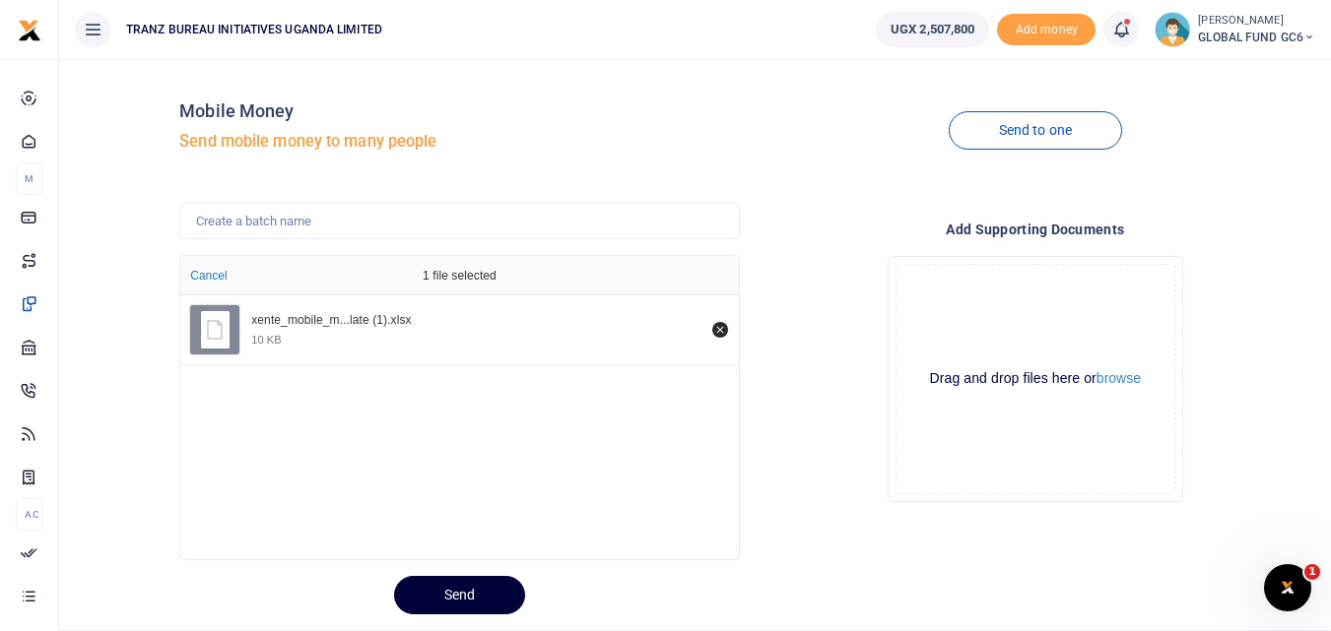
click at [469, 597] on button "Send" at bounding box center [459, 595] width 131 height 38
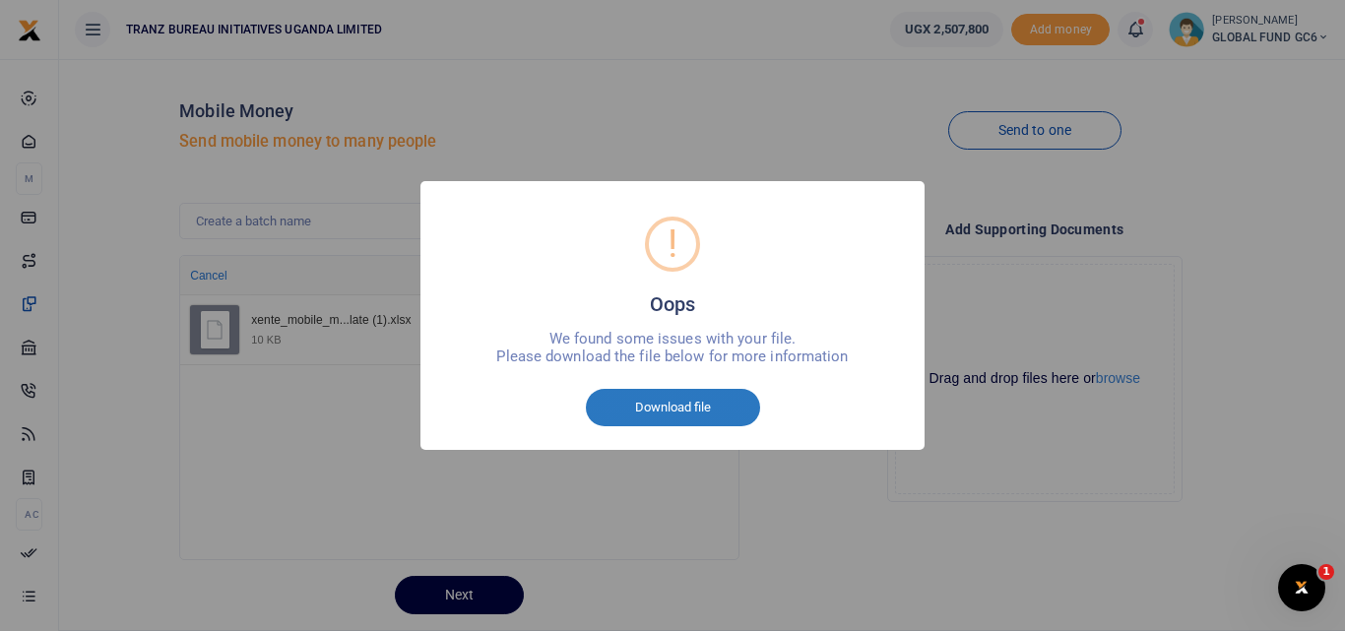
click at [668, 400] on button "Download file" at bounding box center [673, 407] width 174 height 37
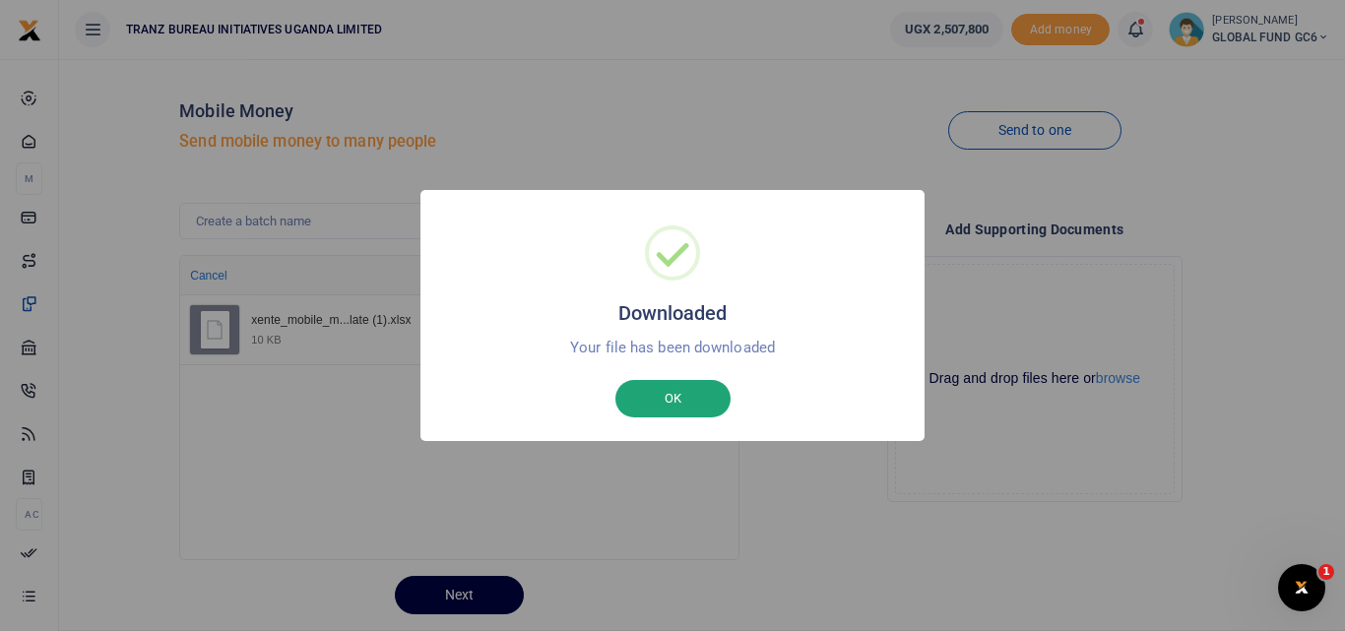
click at [699, 398] on button "OK" at bounding box center [673, 398] width 115 height 37
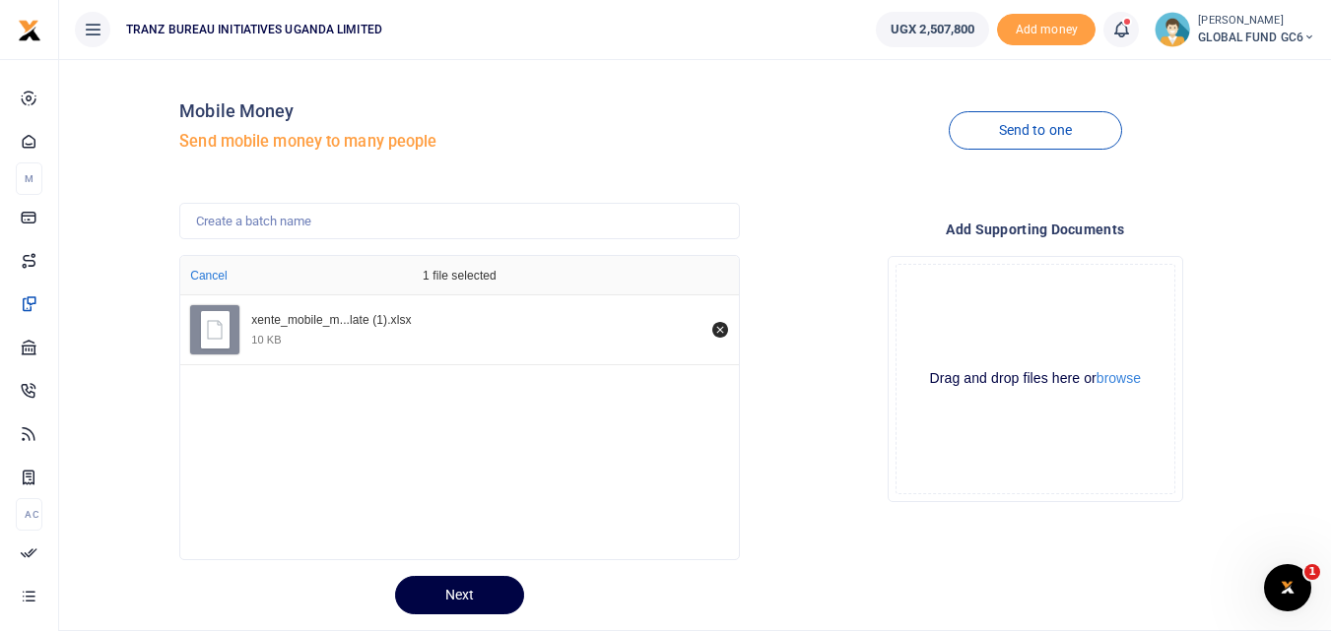
click at [1122, 31] on icon at bounding box center [1121, 30] width 20 height 22
click at [980, 130] on h6 "Transactions to act upon" at bounding box center [1012, 130] width 219 height 16
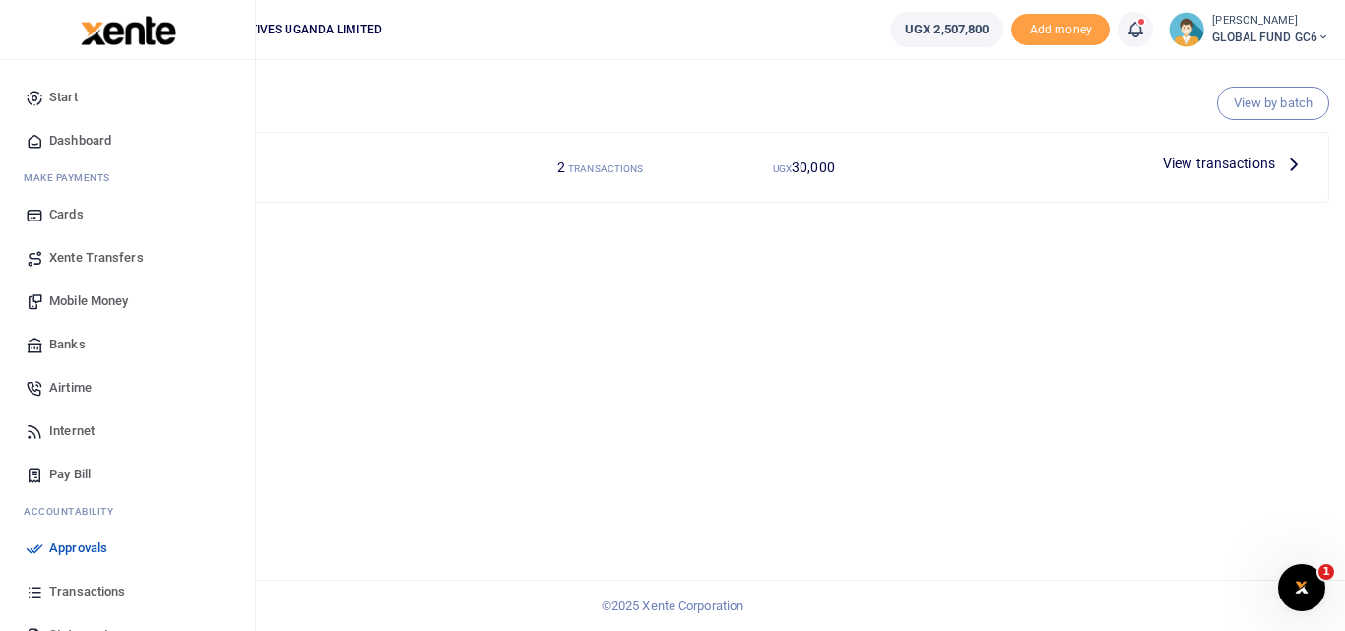
click at [86, 309] on span "Mobile Money" at bounding box center [88, 302] width 79 height 20
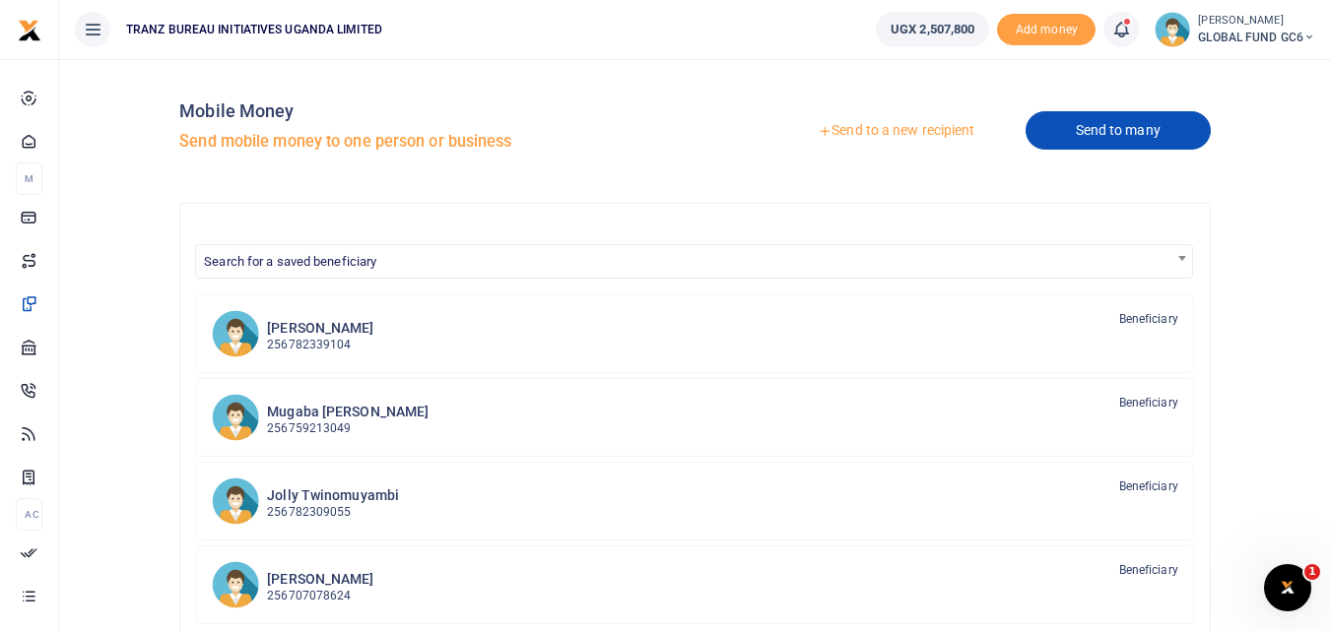
click at [1088, 127] on link "Send to many" at bounding box center [1117, 130] width 185 height 38
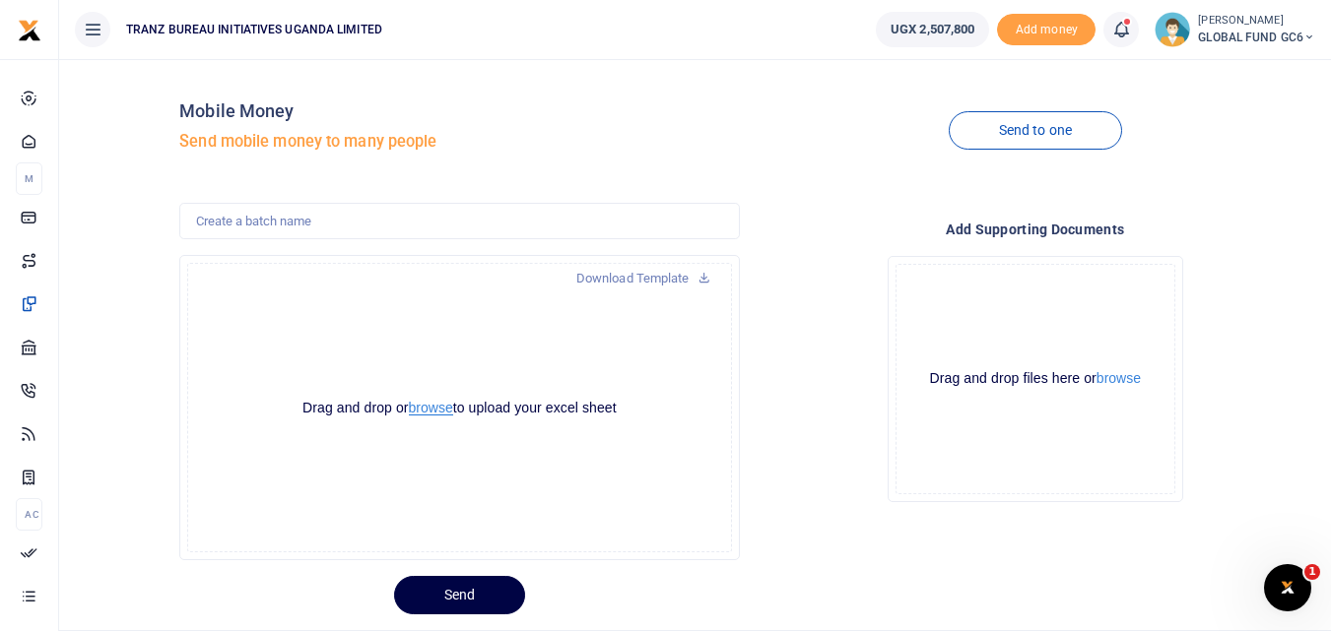
click at [416, 404] on button "browse" at bounding box center [431, 408] width 44 height 15
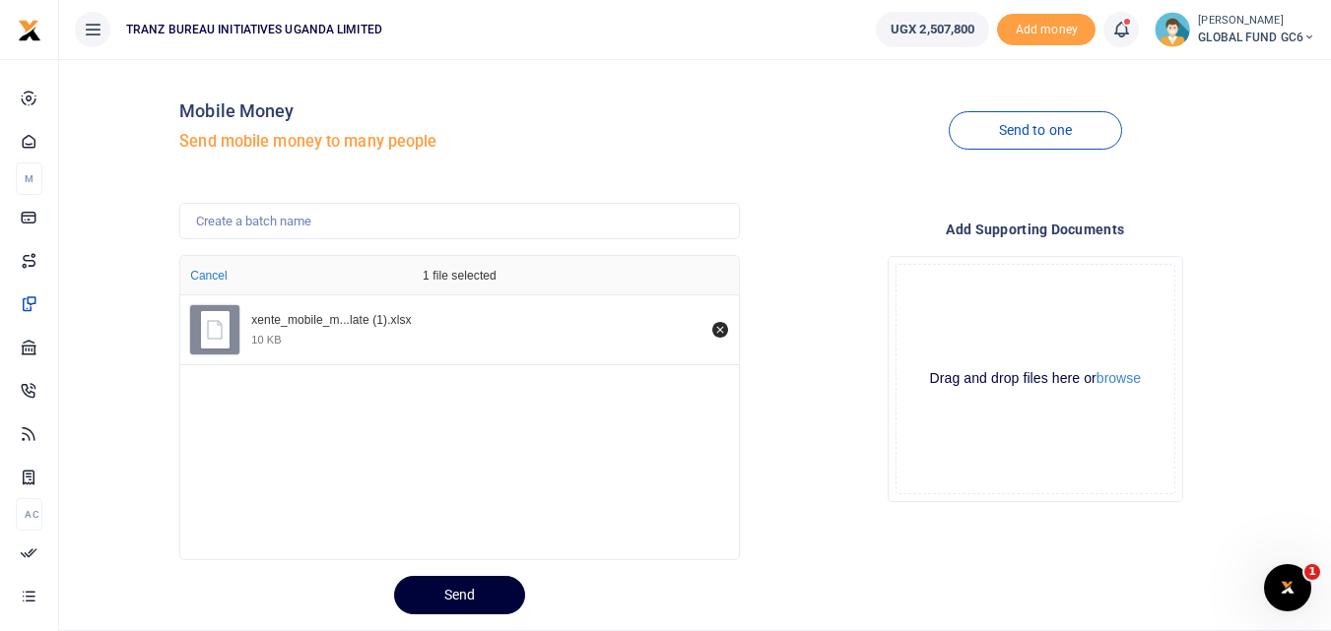
click at [470, 592] on button "Send" at bounding box center [459, 595] width 131 height 38
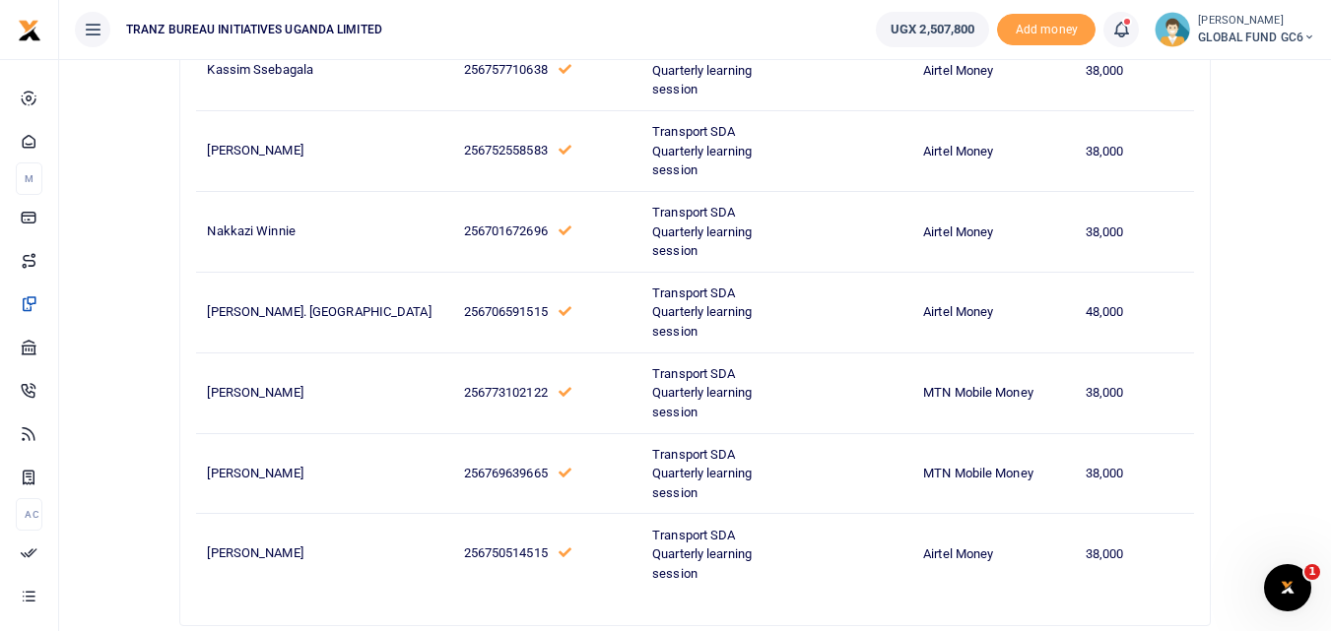
scroll to position [1477, 0]
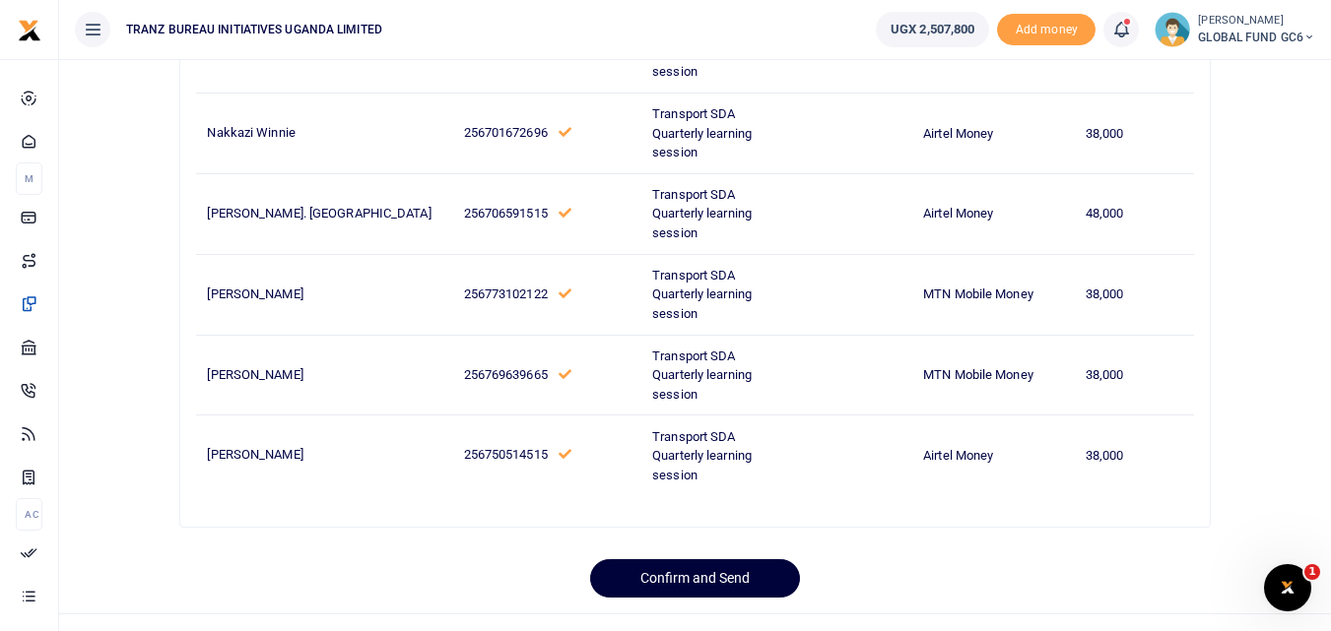
drag, startPoint x: 634, startPoint y: 571, endPoint x: 616, endPoint y: 550, distance: 28.6
click at [635, 571] on button "Confirm and Send" at bounding box center [695, 578] width 210 height 38
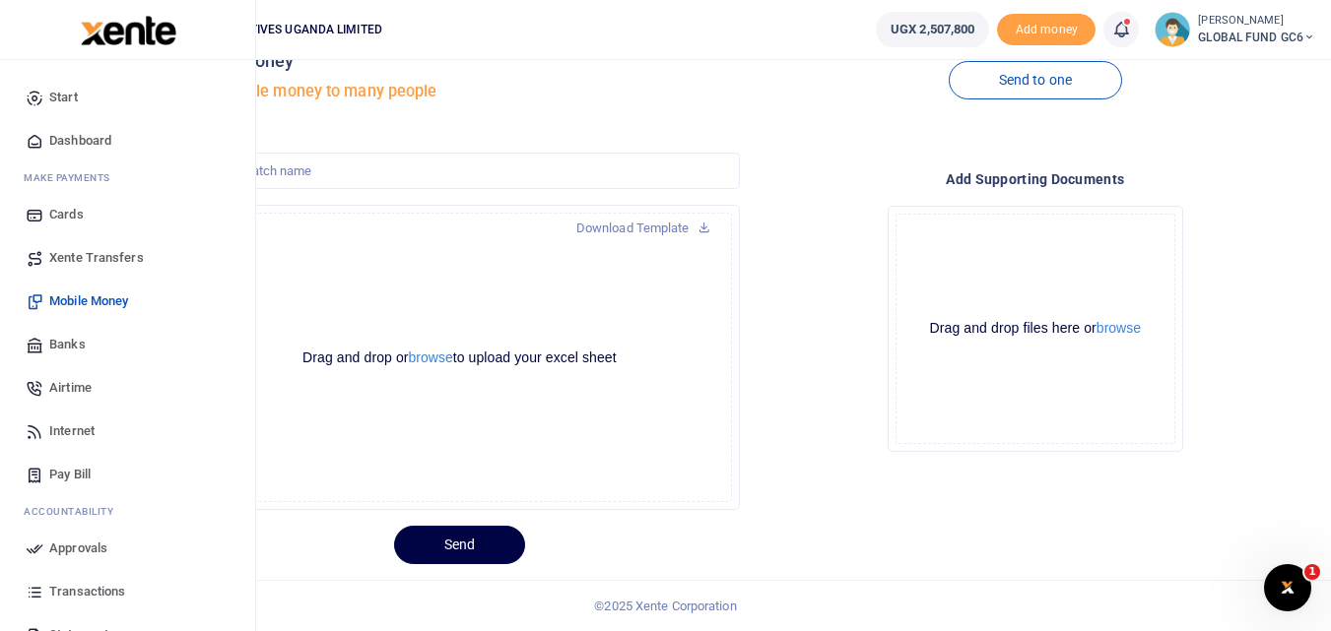
click at [80, 385] on span "Airtime" at bounding box center [70, 388] width 42 height 20
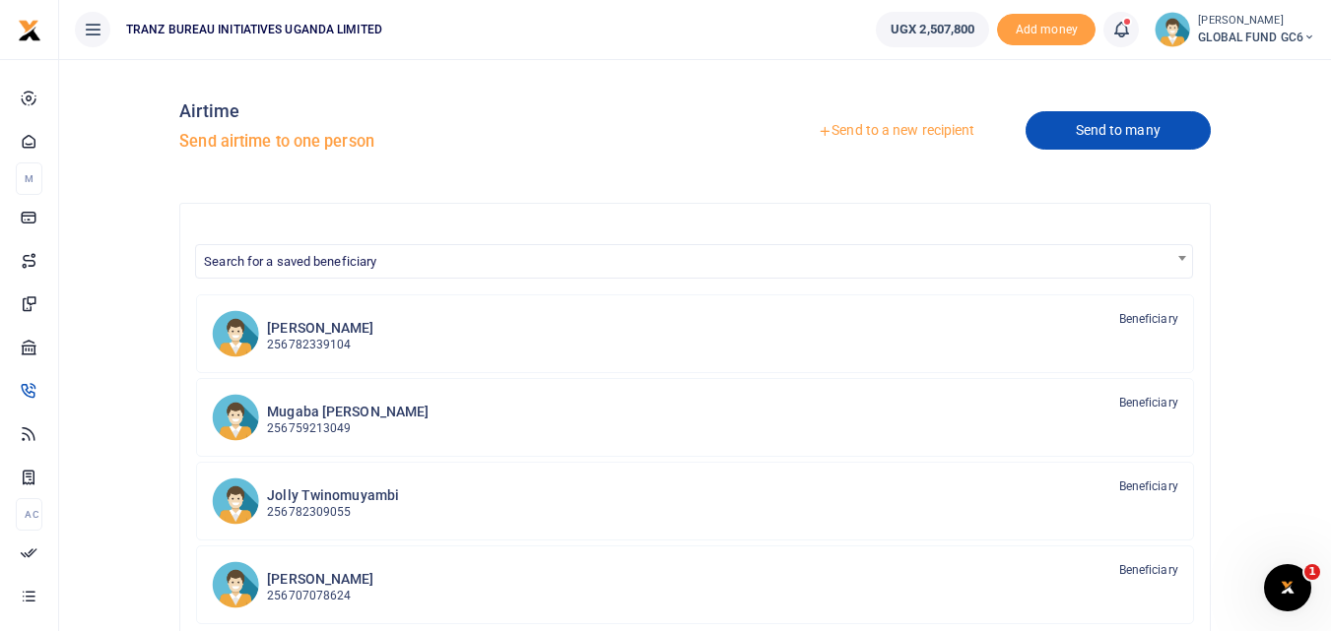
click at [1055, 141] on link "Send to many" at bounding box center [1117, 130] width 185 height 38
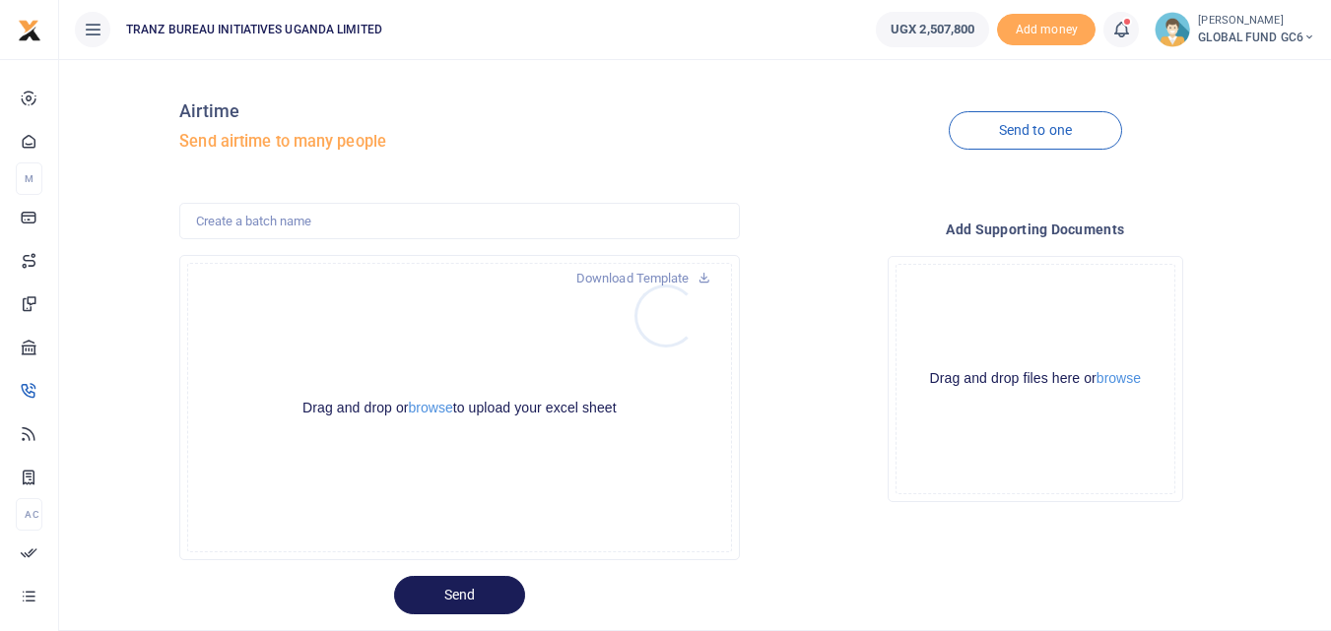
click at [414, 408] on div at bounding box center [665, 315] width 1331 height 631
click at [435, 409] on button "browse" at bounding box center [431, 408] width 44 height 15
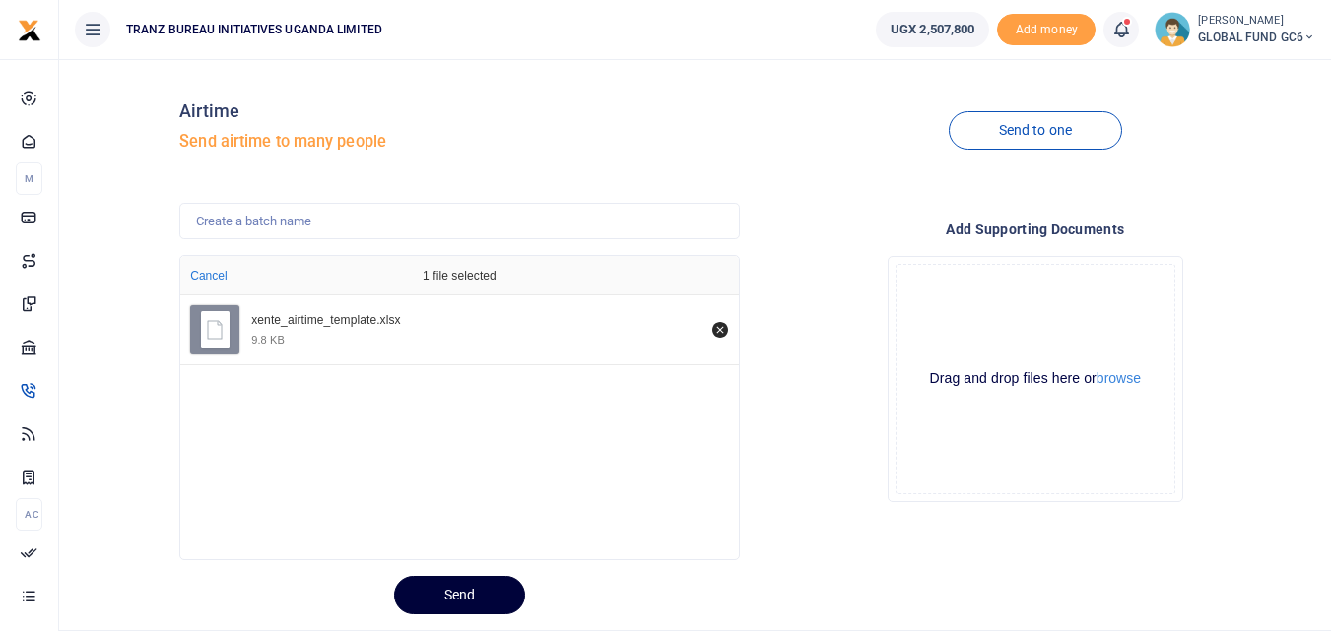
click at [460, 601] on button "Send" at bounding box center [459, 595] width 131 height 38
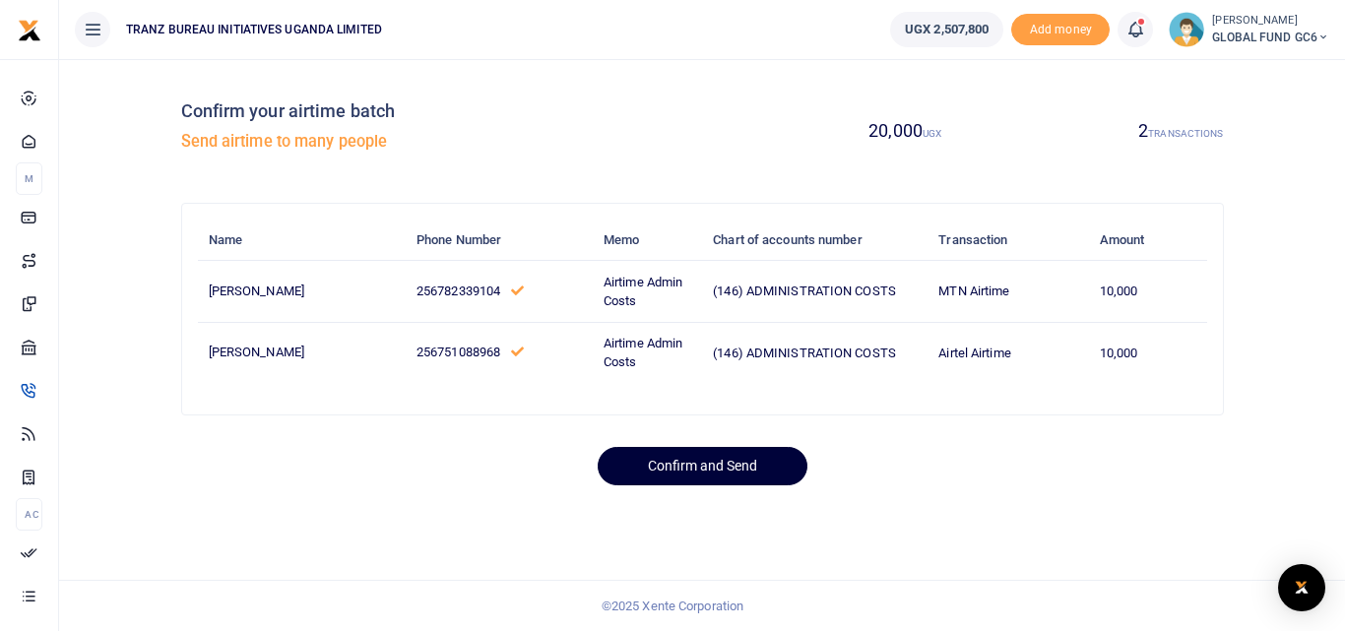
click at [636, 473] on button "Confirm and Send" at bounding box center [703, 466] width 210 height 38
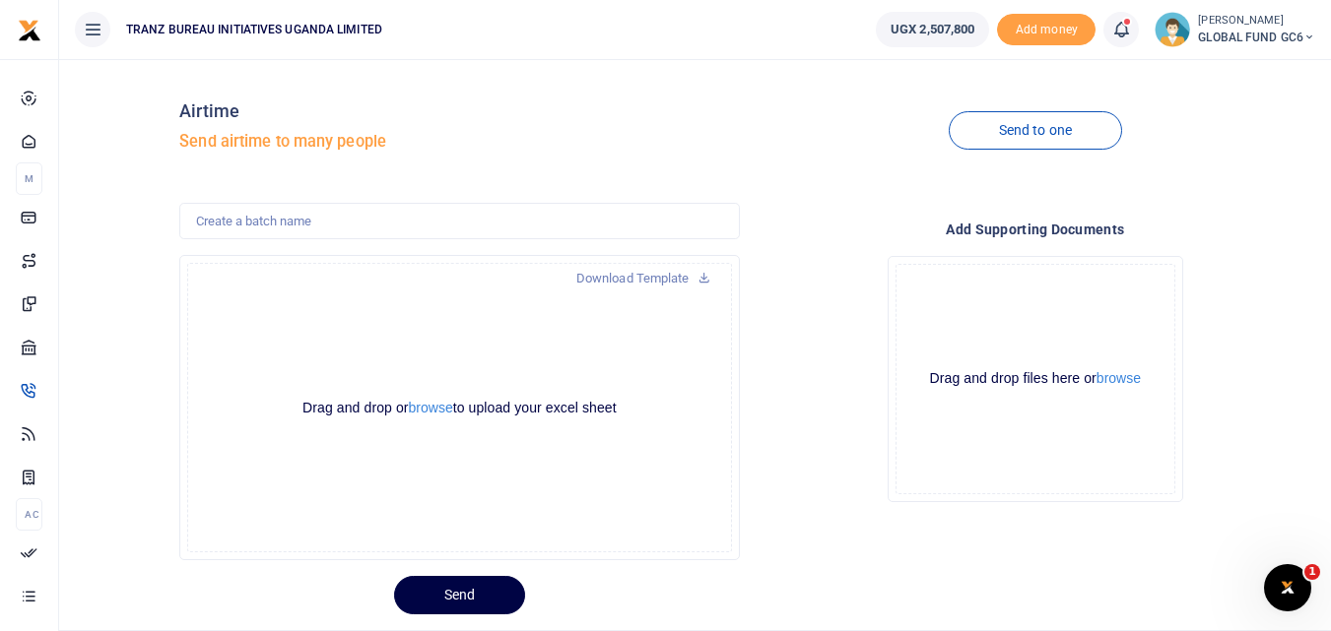
click at [1118, 33] on icon at bounding box center [1121, 30] width 20 height 22
click at [958, 139] on div "Transactions to act upon You have 25 awaiting for your to act on" at bounding box center [1012, 139] width 219 height 34
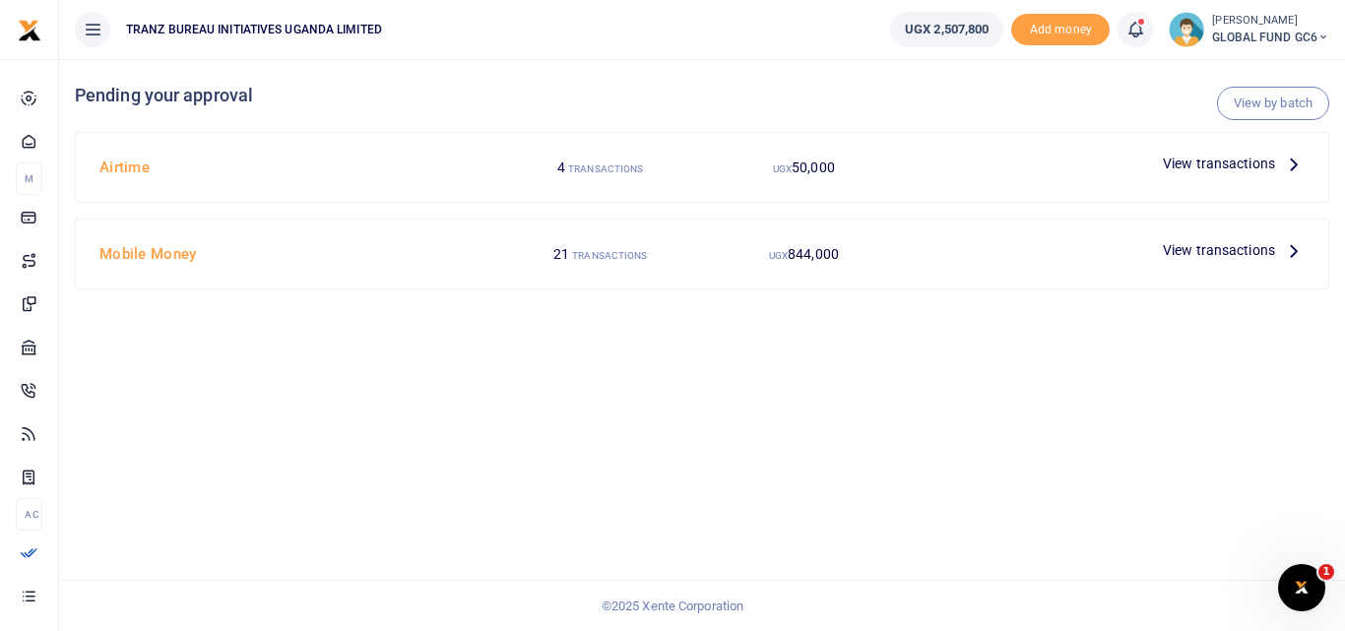
click at [1289, 169] on icon at bounding box center [1294, 164] width 22 height 22
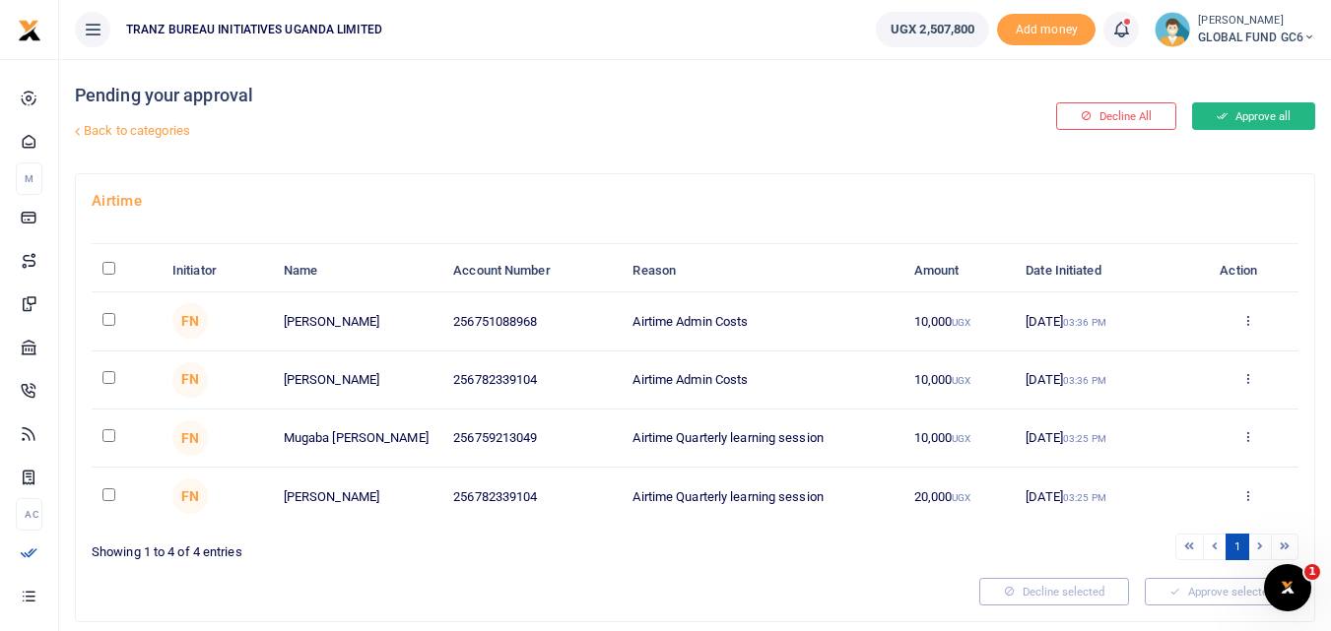
click at [1255, 125] on button "Approve all" at bounding box center [1253, 116] width 123 height 28
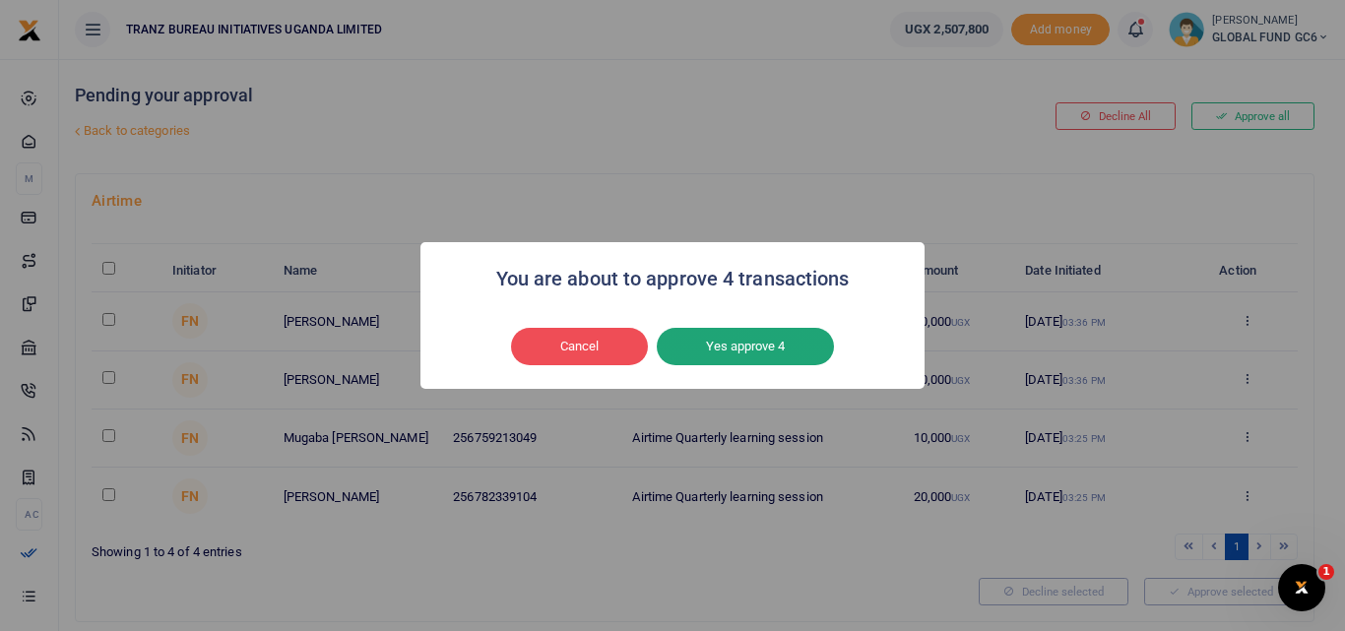
click at [764, 350] on button "Yes approve 4" at bounding box center [745, 346] width 177 height 37
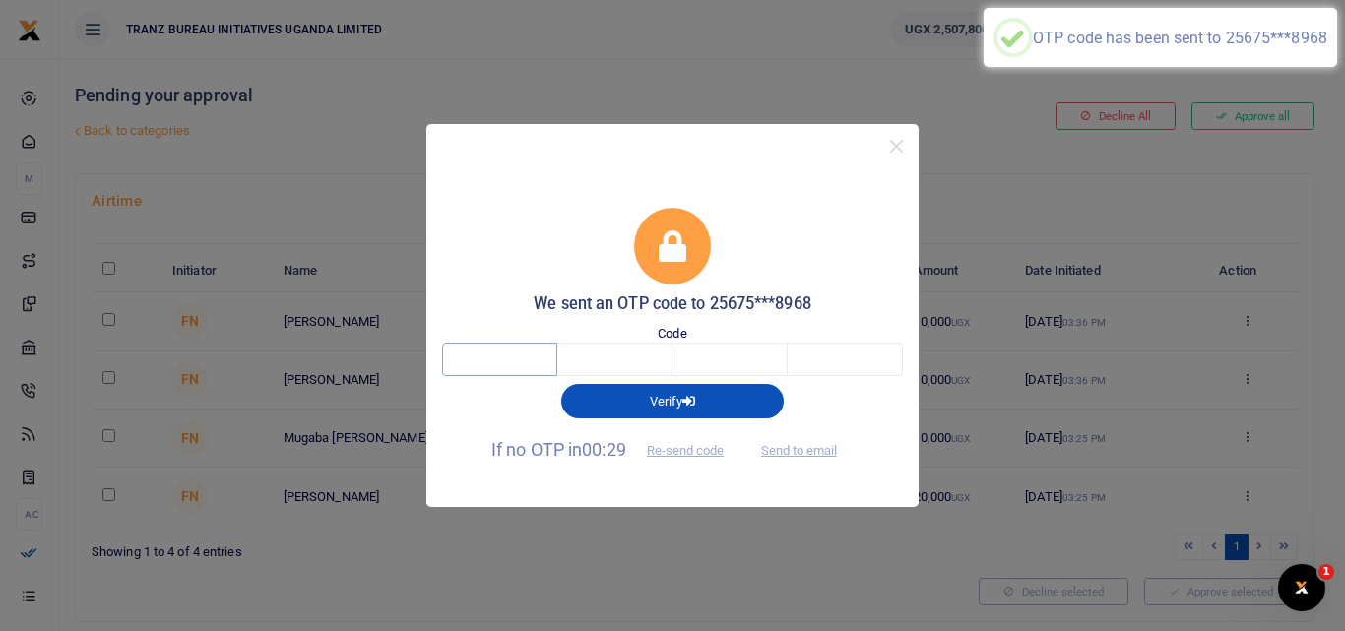
click at [466, 350] on input "text" at bounding box center [499, 359] width 115 height 33
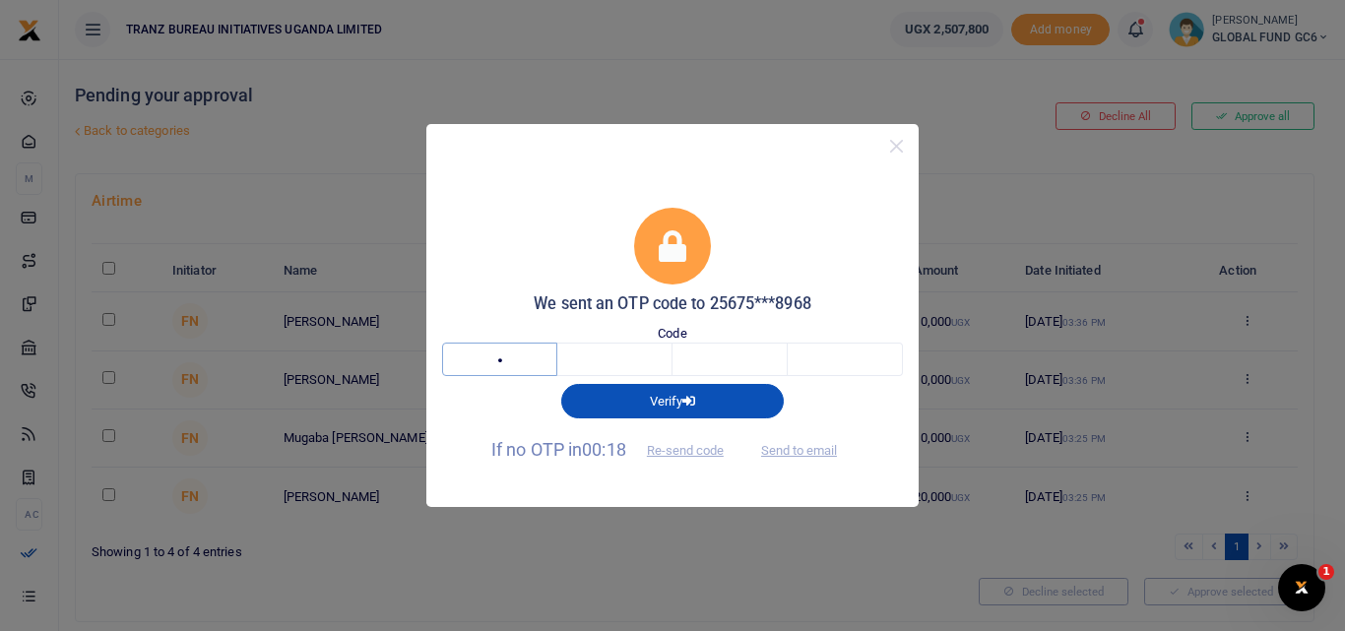
type input "7"
type input "1"
type input "6"
type input "0"
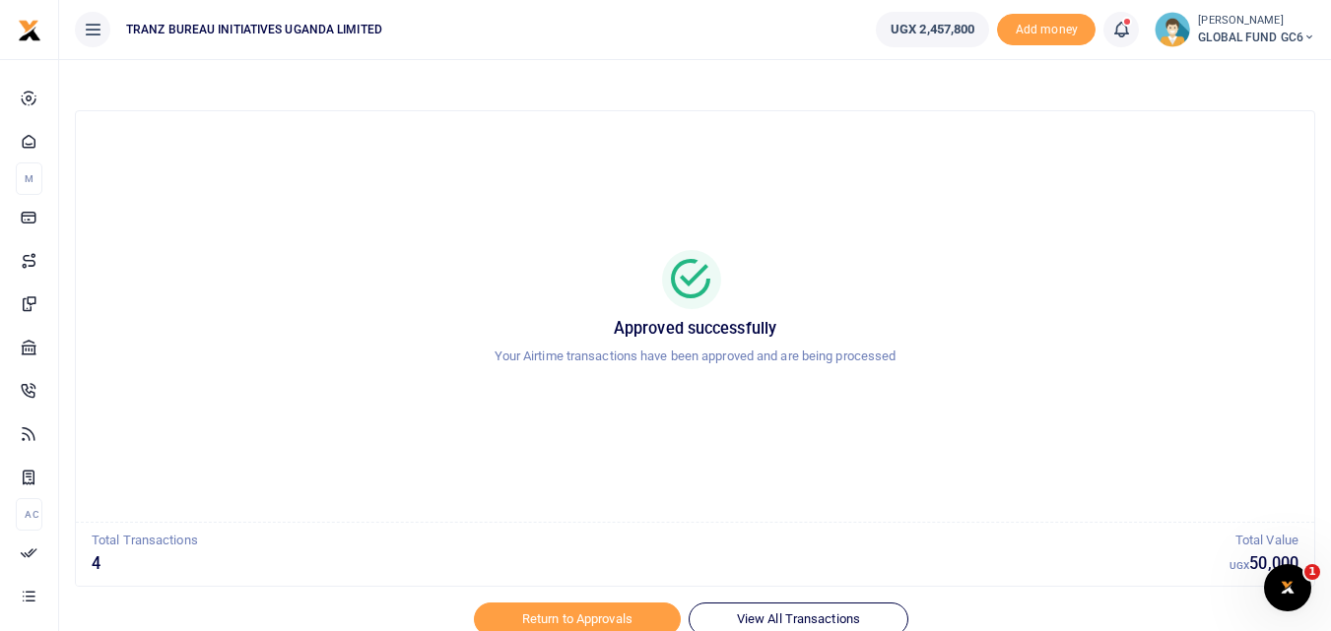
click at [550, 611] on div at bounding box center [665, 620] width 345 height 24
click at [538, 613] on div at bounding box center [665, 620] width 345 height 24
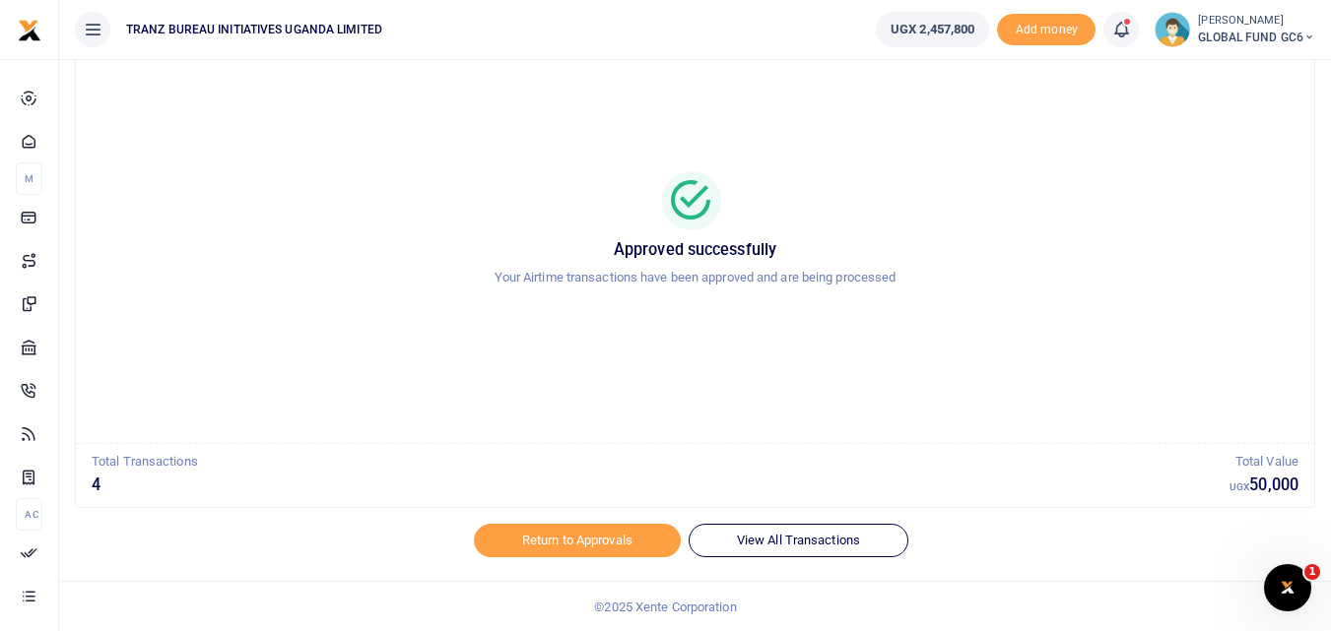
scroll to position [80, 0]
click at [550, 545] on link "Return to Approvals" at bounding box center [577, 539] width 207 height 33
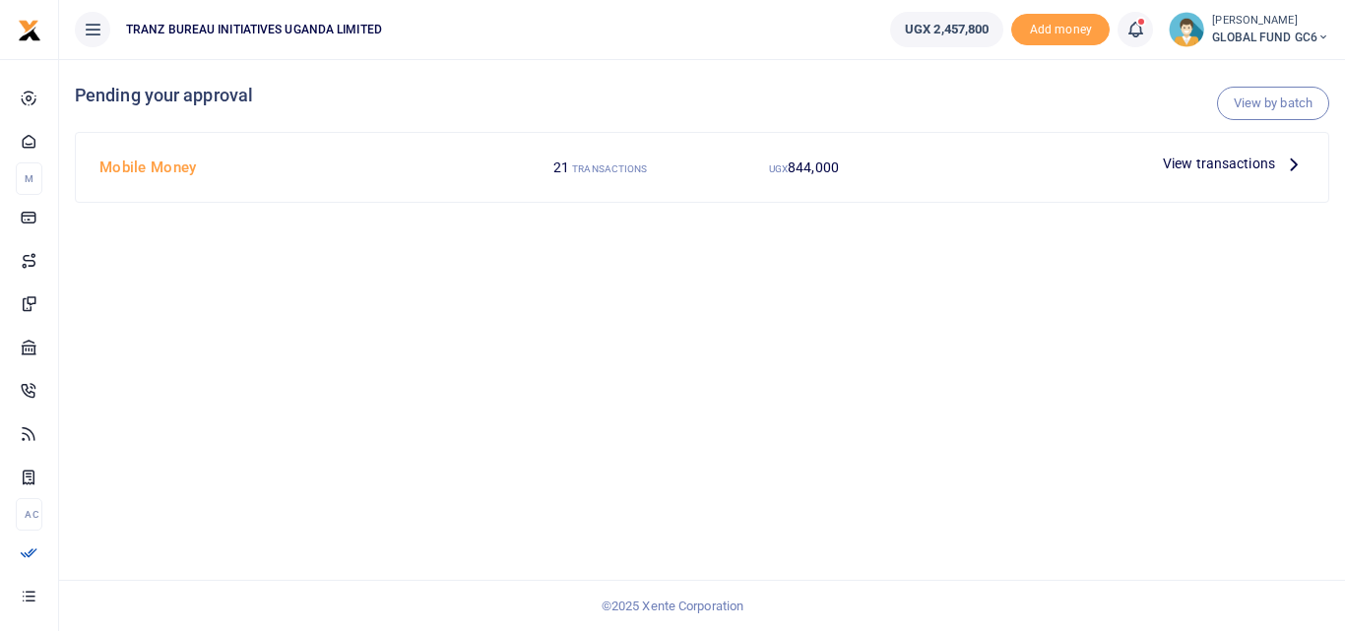
click at [1203, 163] on span "View transactions" at bounding box center [1219, 164] width 112 height 22
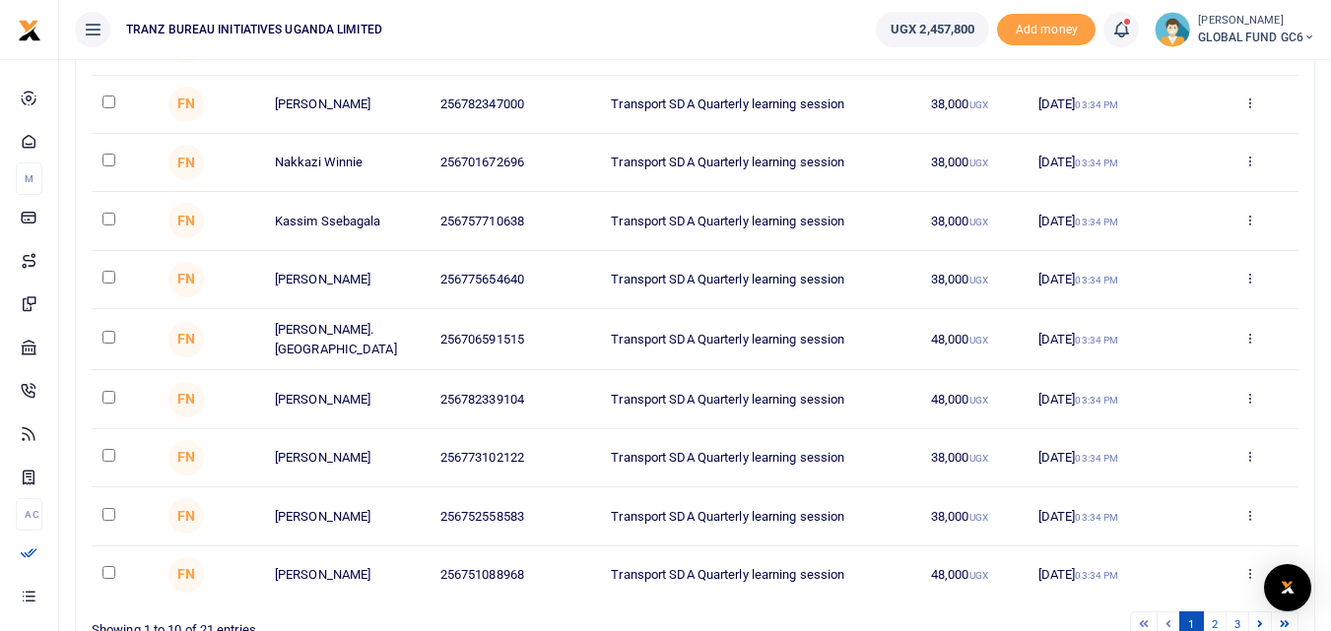
scroll to position [394, 0]
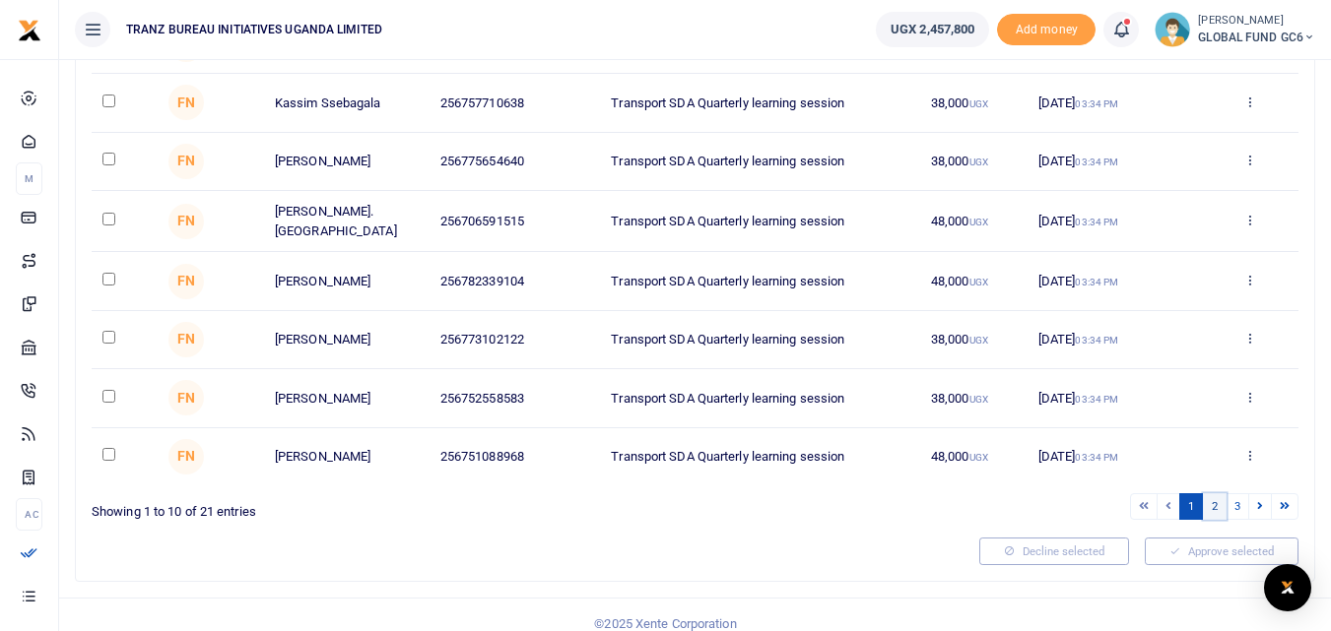
click at [1209, 508] on link "2" at bounding box center [1215, 506] width 24 height 27
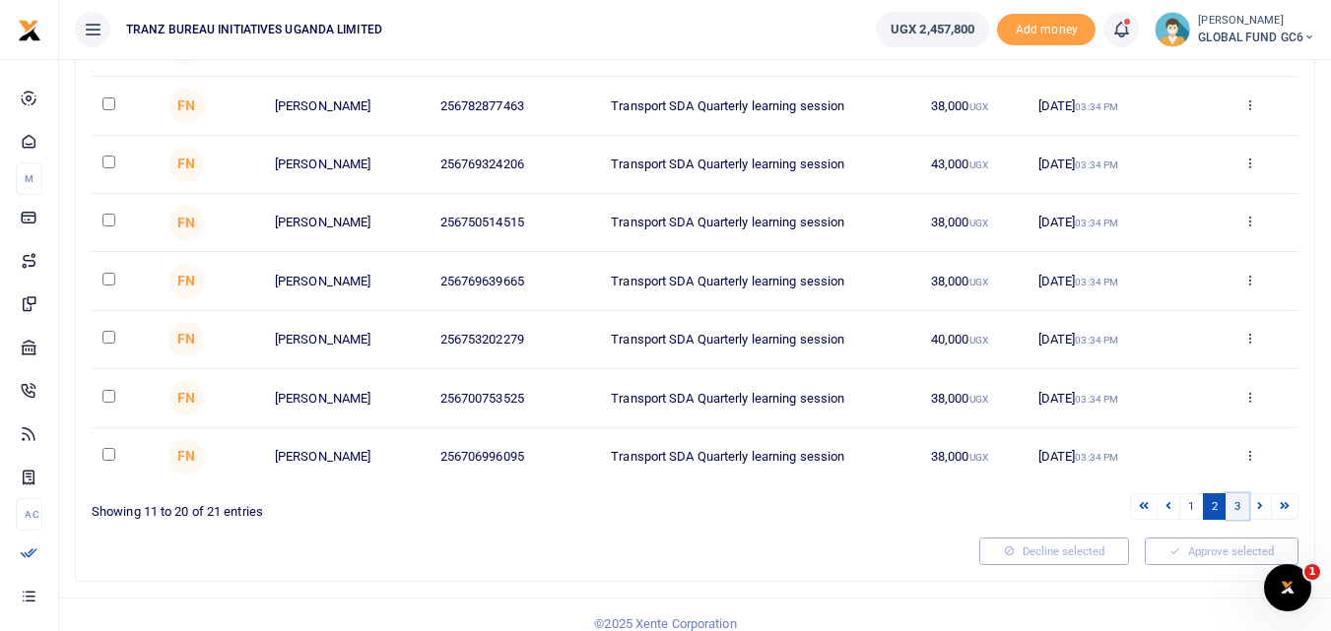
click at [1240, 503] on link "3" at bounding box center [1237, 506] width 24 height 27
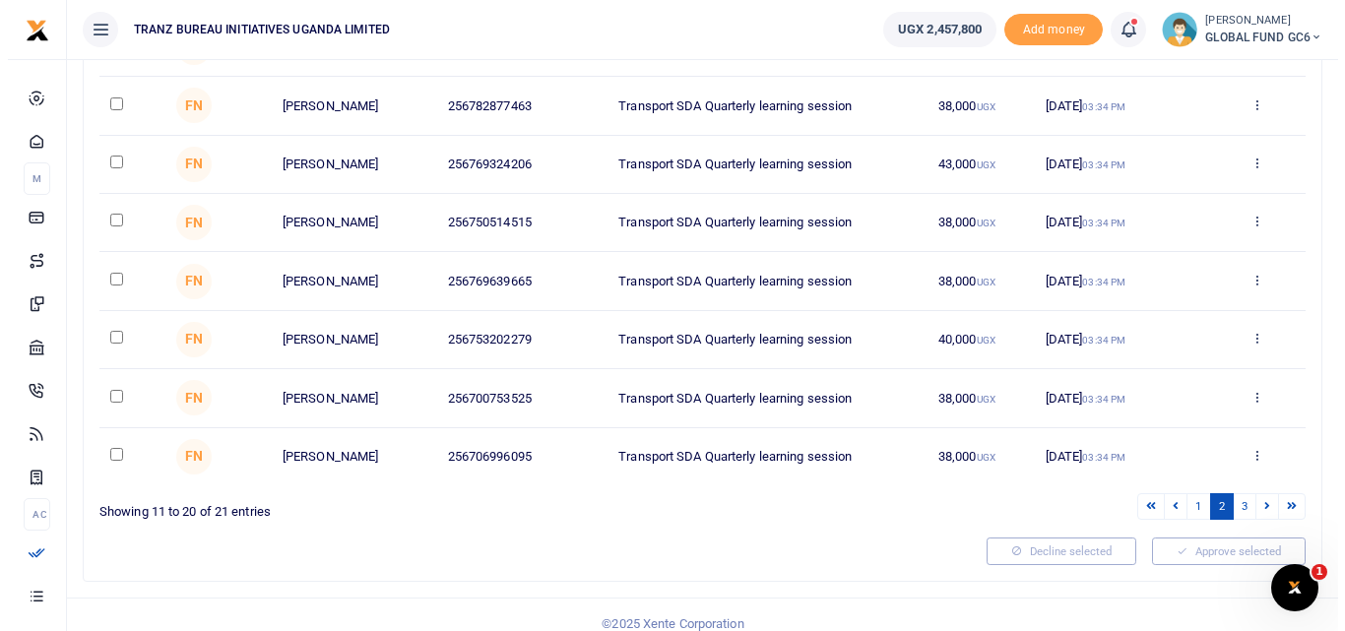
scroll to position [0, 0]
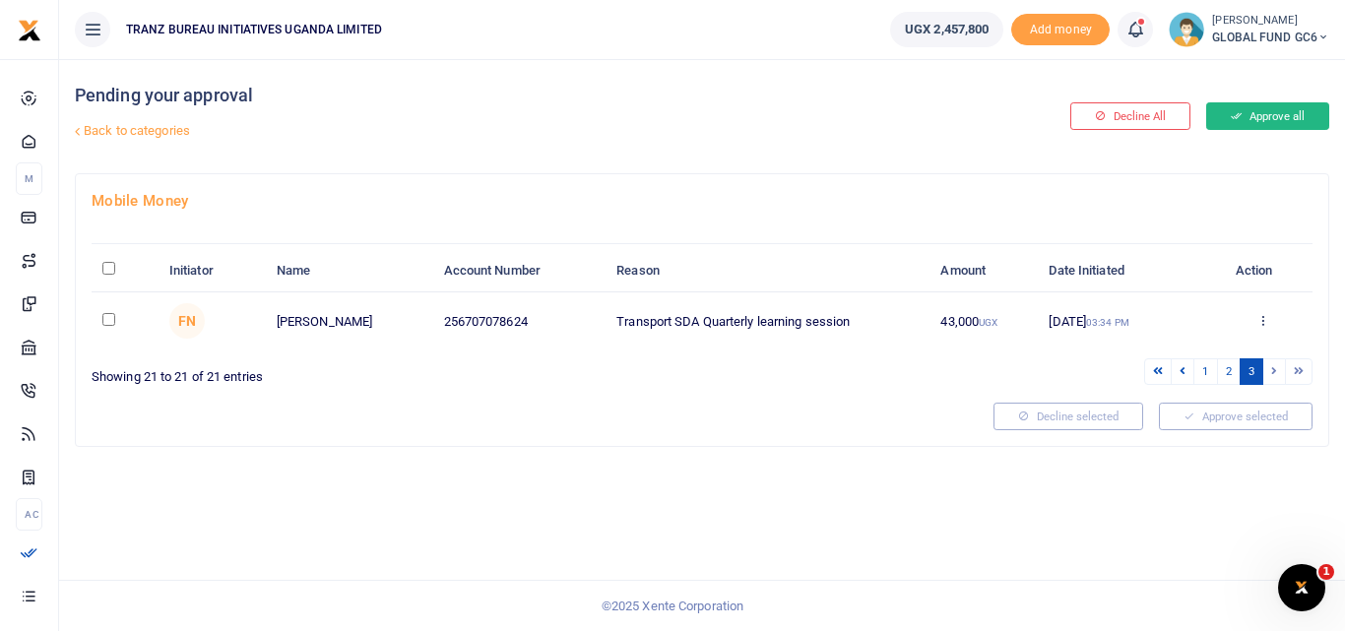
click at [1260, 107] on button "Approve all" at bounding box center [1268, 116] width 123 height 28
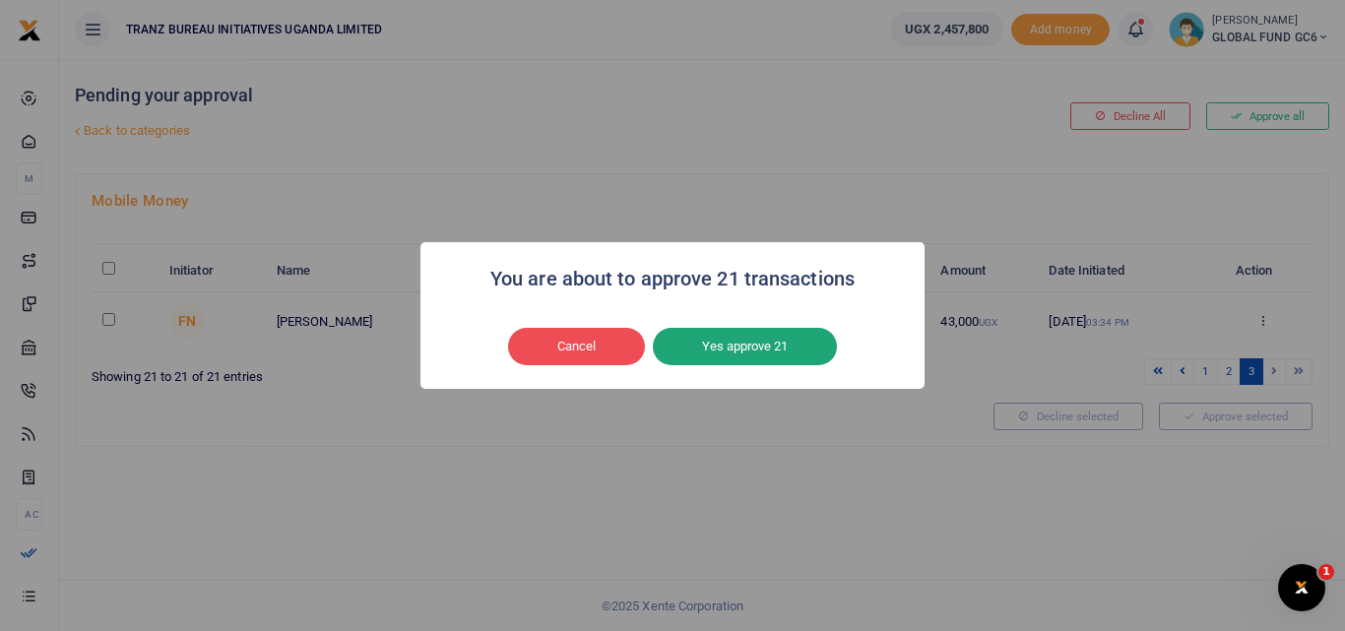
click at [700, 340] on button "Yes approve 21" at bounding box center [745, 346] width 184 height 37
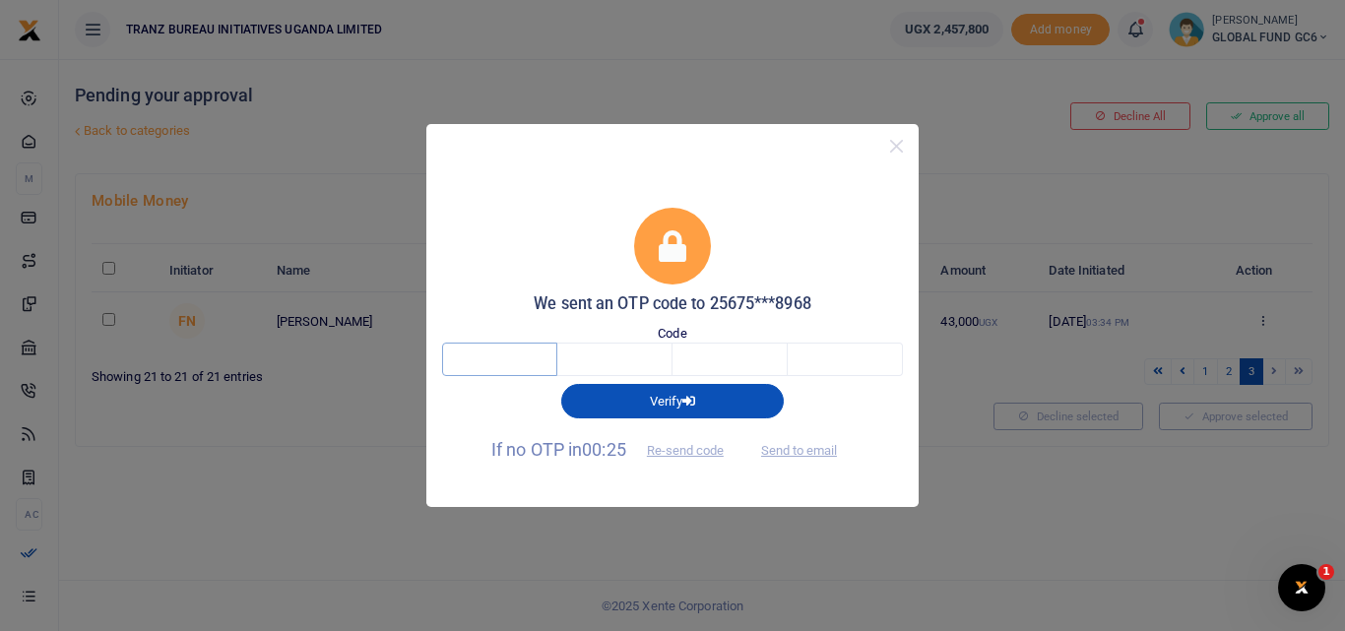
click at [513, 361] on input "text" at bounding box center [499, 359] width 115 height 33
type input "4"
type input "1"
type input "0"
type input "9"
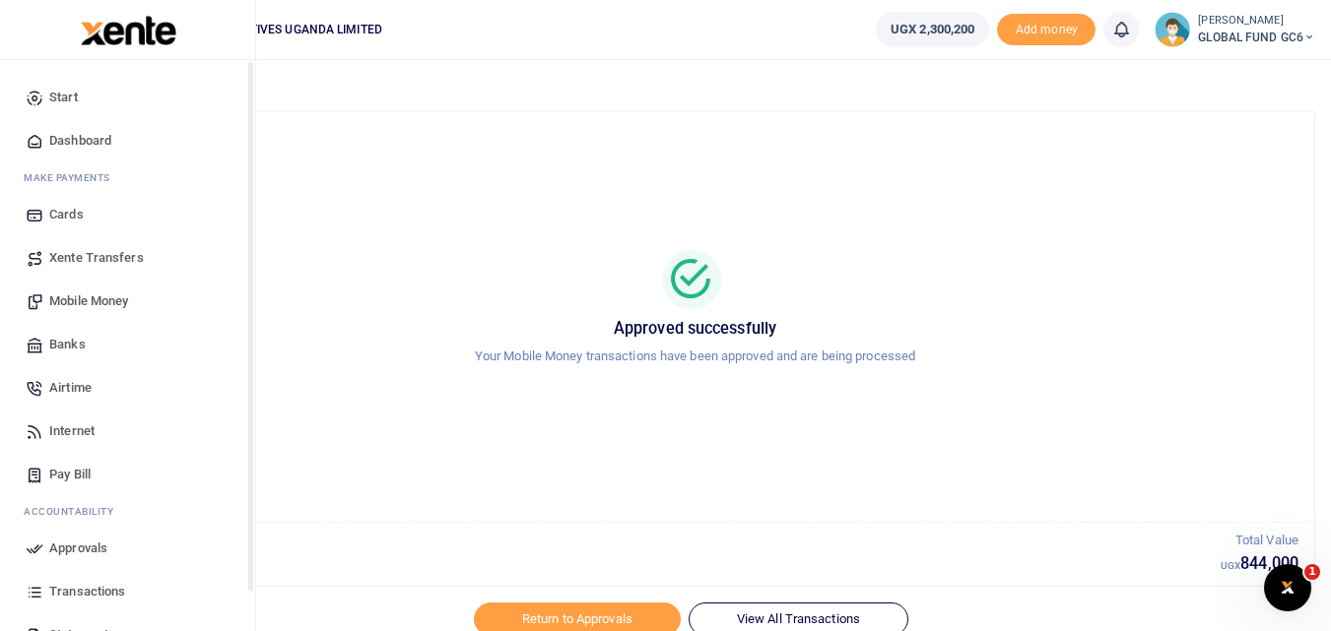
click at [56, 140] on span "Dashboard" at bounding box center [80, 141] width 62 height 20
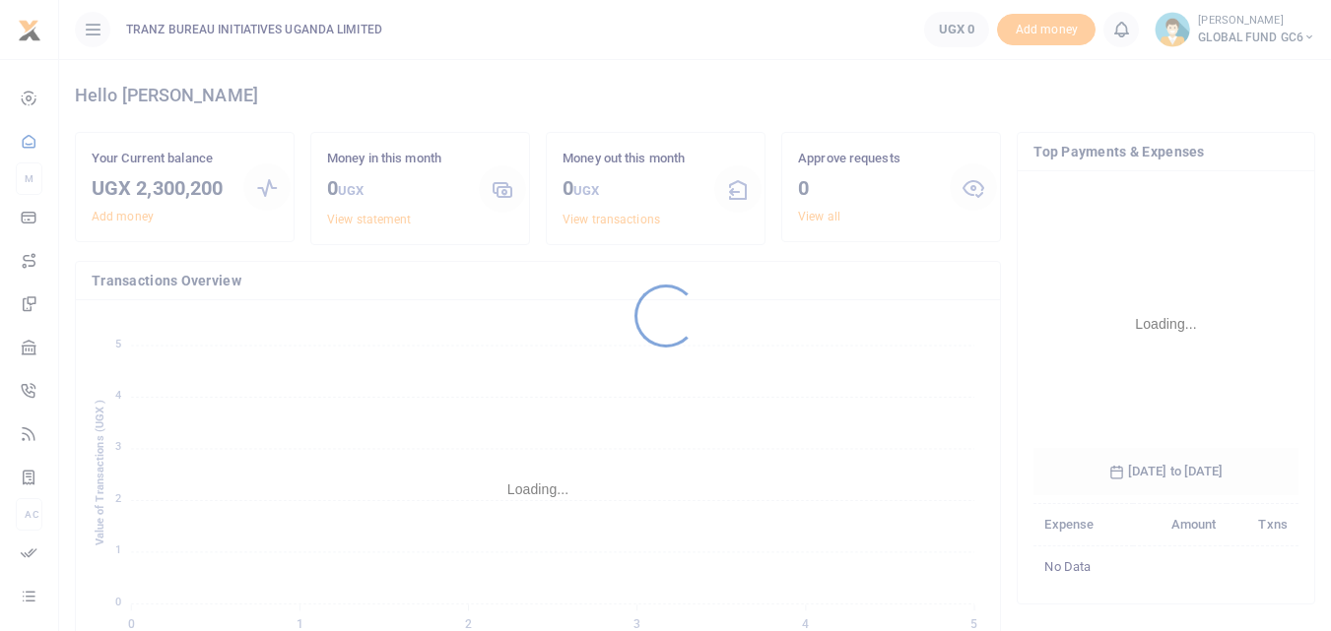
scroll to position [294, 250]
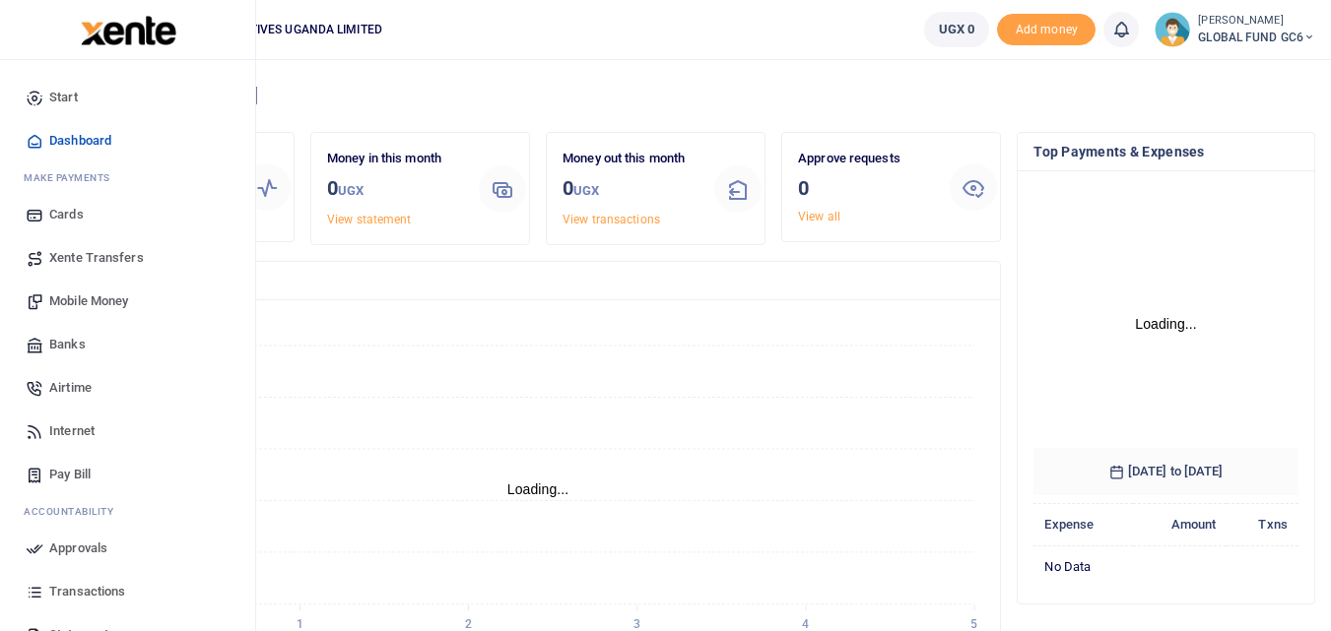
click at [68, 142] on span "Dashboard" at bounding box center [80, 141] width 62 height 20
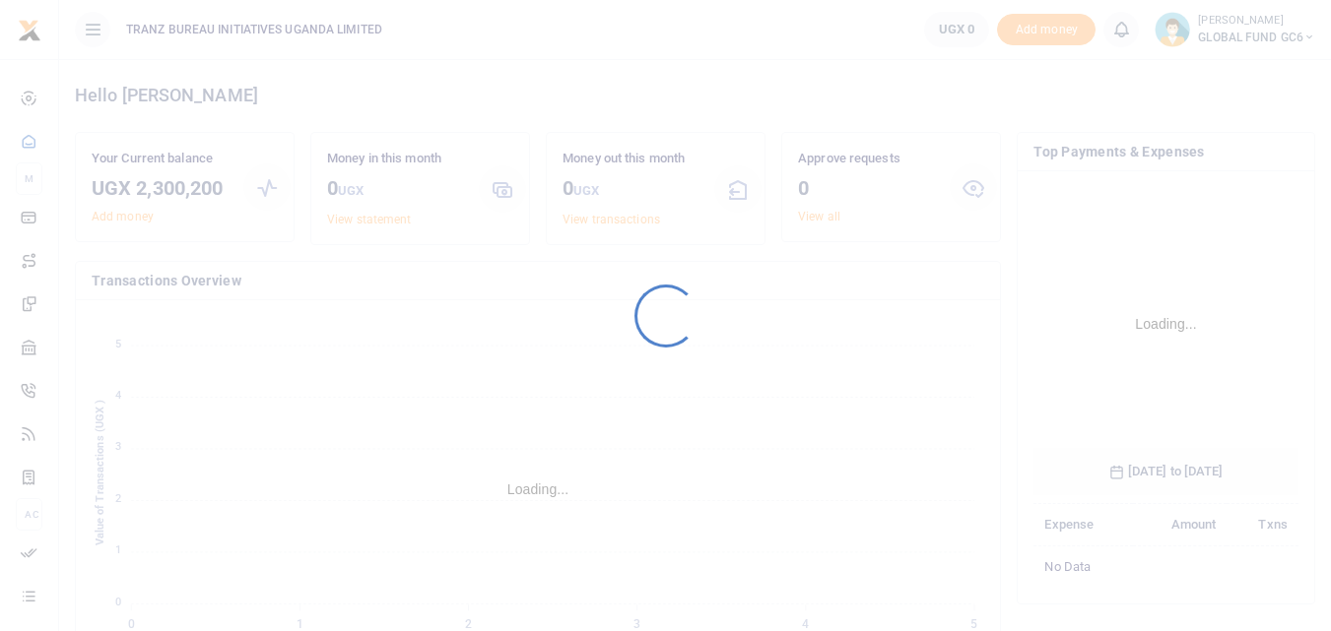
scroll to position [294, 250]
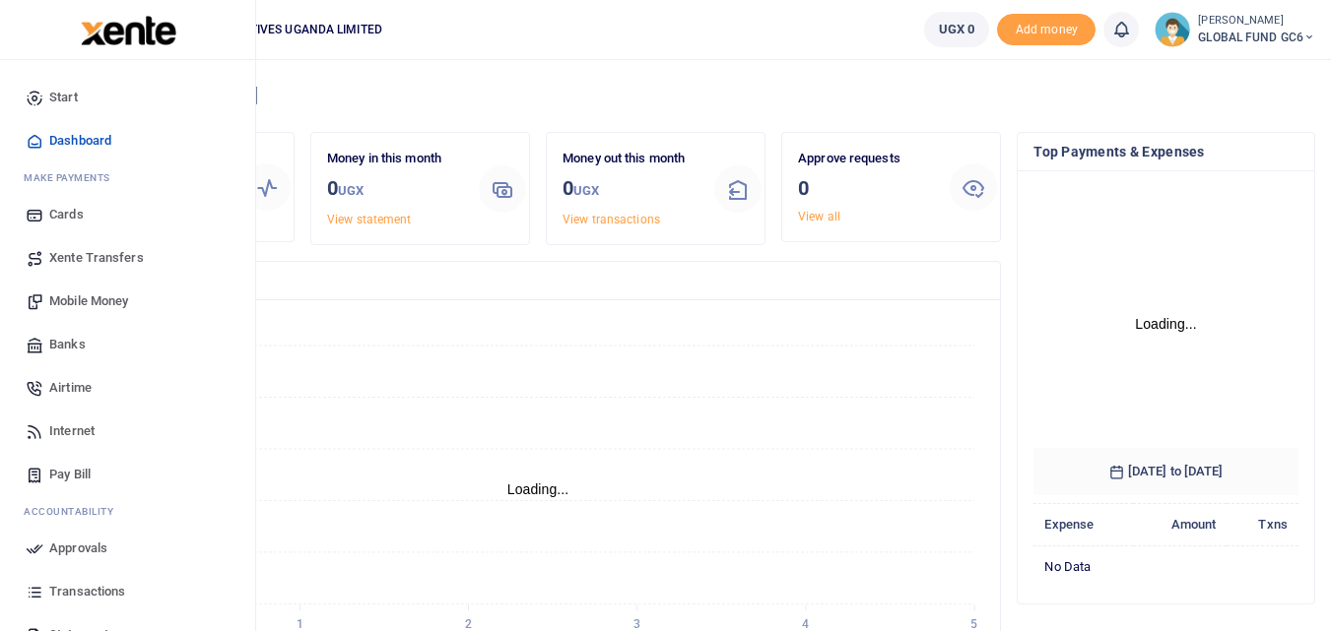
click at [89, 302] on span "Mobile Money" at bounding box center [88, 302] width 79 height 20
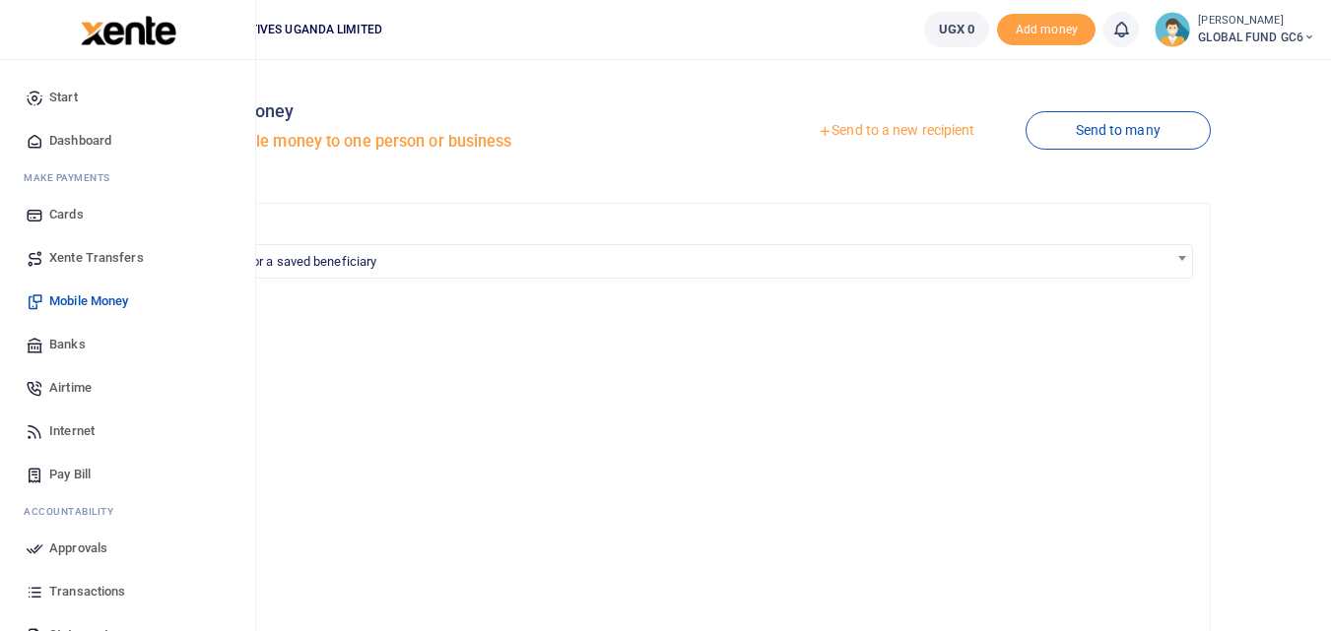
click at [57, 140] on span "Dashboard" at bounding box center [80, 141] width 62 height 20
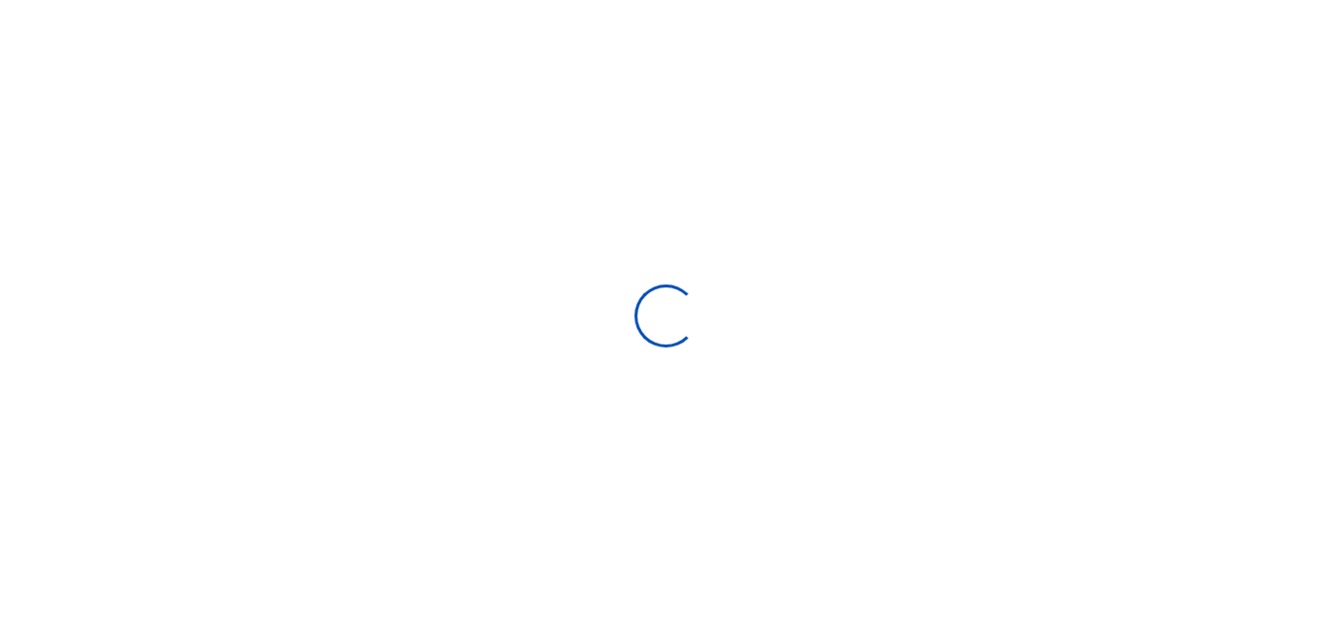
scroll to position [310, 879]
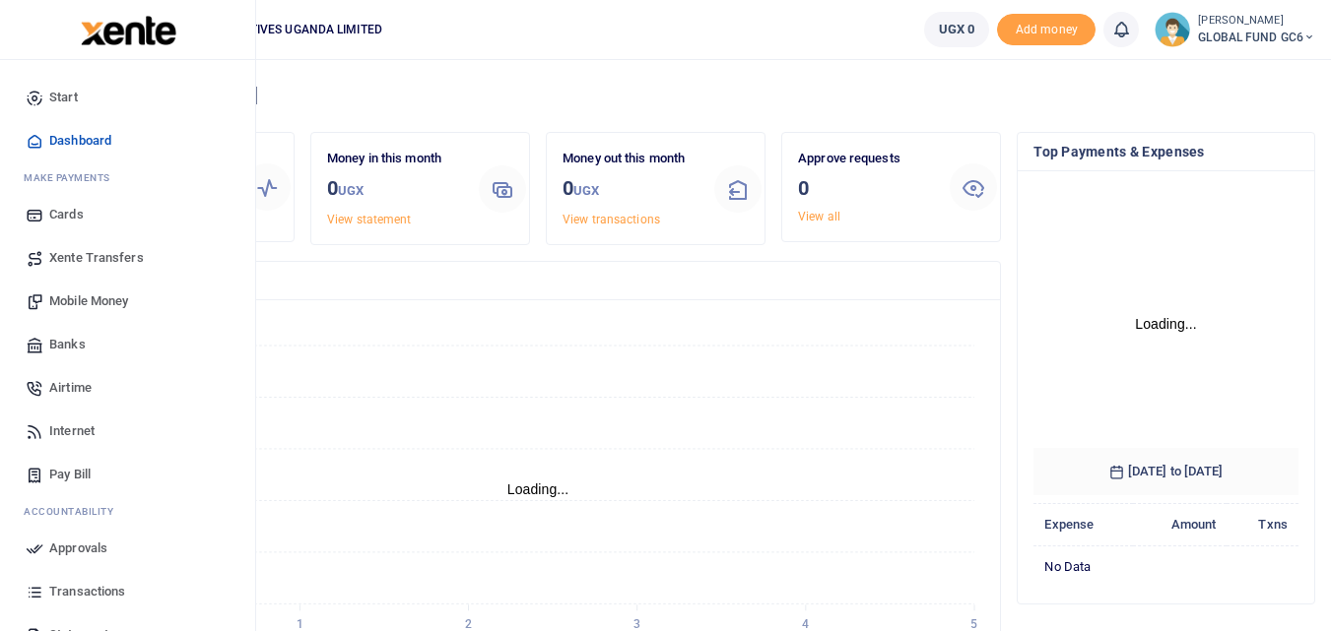
click at [84, 589] on span "Transactions" at bounding box center [87, 592] width 76 height 20
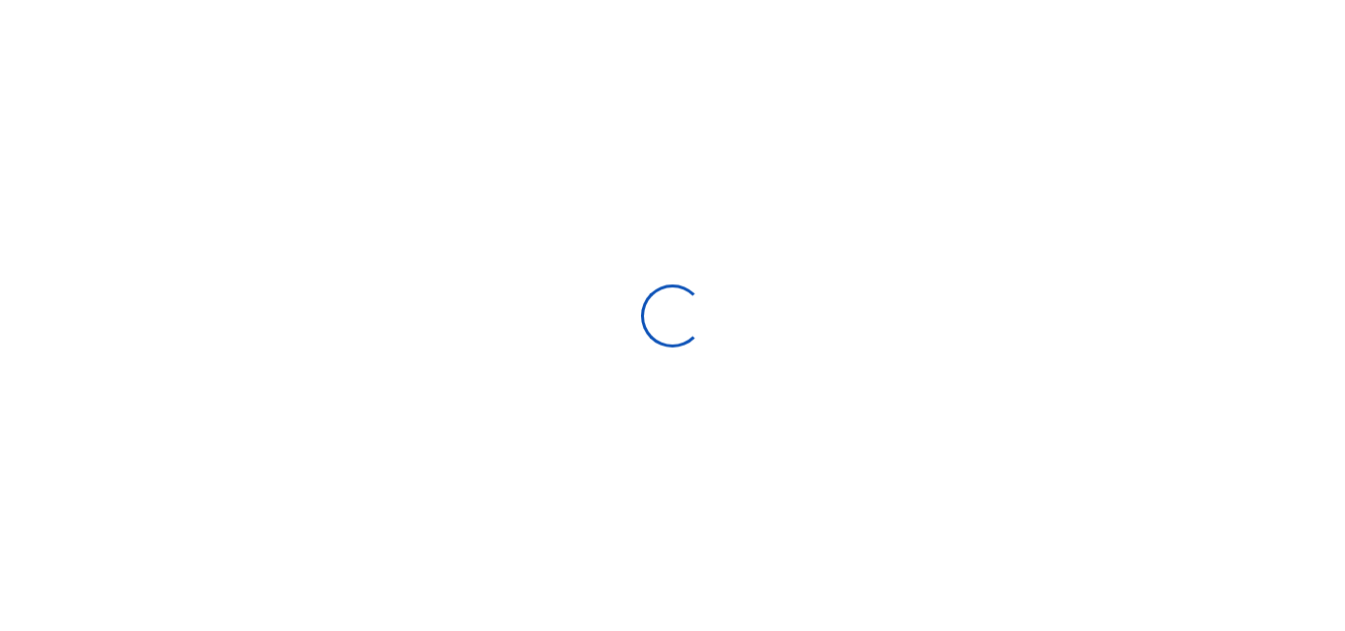
select select
type input "[DATE] - [DATE]"
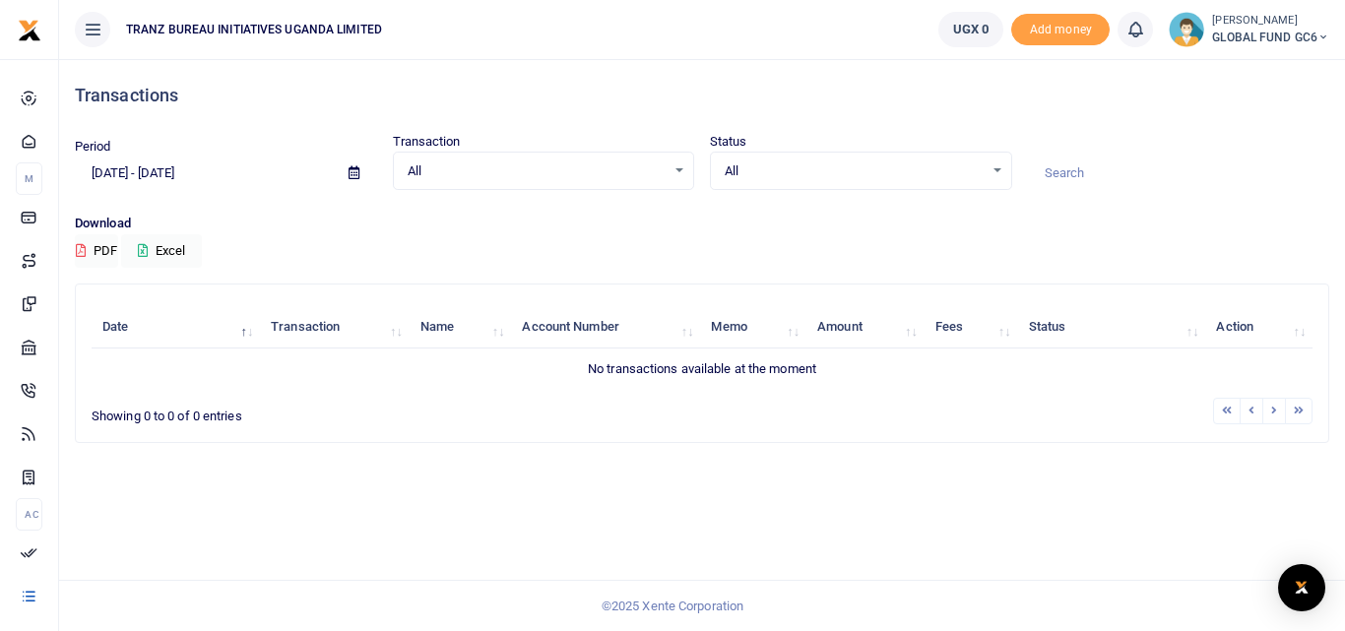
click at [1320, 37] on icon at bounding box center [1324, 38] width 12 height 14
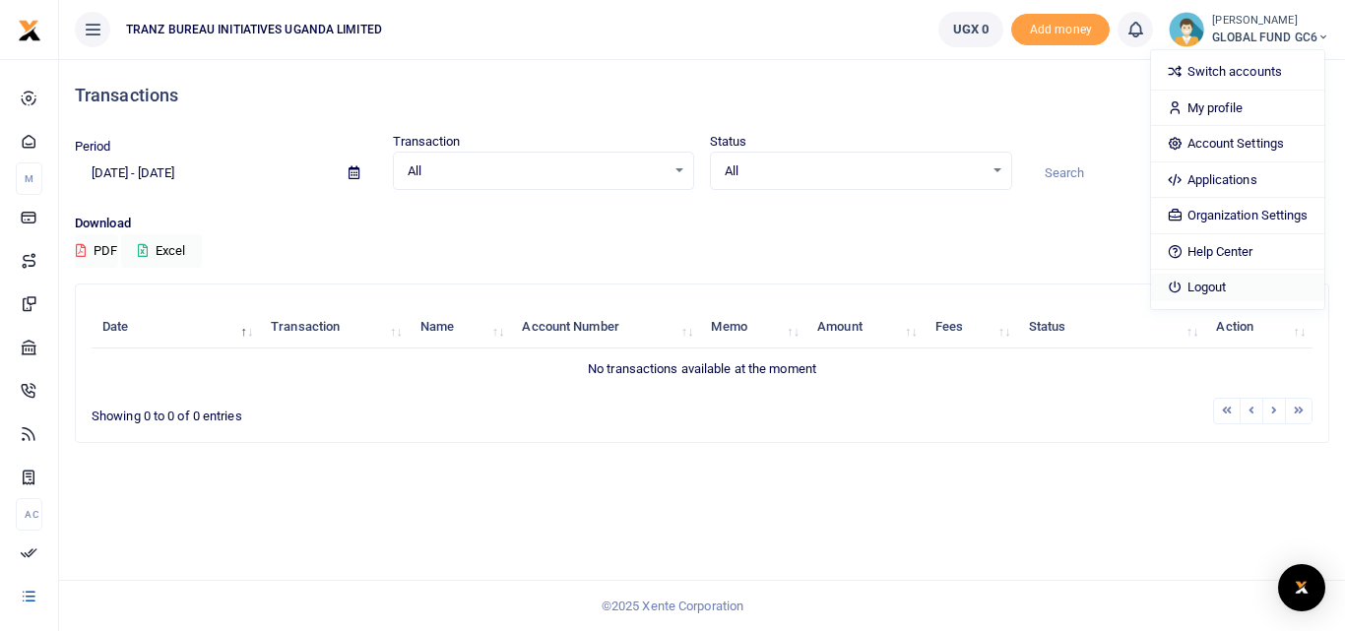
click at [1209, 285] on link "Logout" at bounding box center [1237, 288] width 172 height 28
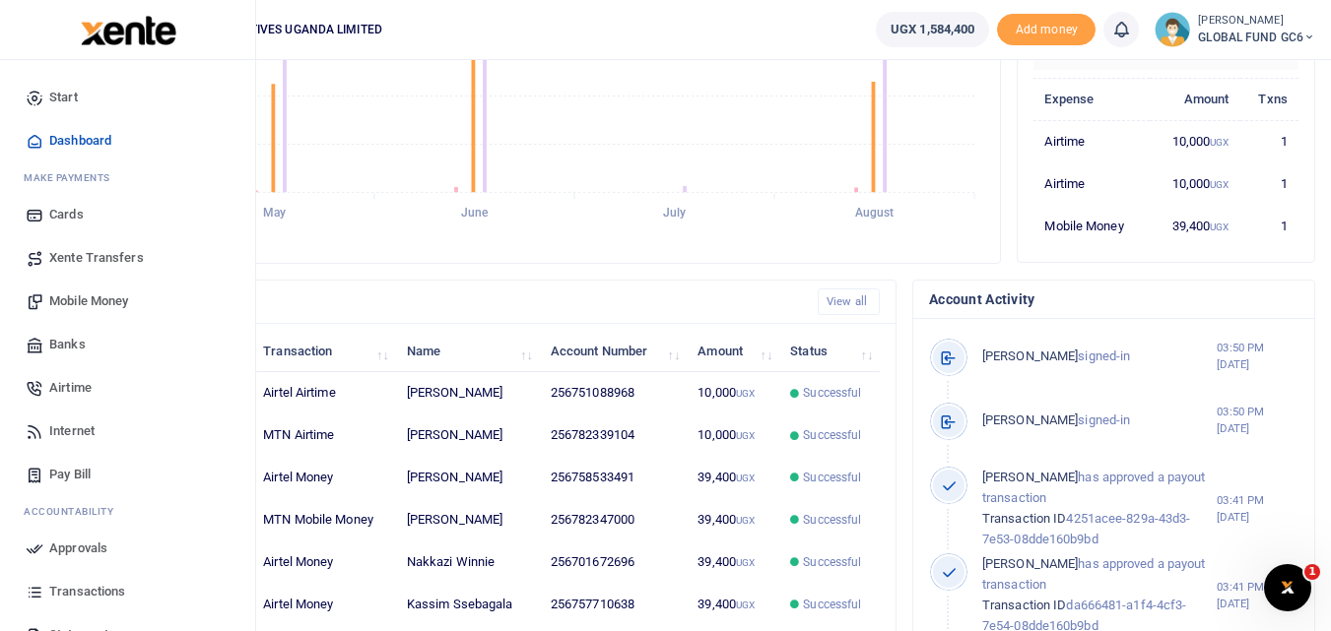
click at [92, 594] on span "Transactions" at bounding box center [87, 592] width 76 height 20
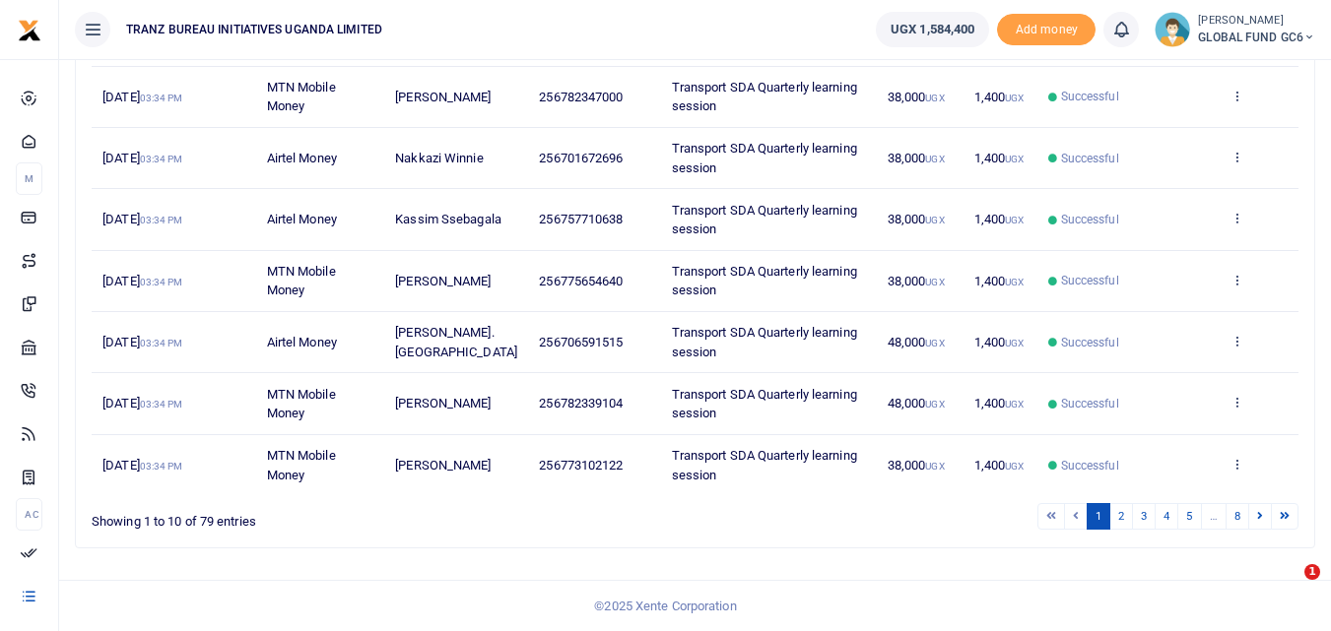
scroll to position [467, 0]
click at [1110, 520] on link "2" at bounding box center [1121, 516] width 24 height 27
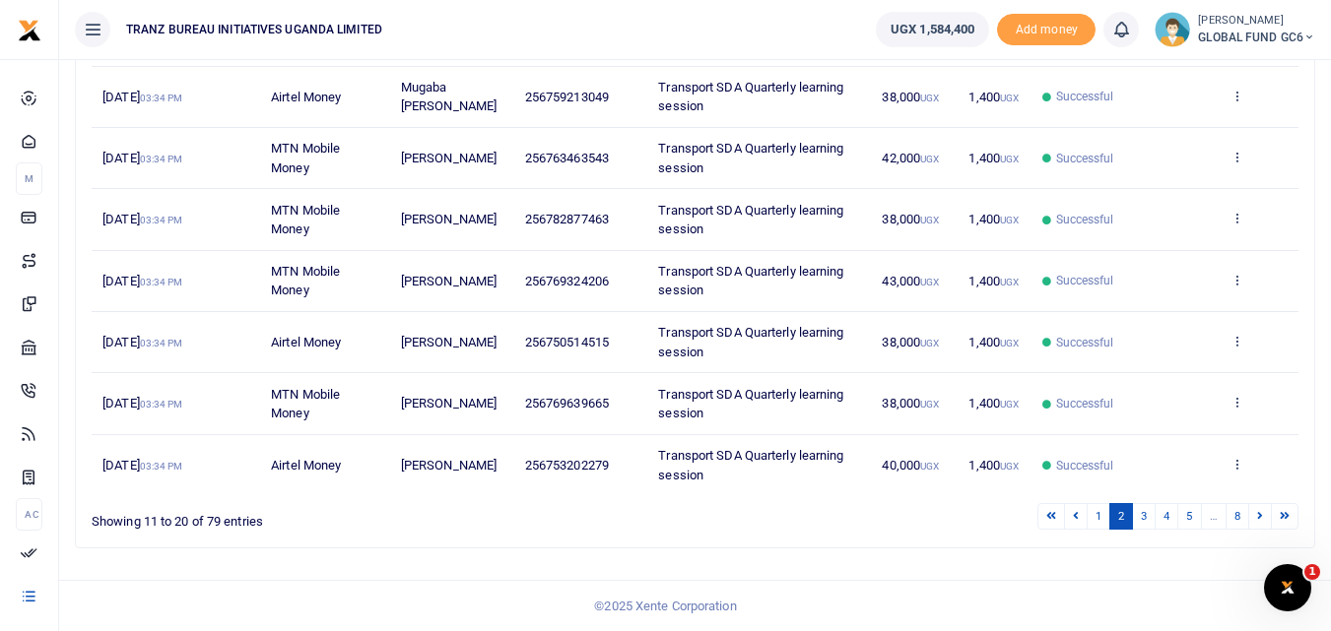
scroll to position [0, 0]
click at [1140, 514] on link "3" at bounding box center [1144, 516] width 24 height 27
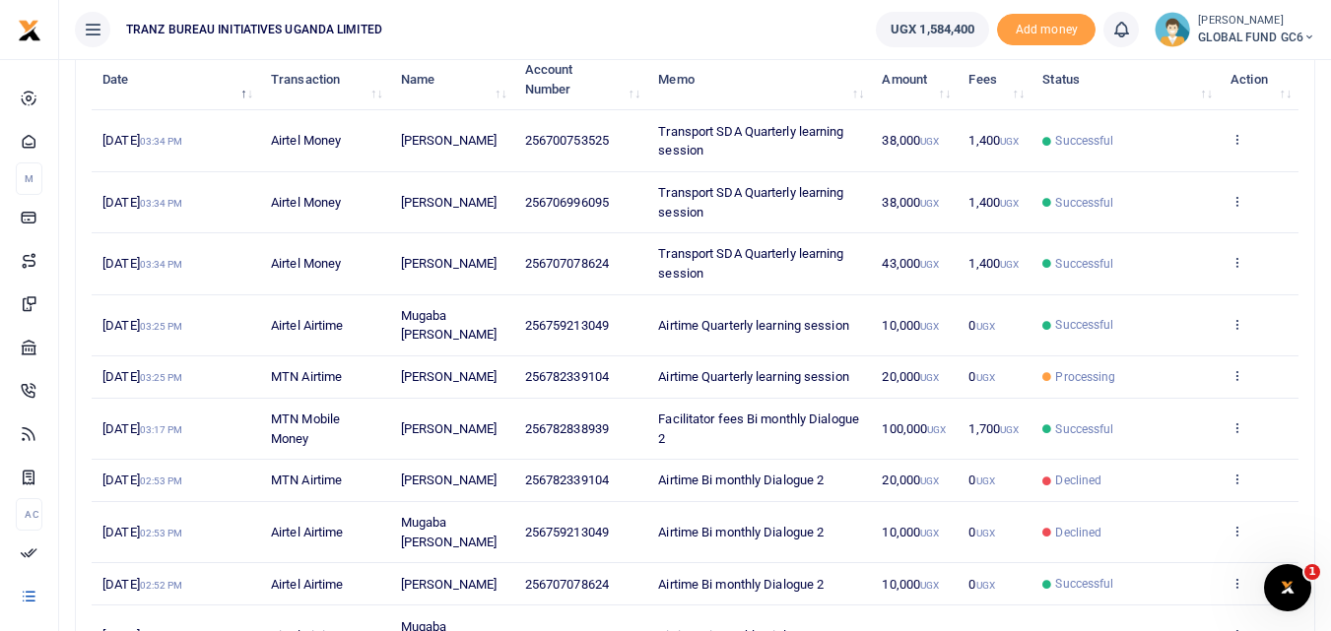
scroll to position [370, 0]
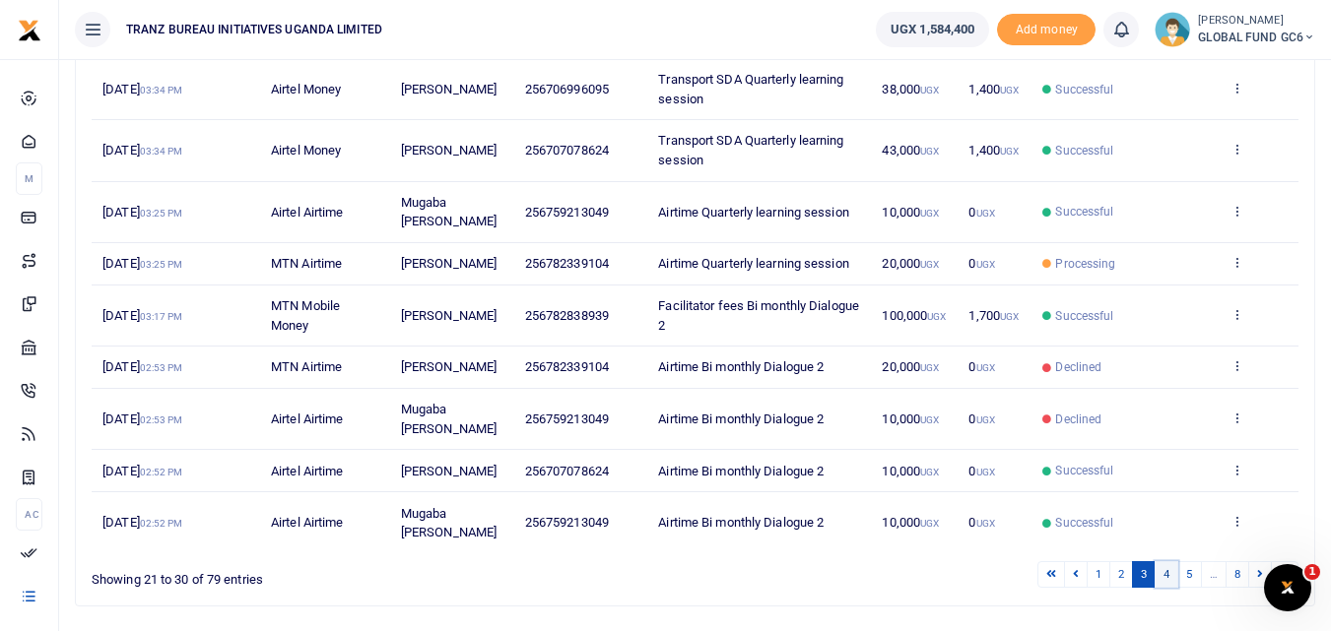
click at [1166, 561] on link "4" at bounding box center [1166, 574] width 24 height 27
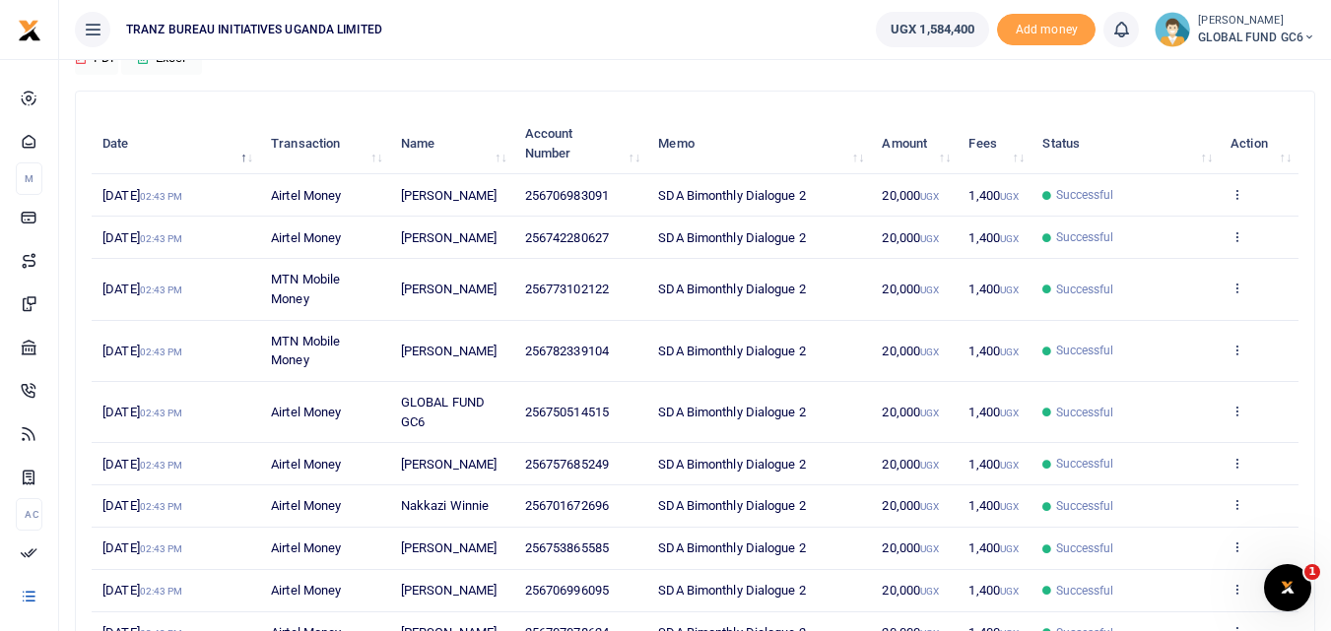
scroll to position [0, 0]
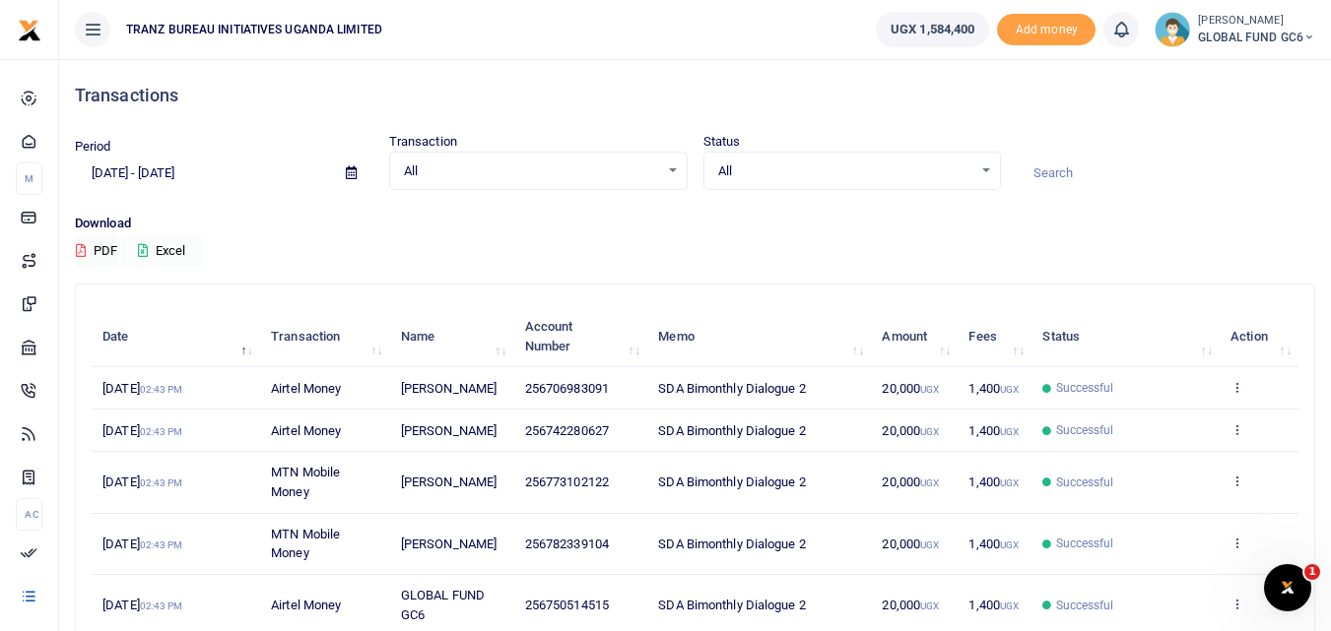
click at [177, 244] on button "Excel" at bounding box center [161, 250] width 81 height 33
